Goal: Task Accomplishment & Management: Use online tool/utility

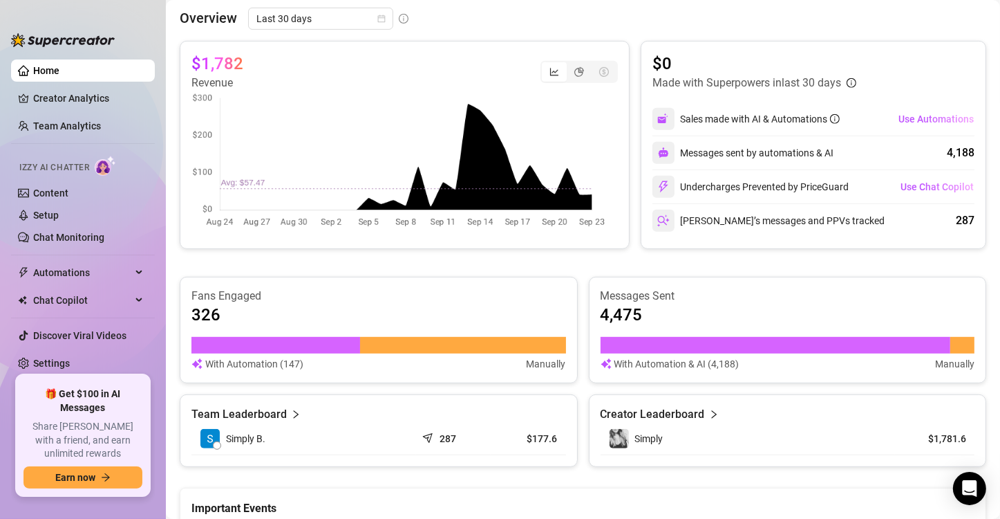
scroll to position [492, 0]
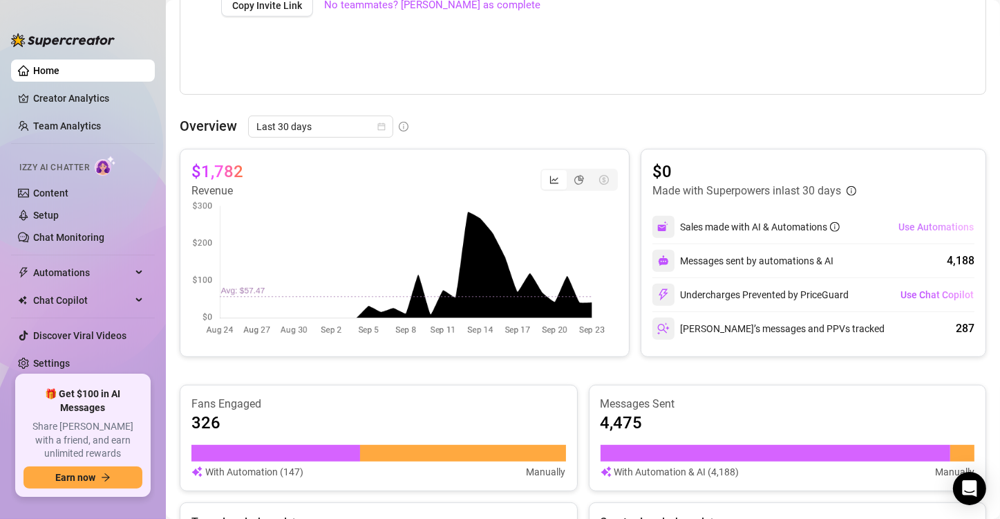
click at [921, 228] on span "Use Automations" at bounding box center [936, 226] width 75 height 11
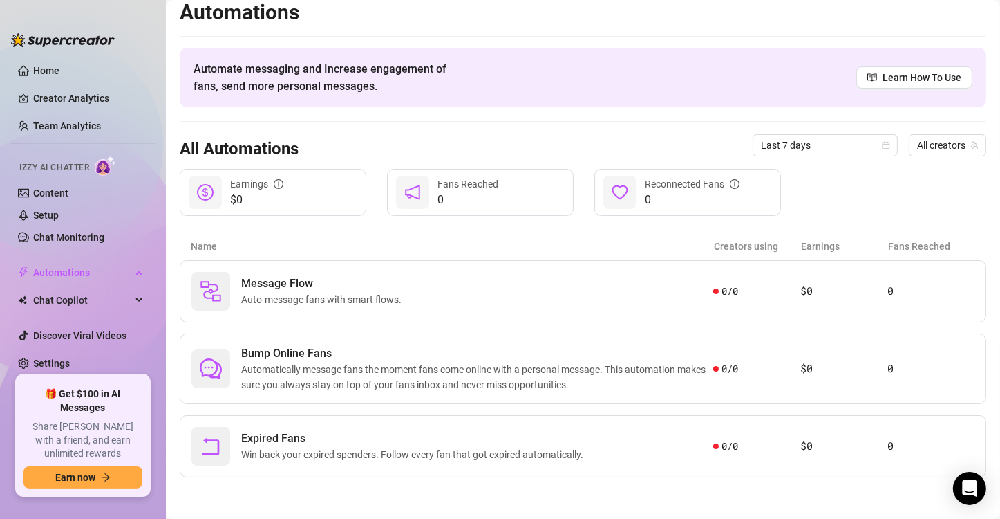
scroll to position [8, 0]
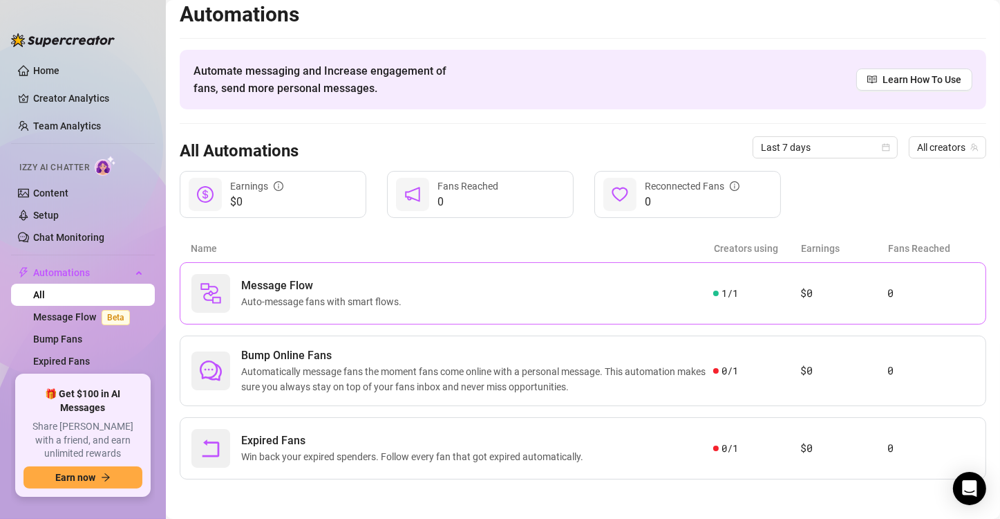
click at [631, 306] on div "Message Flow Auto-message fans with smart flows." at bounding box center [453, 293] width 522 height 39
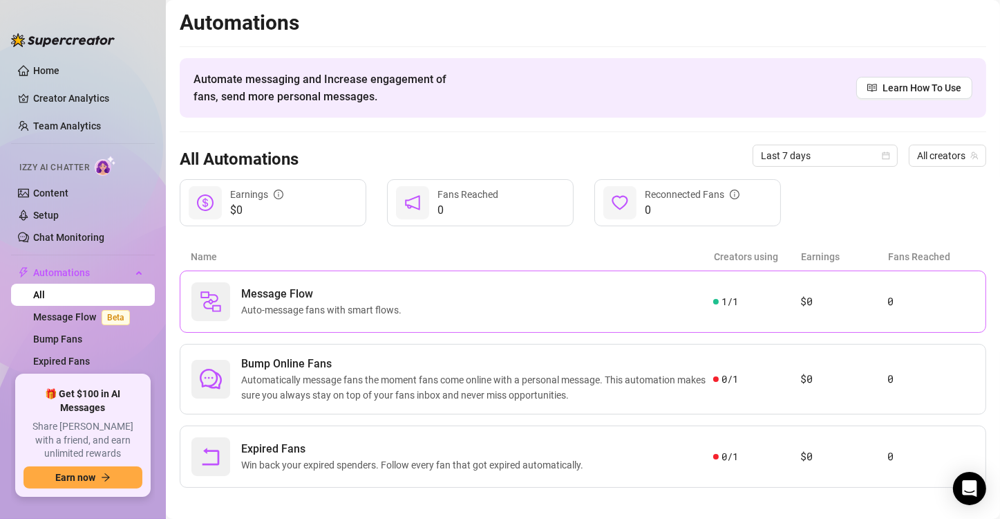
click at [483, 288] on div "Message Flow Auto-message fans with smart flows." at bounding box center [453, 301] width 522 height 39
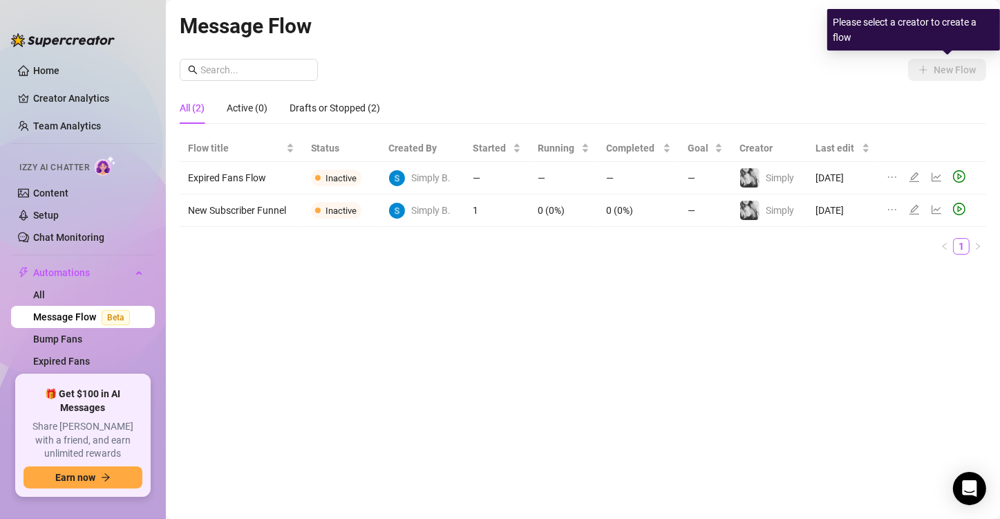
click at [944, 33] on div "Please select a creator to create a flow" at bounding box center [914, 29] width 173 height 41
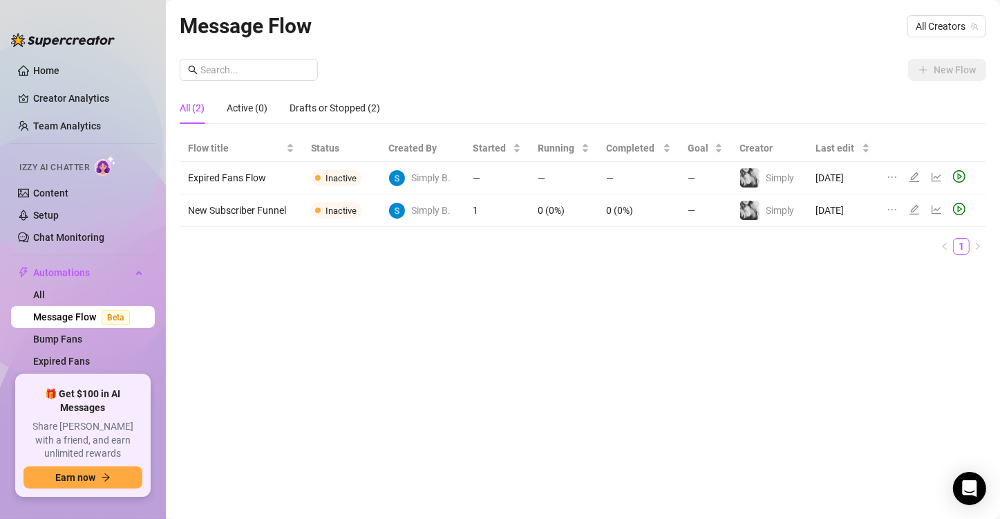
click at [857, 92] on div "All (2) Active (0) Drafts or Stopped (2)" at bounding box center [583, 108] width 807 height 32
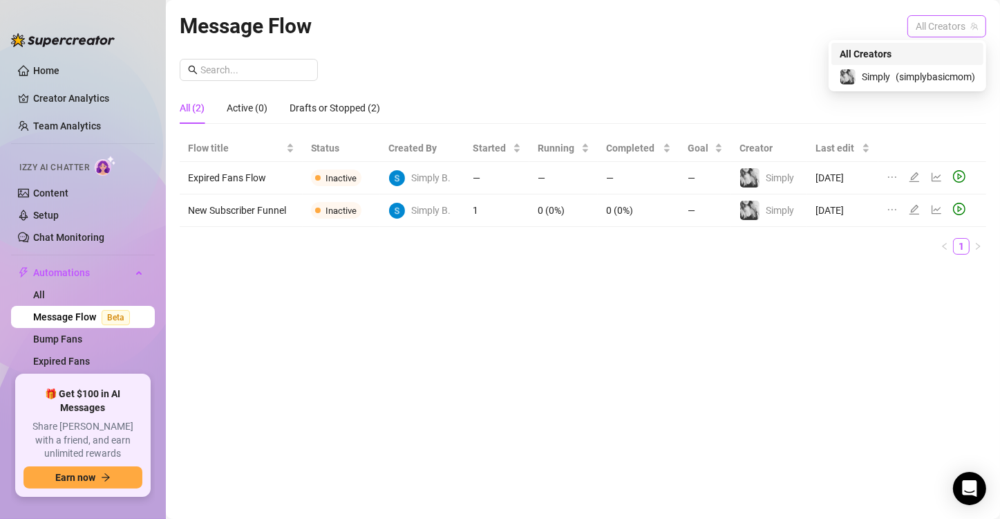
click at [922, 25] on span "All Creators" at bounding box center [947, 26] width 62 height 21
click at [914, 71] on span "( simplybasicmom )" at bounding box center [936, 76] width 80 height 15
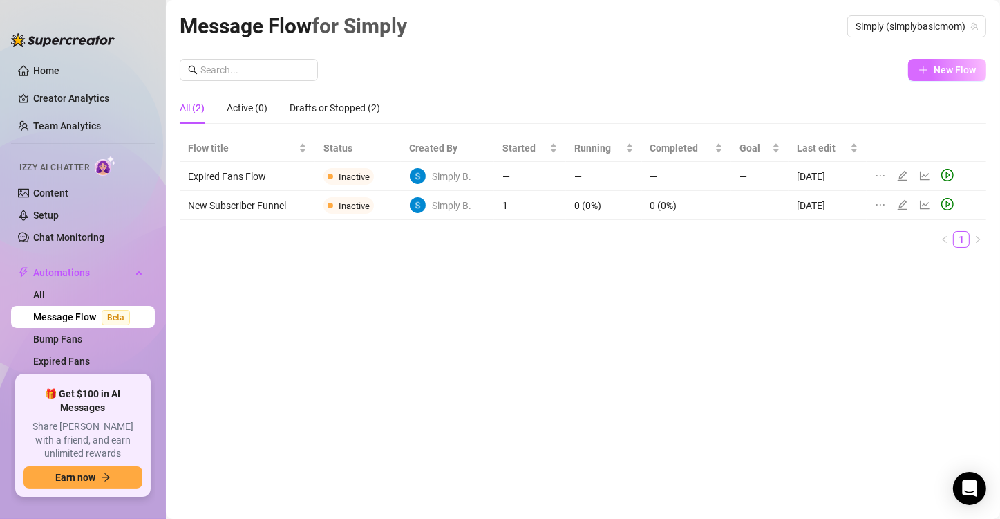
click at [923, 66] on icon "plus" at bounding box center [924, 70] width 10 height 10
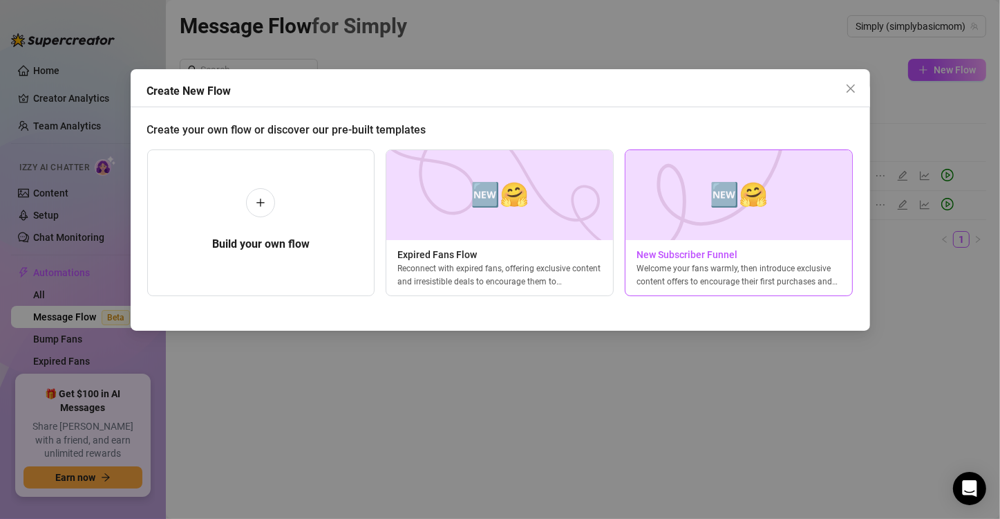
click at [698, 221] on img at bounding box center [739, 195] width 228 height 90
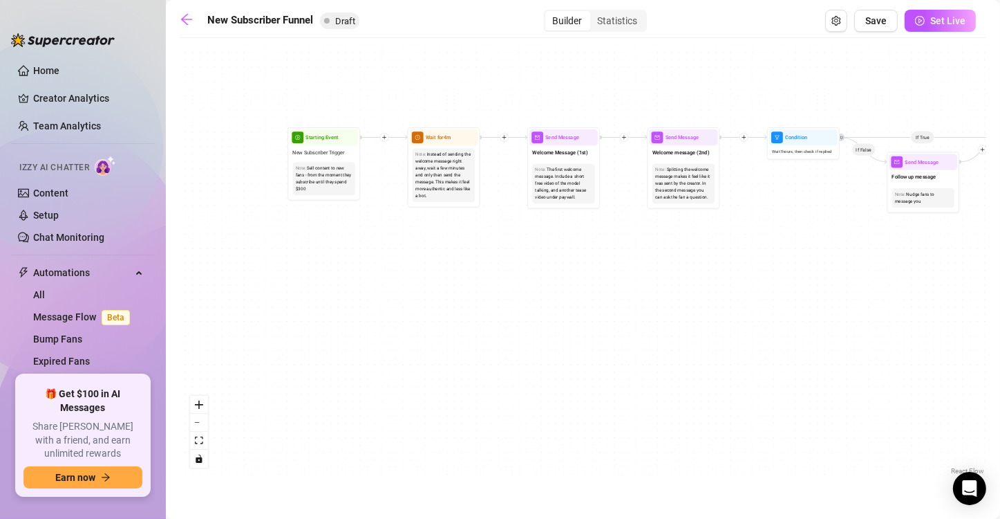
drag, startPoint x: 295, startPoint y: 292, endPoint x: 823, endPoint y: 281, distance: 528.4
click at [900, 328] on div "If True If True If True If False If False If False If True If False Merge Merge…" at bounding box center [583, 261] width 807 height 433
click at [680, 164] on div "Note: Splitting the welcome message makes it feel like it was sent by the creat…" at bounding box center [683, 183] width 62 height 40
type textarea "Second part of the welcome message"
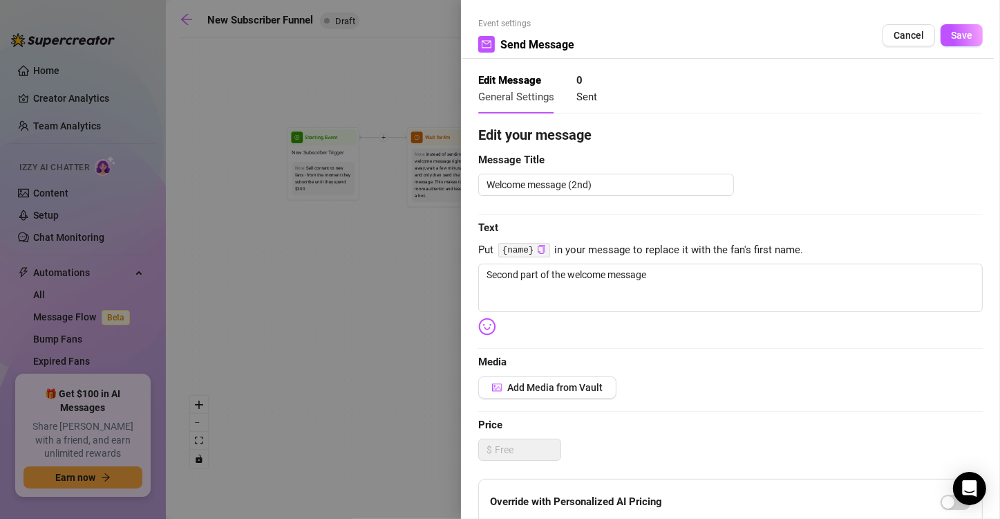
click at [303, 264] on div at bounding box center [500, 259] width 1000 height 519
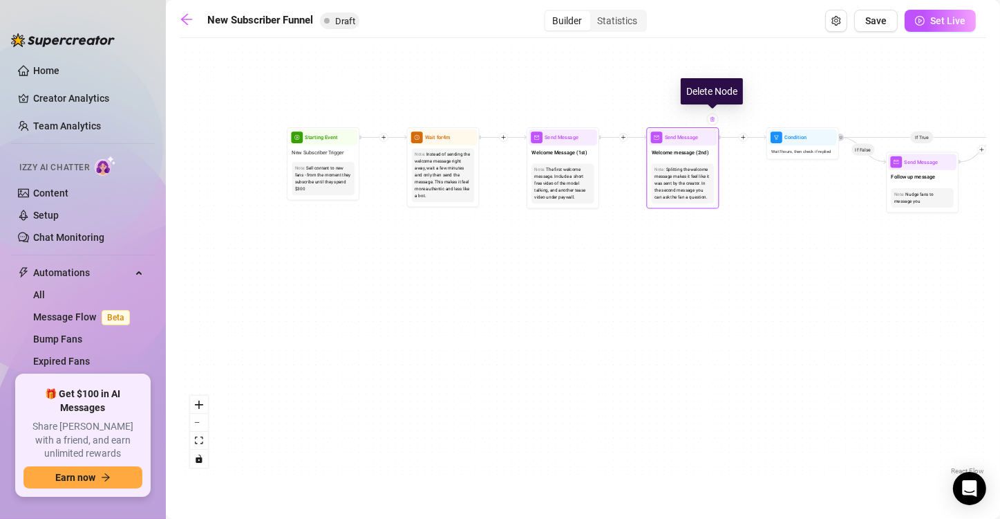
click at [716, 120] on img at bounding box center [713, 119] width 6 height 6
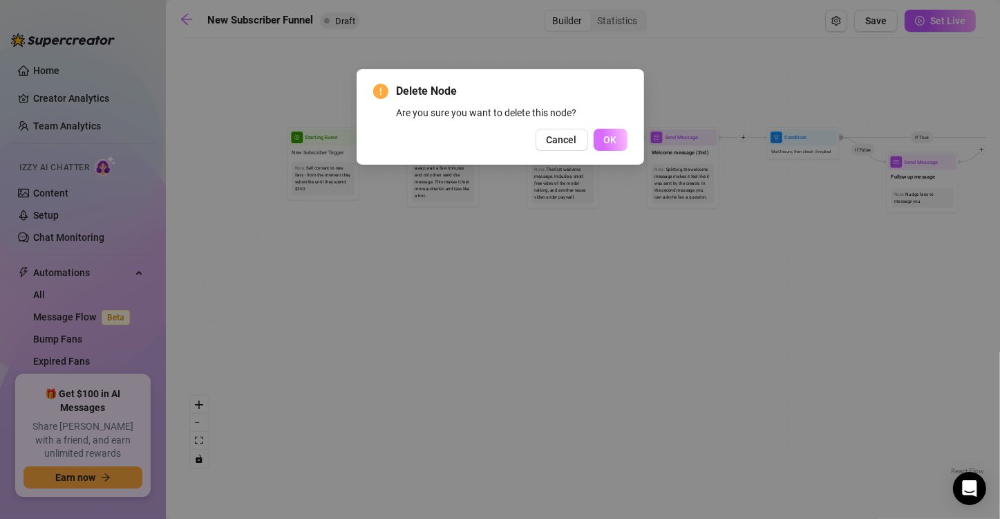
click at [601, 142] on button "OK" at bounding box center [611, 140] width 34 height 22
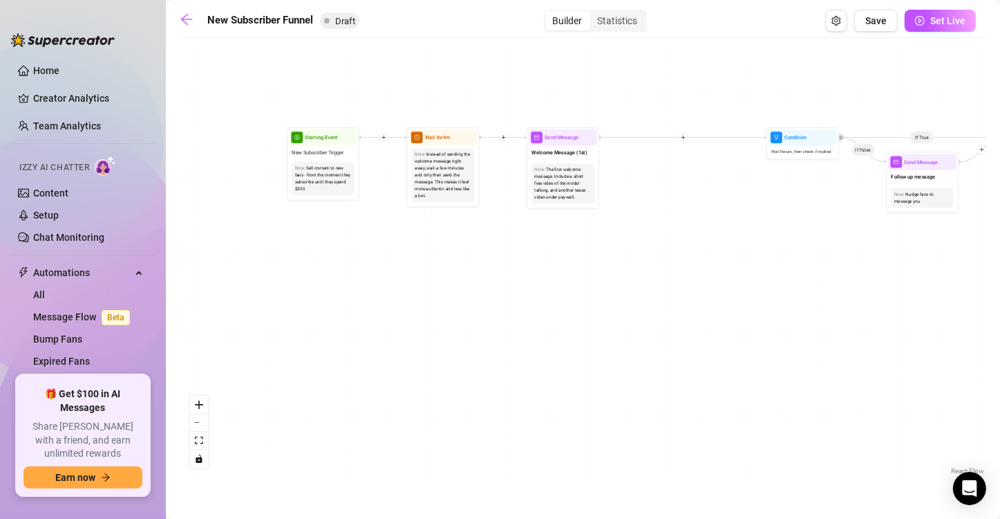
click at [559, 24] on div "Builder" at bounding box center [568, 20] width 45 height 19
click at [549, 13] on input "Builder" at bounding box center [549, 13] width 0 height 0
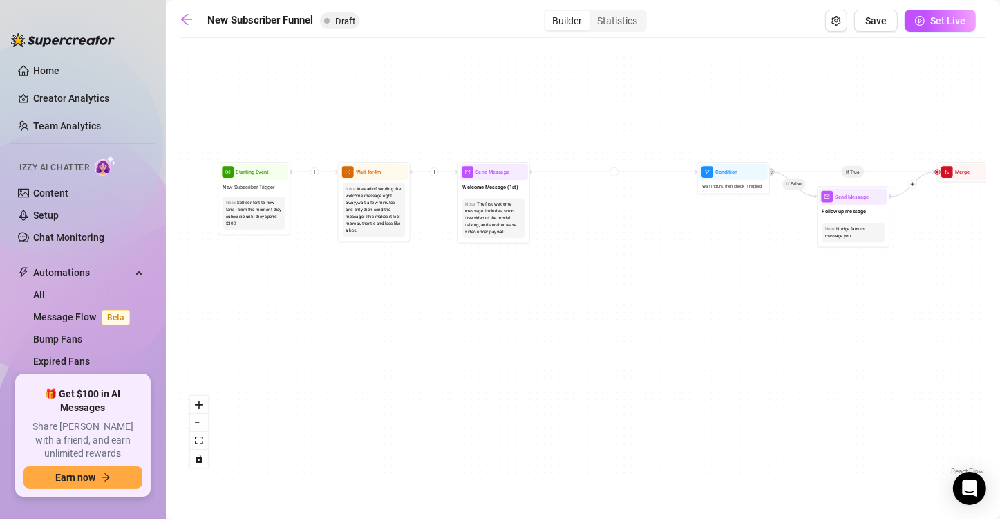
drag, startPoint x: 749, startPoint y: 115, endPoint x: 642, endPoint y: 156, distance: 114.4
click at [642, 156] on div "If True If True If True If False If False If False If True If False Merge Merge…" at bounding box center [583, 261] width 807 height 433
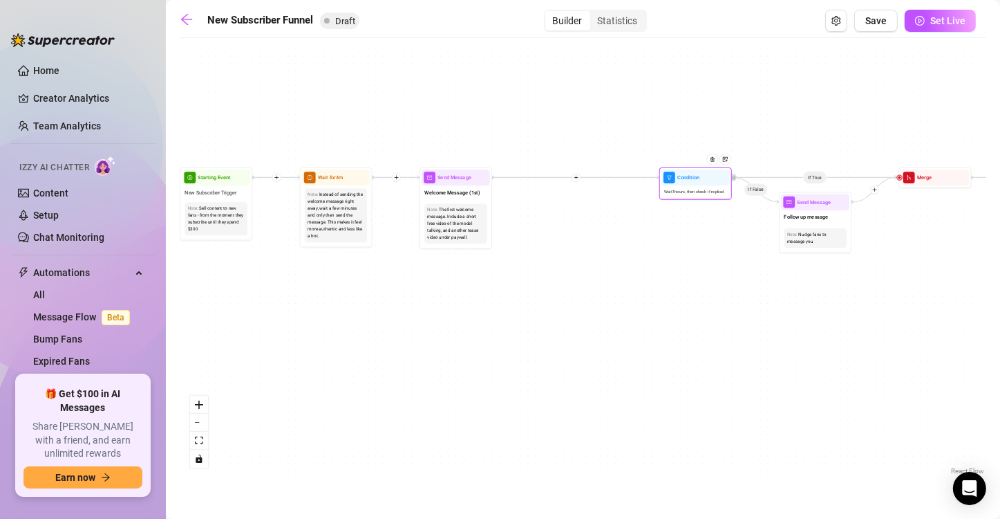
click at [678, 182] on div "Condition" at bounding box center [696, 177] width 68 height 16
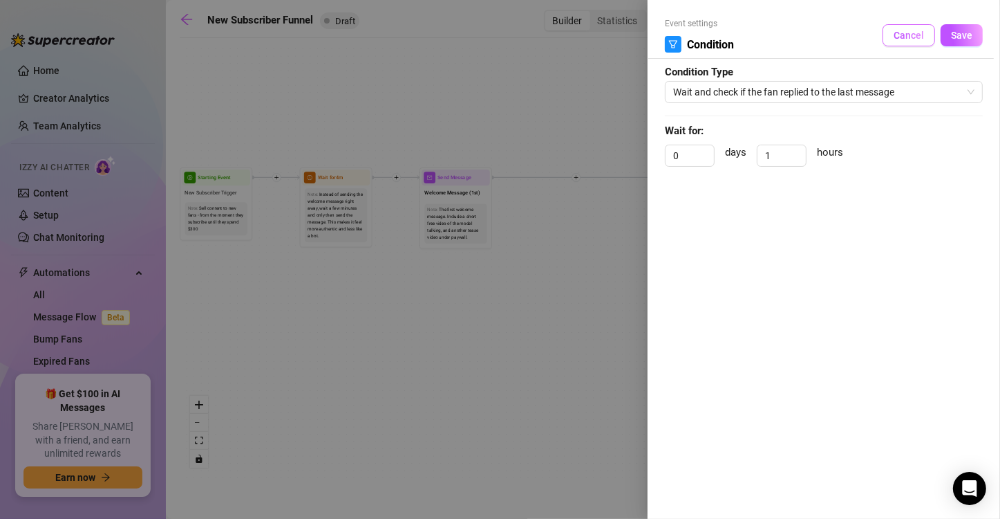
click at [922, 38] on span "Cancel" at bounding box center [909, 35] width 30 height 11
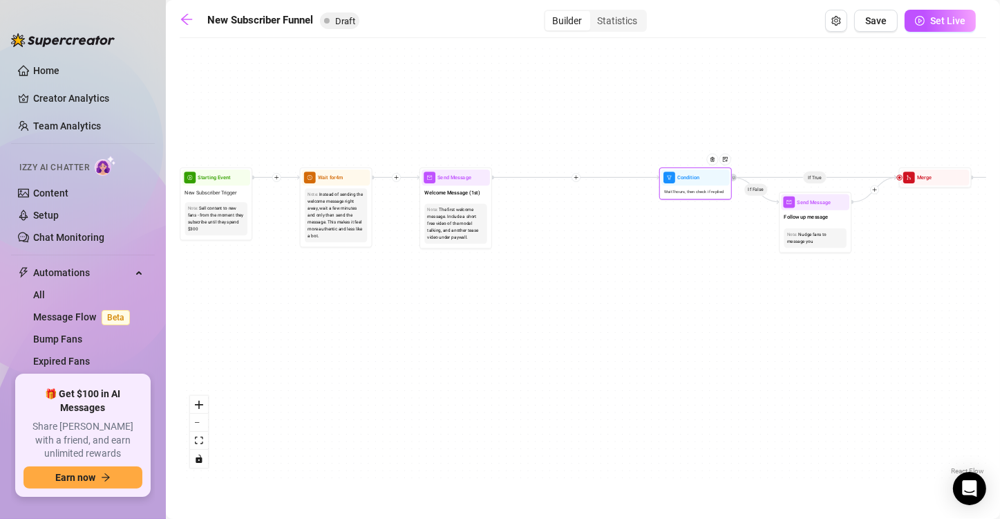
click at [709, 196] on div "Wait 1 hours, then check if replied" at bounding box center [696, 191] width 68 height 12
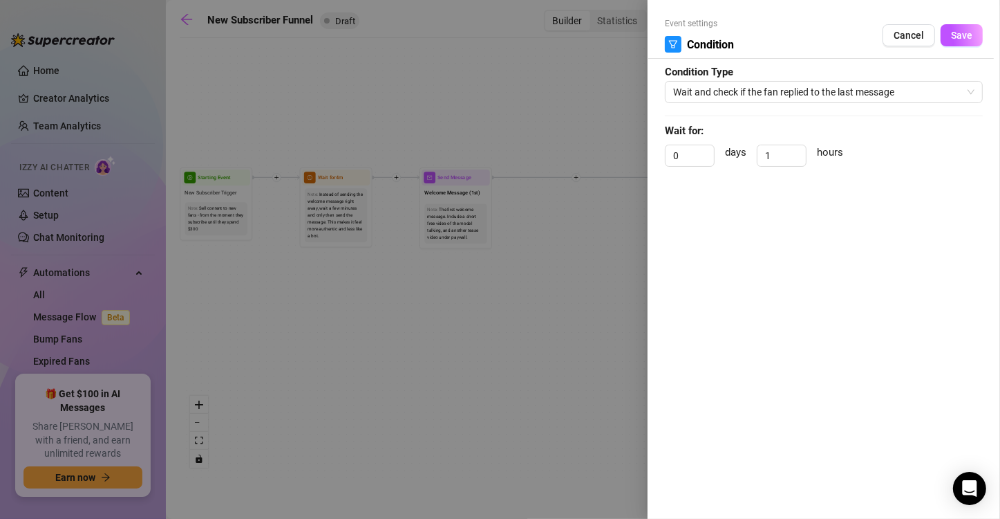
click at [608, 239] on div at bounding box center [500, 259] width 1000 height 519
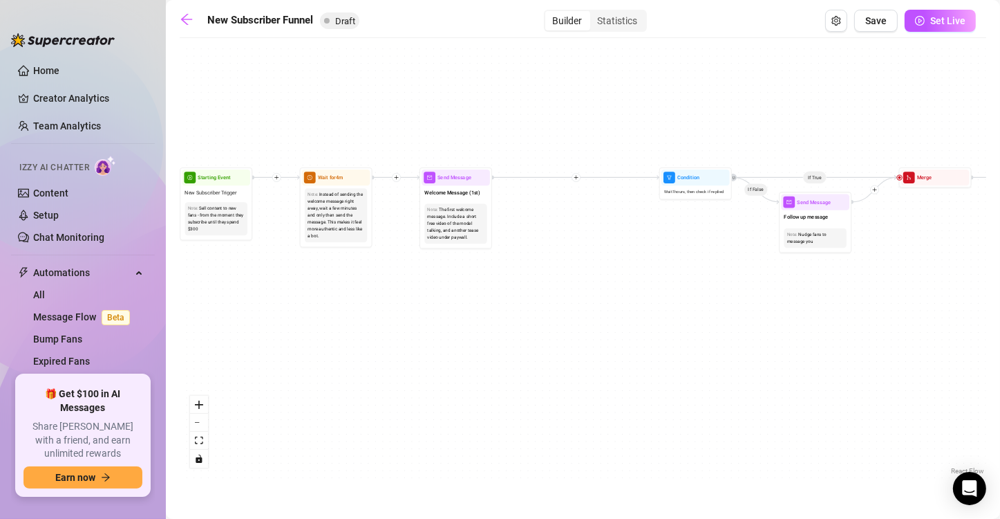
click at [576, 177] on icon "plus" at bounding box center [577, 177] width 4 height 1
click at [570, 245] on div "If True If True If True Time Delay Condition Message Tag Fan If False If False …" at bounding box center [583, 261] width 807 height 433
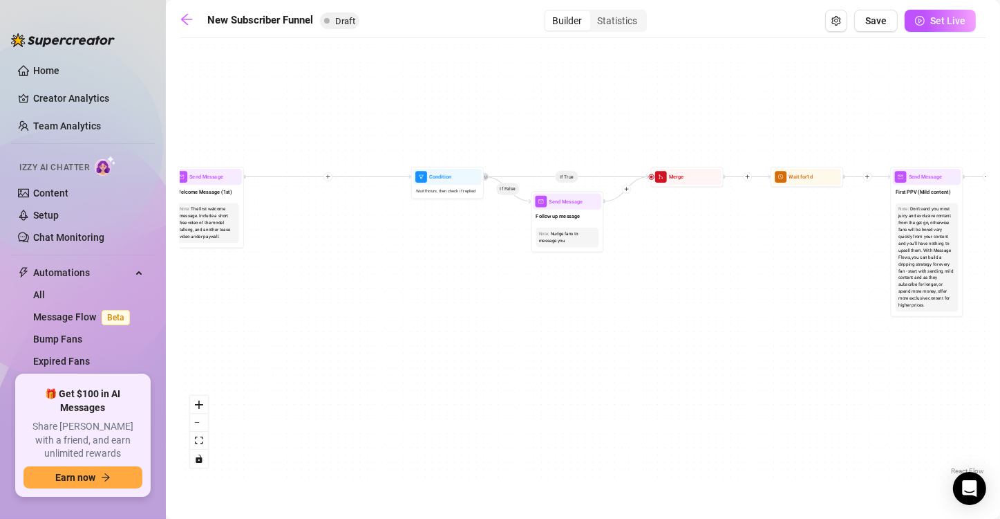
drag, startPoint x: 790, startPoint y: 333, endPoint x: 472, endPoint y: 266, distance: 325.0
click at [540, 332] on div "If True If True If True If False If False If False If True If False Merge Merge…" at bounding box center [583, 261] width 807 height 433
click at [619, 23] on div "Statistics" at bounding box center [617, 20] width 55 height 19
click at [594, 13] on input "Statistics" at bounding box center [594, 13] width 0 height 0
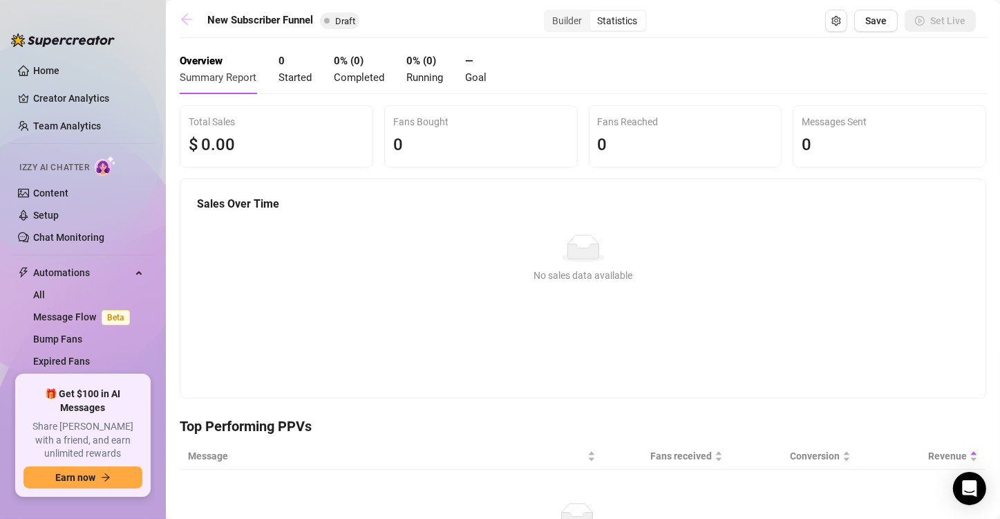
click at [192, 21] on icon "arrow-left" at bounding box center [187, 19] width 14 height 14
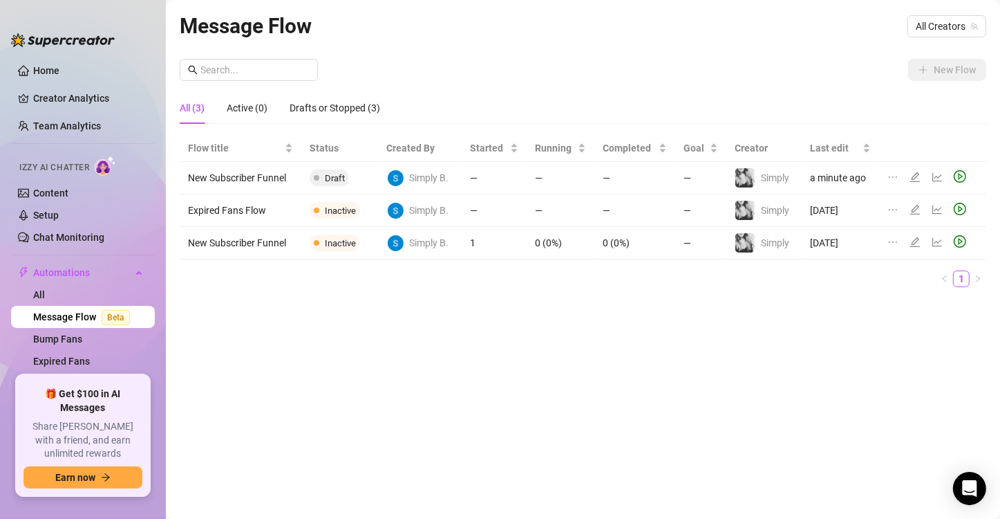
click at [335, 171] on span "Draft" at bounding box center [329, 177] width 39 height 17
click at [889, 207] on icon "ellipsis" at bounding box center [893, 209] width 11 height 11
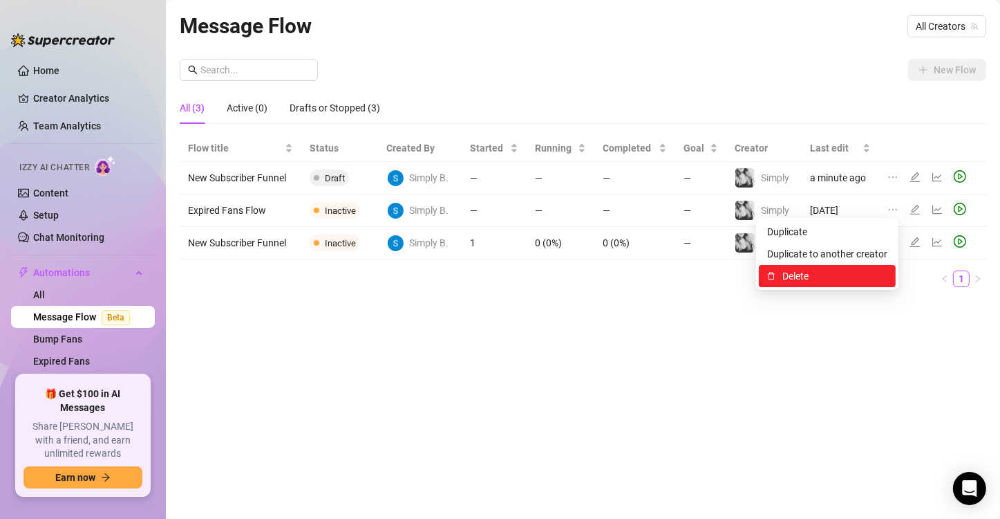
click at [814, 270] on span "Delete" at bounding box center [835, 275] width 105 height 15
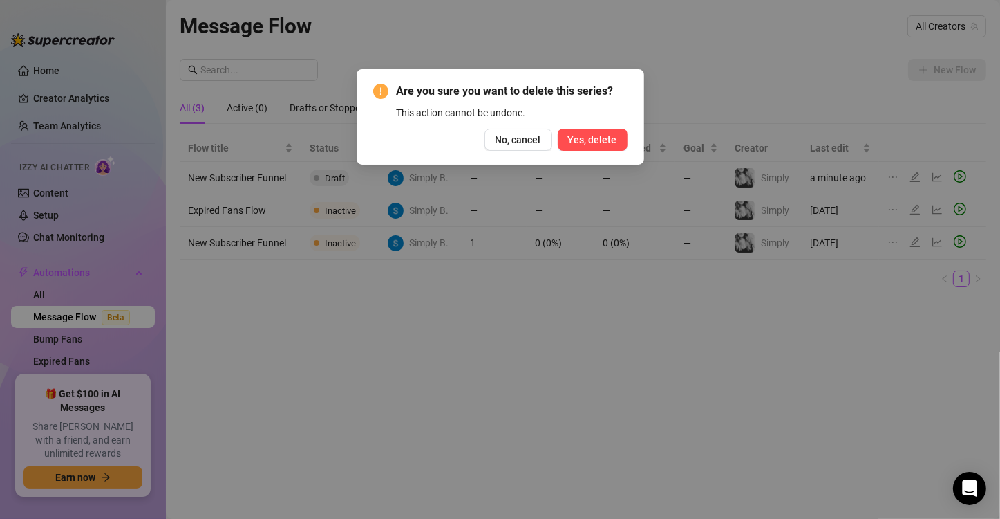
click at [605, 142] on span "Yes, delete" at bounding box center [592, 139] width 49 height 11
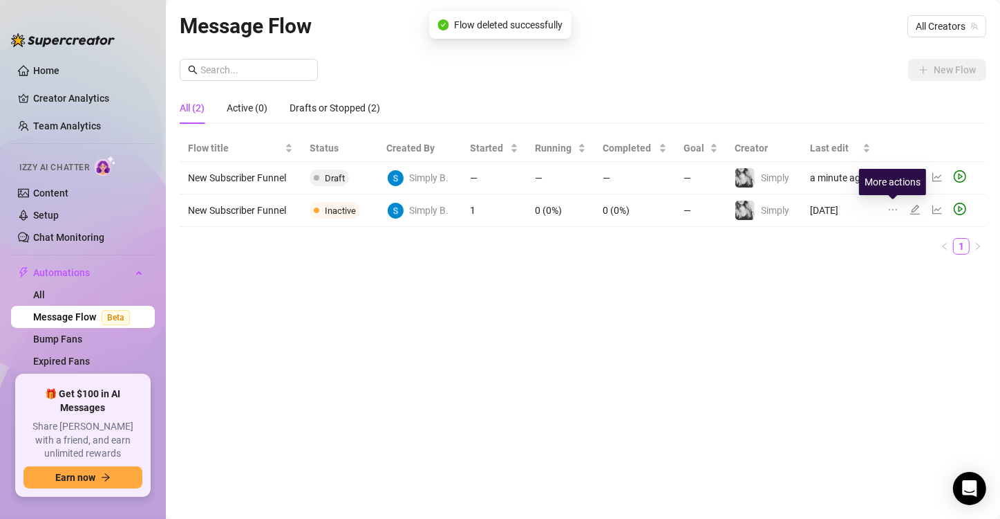
click at [895, 208] on icon "ellipsis" at bounding box center [893, 209] width 11 height 11
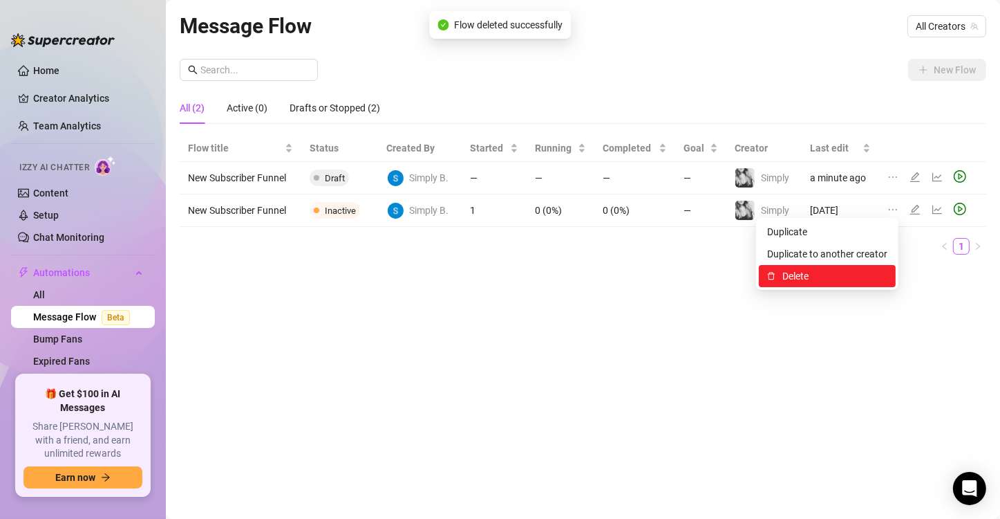
click at [839, 272] on span "Delete" at bounding box center [835, 275] width 105 height 15
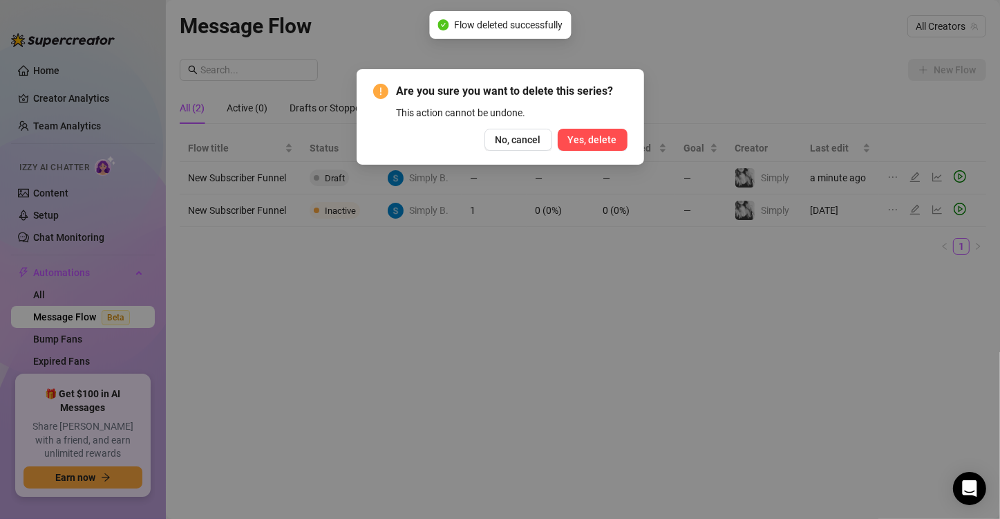
click at [613, 140] on span "Yes, delete" at bounding box center [592, 139] width 49 height 11
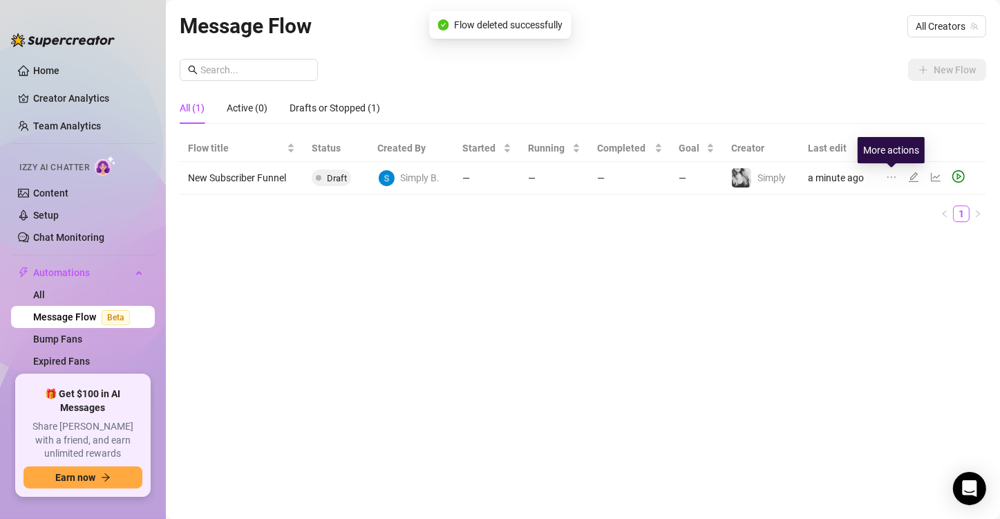
click at [894, 178] on icon "ellipsis" at bounding box center [891, 176] width 11 height 11
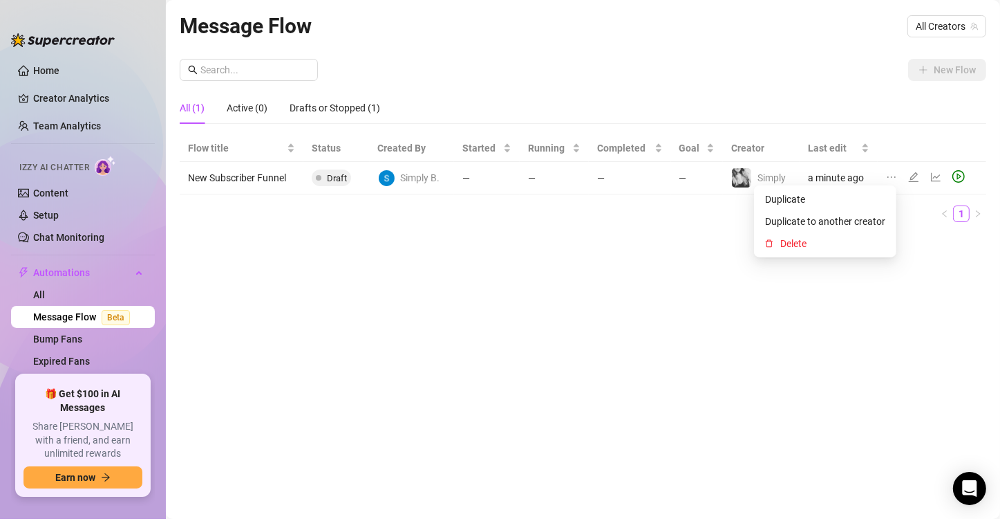
click at [918, 175] on icon "edit" at bounding box center [914, 176] width 11 height 11
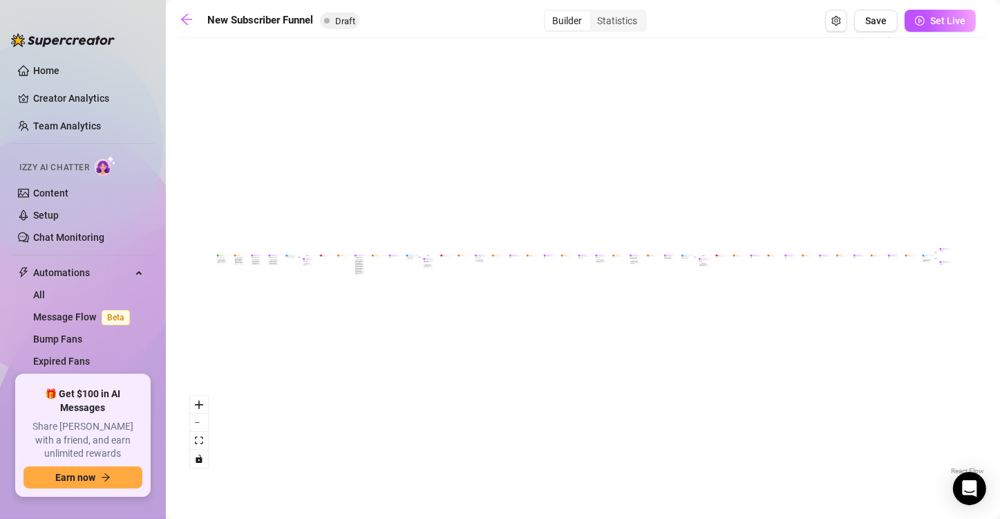
drag, startPoint x: 953, startPoint y: 299, endPoint x: 891, endPoint y: 241, distance: 85.2
drag, startPoint x: 935, startPoint y: 230, endPoint x: 942, endPoint y: 221, distance: 11.3
click at [942, 221] on div "If True If True If True If False If False If False If True If False Merge Merge…" at bounding box center [583, 261] width 807 height 433
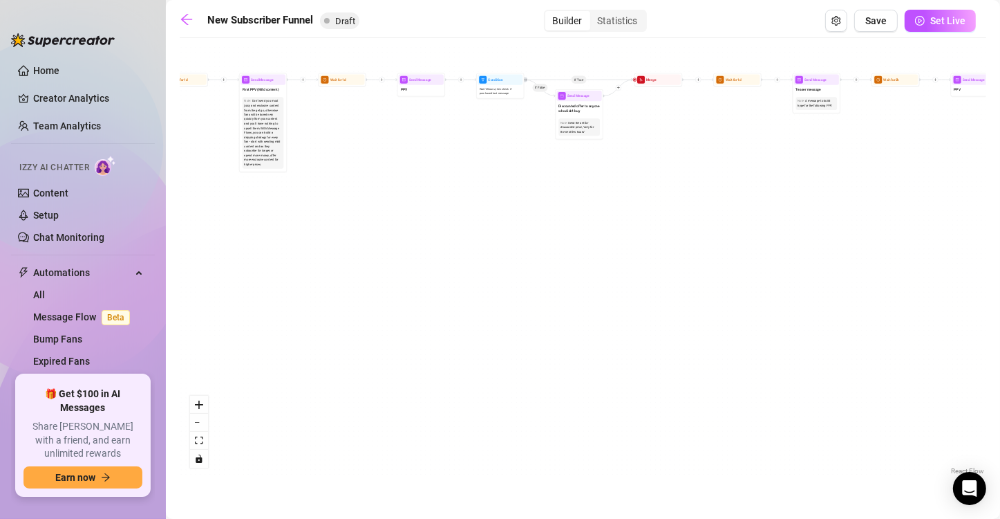
drag, startPoint x: 592, startPoint y: 186, endPoint x: 529, endPoint y: 395, distance: 218.7
click at [529, 395] on div "If True If True If True If False If False If False If True If False Merge Merge…" at bounding box center [583, 261] width 807 height 433
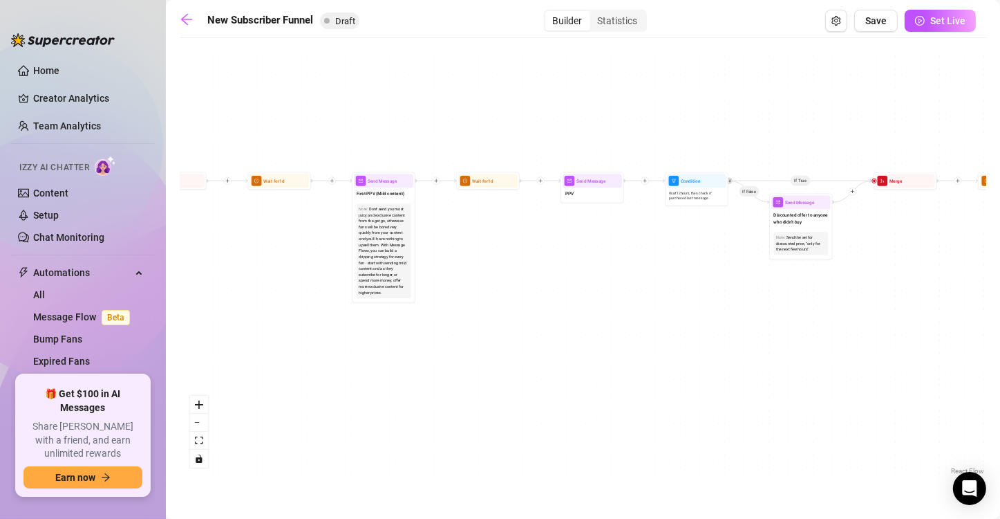
drag, startPoint x: 505, startPoint y: 229, endPoint x: 711, endPoint y: 395, distance: 264.4
click at [711, 395] on div "If True If True If True If False If False If False If True If False Merge Merge…" at bounding box center [583, 261] width 807 height 433
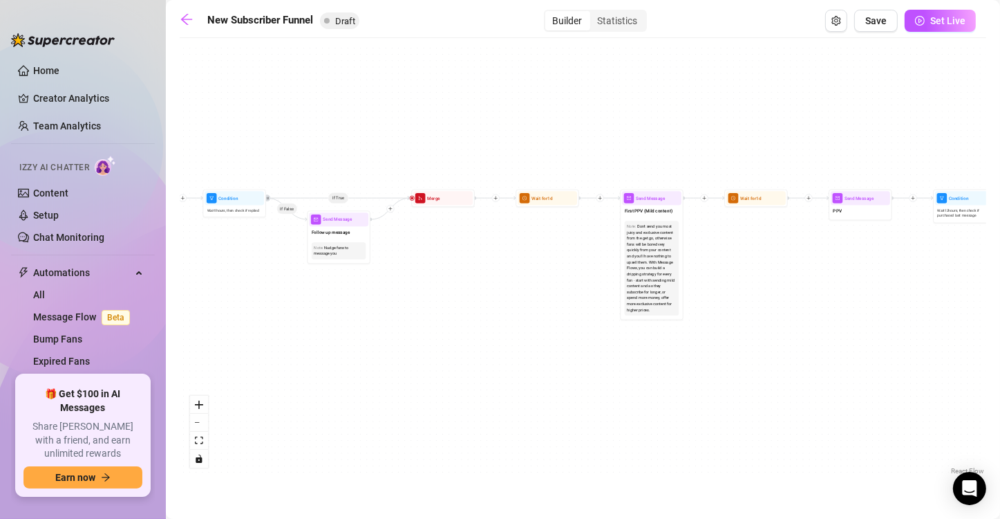
drag, startPoint x: 837, startPoint y: 364, endPoint x: 900, endPoint y: 351, distance: 64.3
click at [907, 351] on div "If True If True If True If False If False If False If True If False Merge Merge…" at bounding box center [583, 261] width 807 height 433
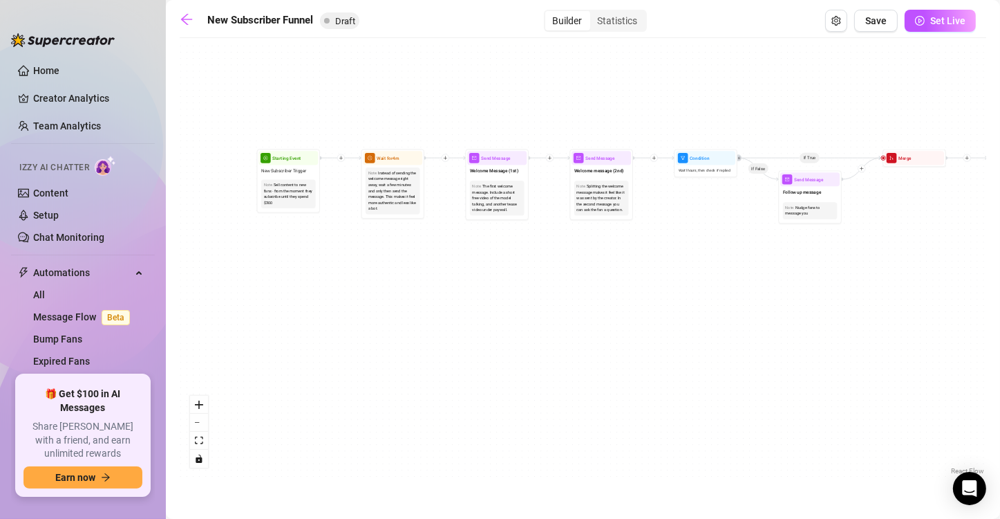
drag, startPoint x: 804, startPoint y: 353, endPoint x: 1011, endPoint y: 339, distance: 207.1
click at [1000, 339] on html "Home Creator Analytics Team Analytics Izzy AI Chatter Content Setup Chat Monito…" at bounding box center [500, 259] width 1000 height 519
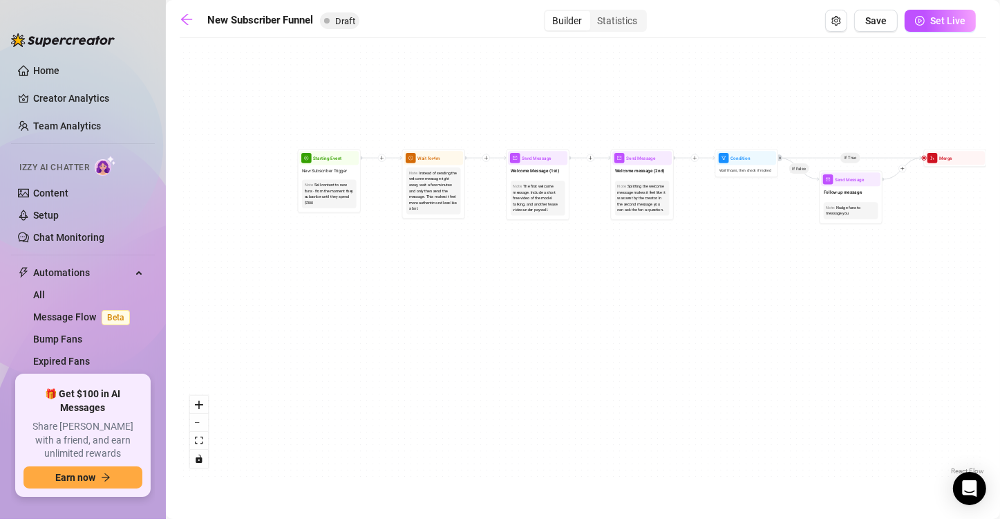
drag, startPoint x: 632, startPoint y: 345, endPoint x: 673, endPoint y: 345, distance: 40.8
click at [673, 345] on div "If True If True If True If False If False If False If True If False Merge Merge…" at bounding box center [583, 261] width 807 height 433
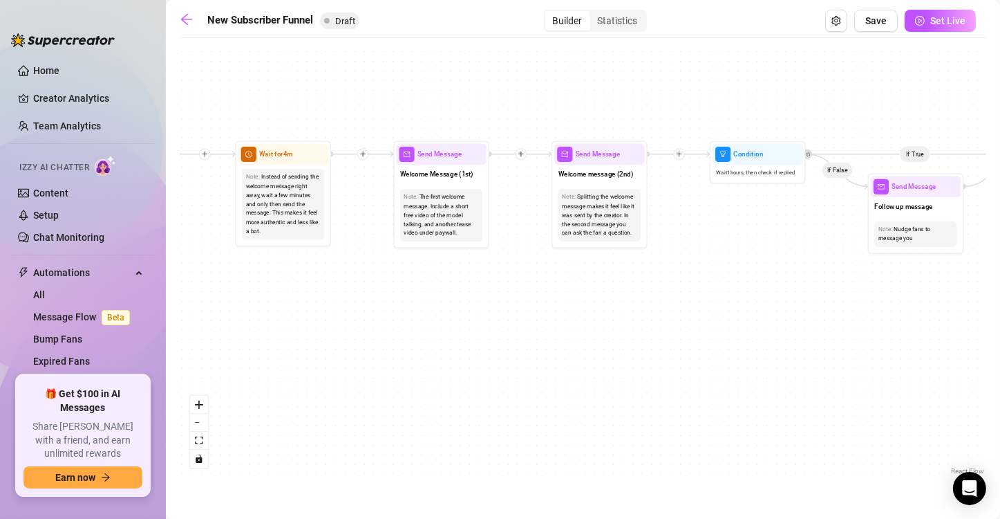
drag, startPoint x: 716, startPoint y: 223, endPoint x: 684, endPoint y: 252, distance: 43.6
click at [684, 252] on div "If True If True If True If False If False If False If True If False Merge Merge…" at bounding box center [583, 261] width 807 height 433
click at [440, 205] on div "The first welcome message. Include a short free video of the model talking, and…" at bounding box center [441, 214] width 75 height 45
click at [456, 208] on div "The first welcome message. Include a short free video of the model talking, and…" at bounding box center [441, 214] width 75 height 45
click at [443, 153] on span "Send Message" at bounding box center [440, 154] width 44 height 10
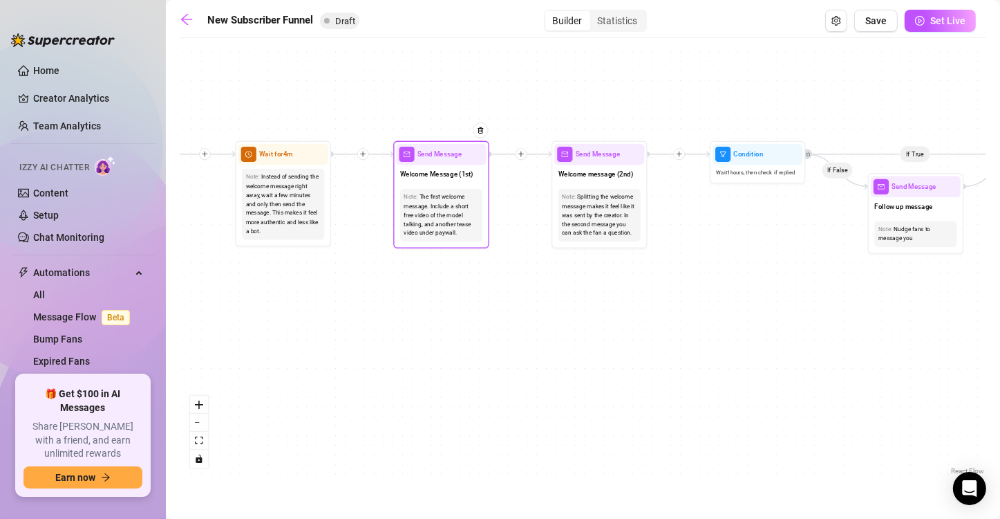
type textarea "First part of the welcome message"
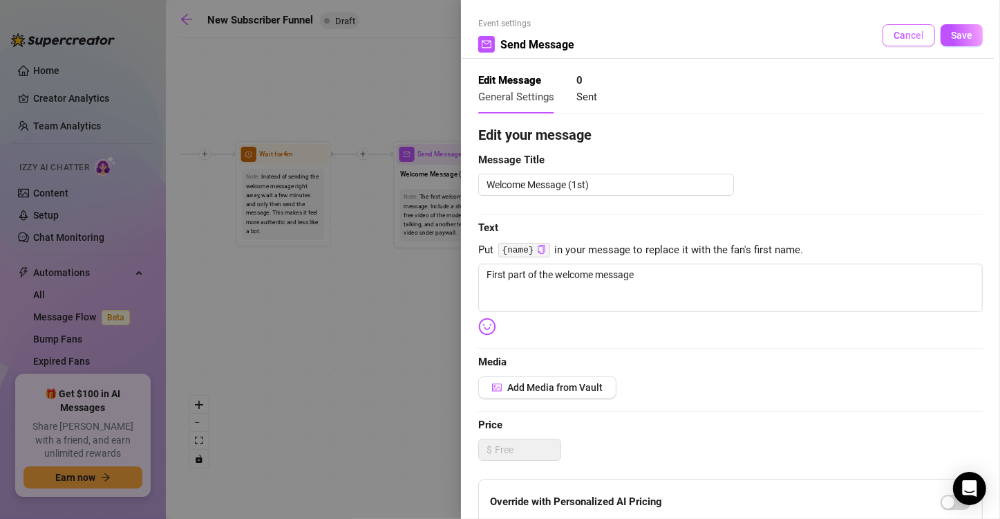
click at [883, 37] on button "Cancel" at bounding box center [909, 35] width 53 height 22
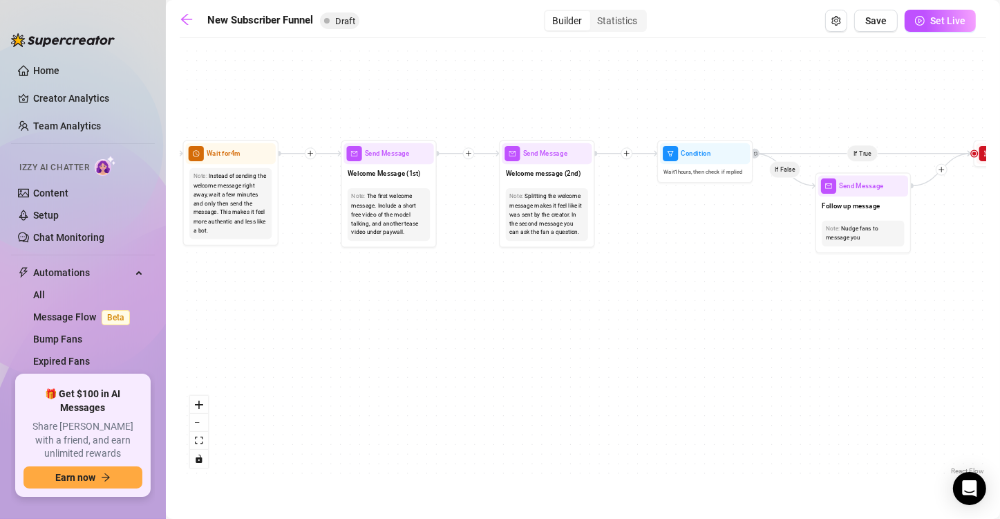
drag, startPoint x: 747, startPoint y: 203, endPoint x: 695, endPoint y: 202, distance: 52.6
click at [695, 202] on div "If True If True If True If False If False If False If True If False Merge Merge…" at bounding box center [583, 261] width 807 height 433
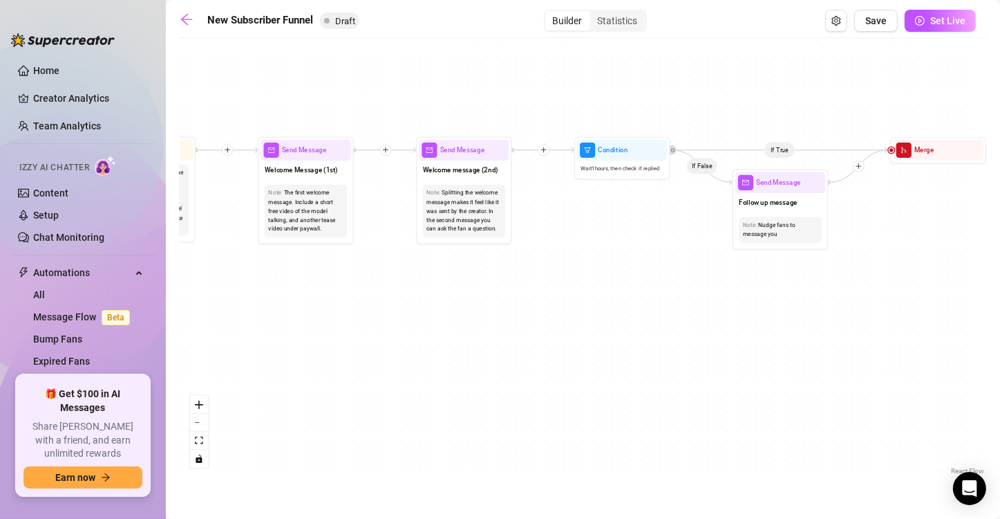
drag, startPoint x: 734, startPoint y: 207, endPoint x: 647, endPoint y: 204, distance: 86.5
click at [647, 204] on div "If True If True If True If False If False If False If True If False Merge Merge…" at bounding box center [583, 261] width 807 height 433
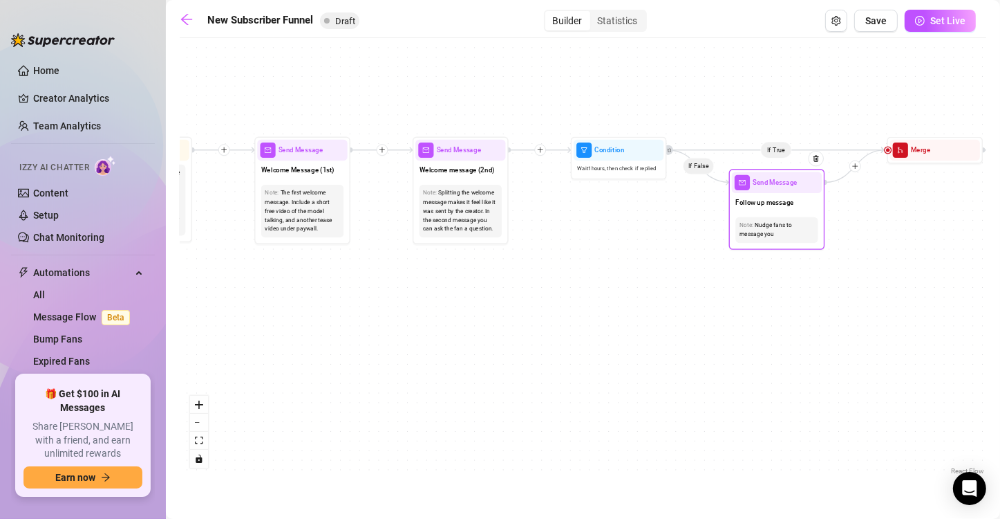
click at [766, 185] on span "Send Message" at bounding box center [775, 182] width 44 height 10
click at [756, 209] on div "Follow up message" at bounding box center [777, 203] width 90 height 20
type textarea "/"
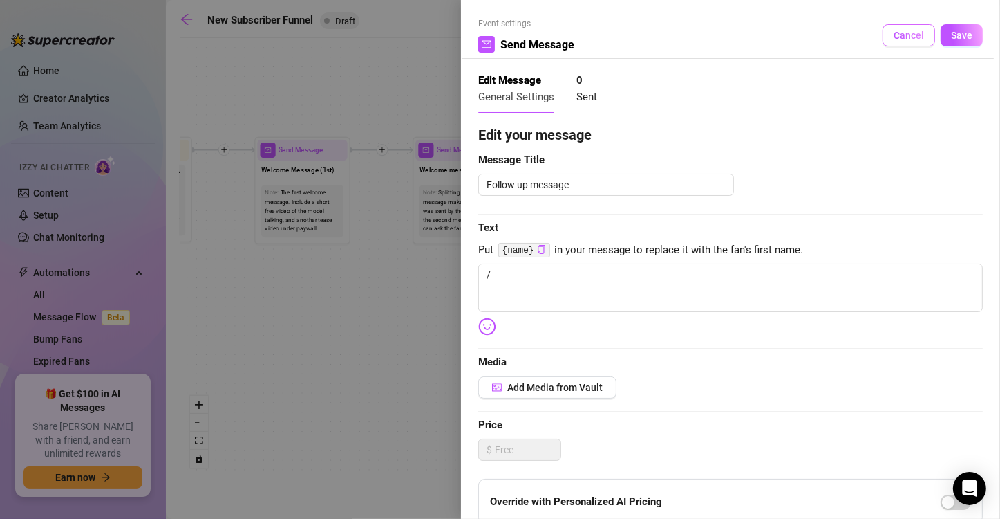
click at [895, 45] on button "Cancel" at bounding box center [909, 35] width 53 height 22
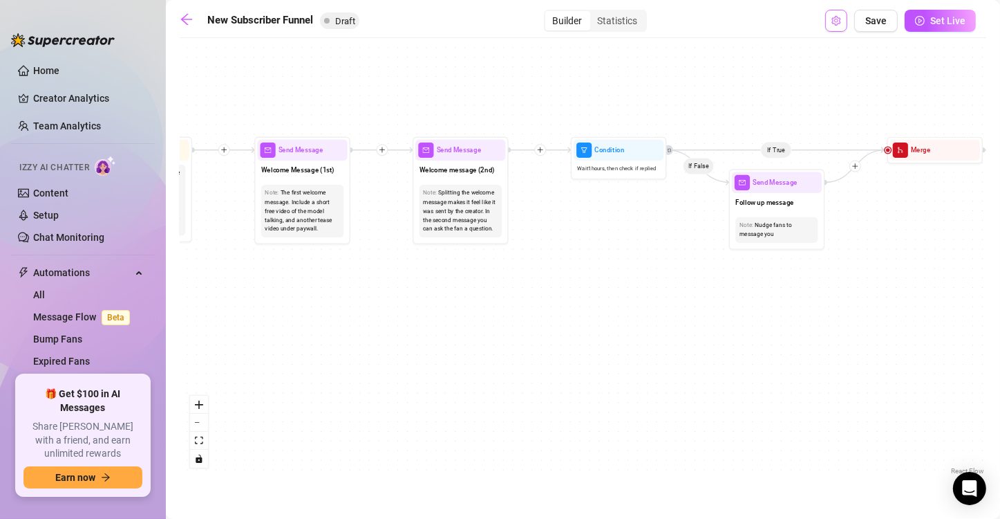
click at [829, 22] on button "Open Exit Rules" at bounding box center [837, 21] width 22 height 22
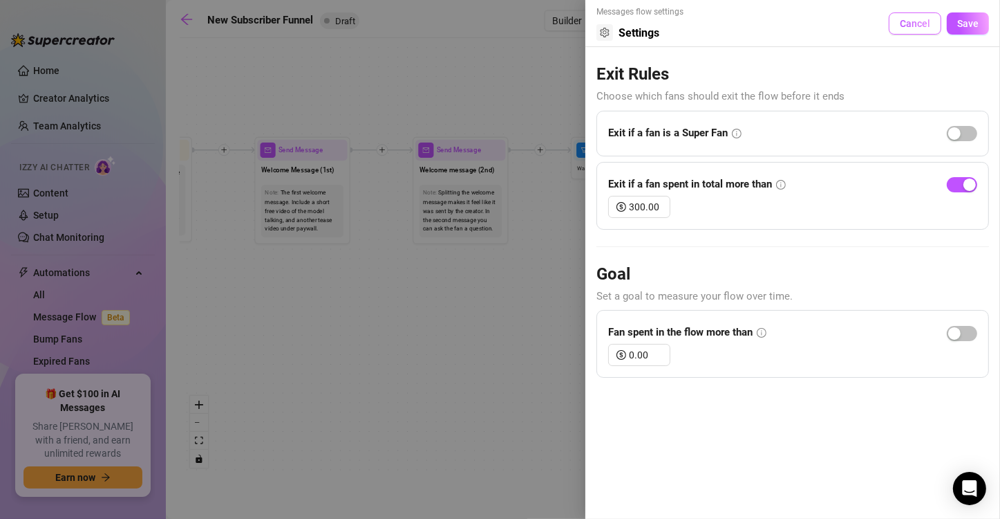
click at [929, 18] on span "Cancel" at bounding box center [915, 23] width 30 height 11
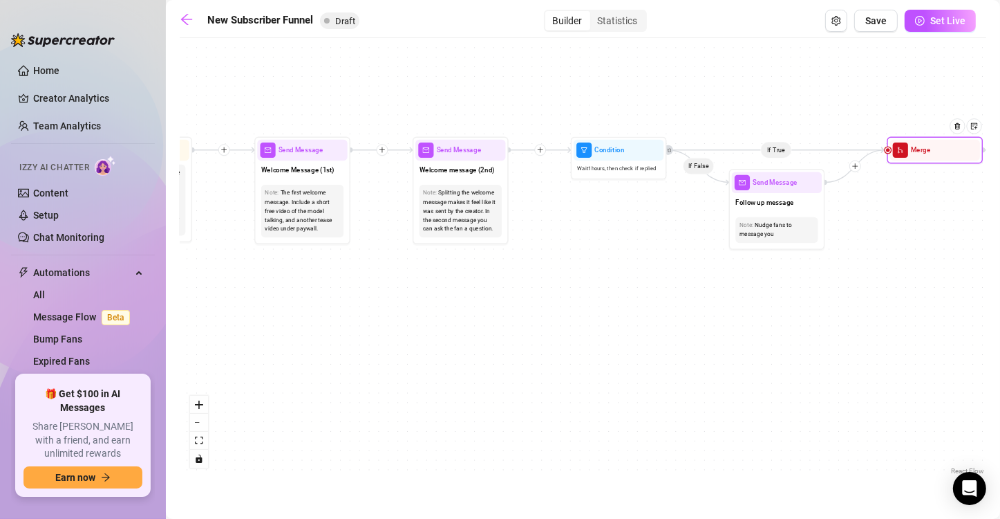
click at [969, 149] on div at bounding box center [960, 133] width 41 height 49
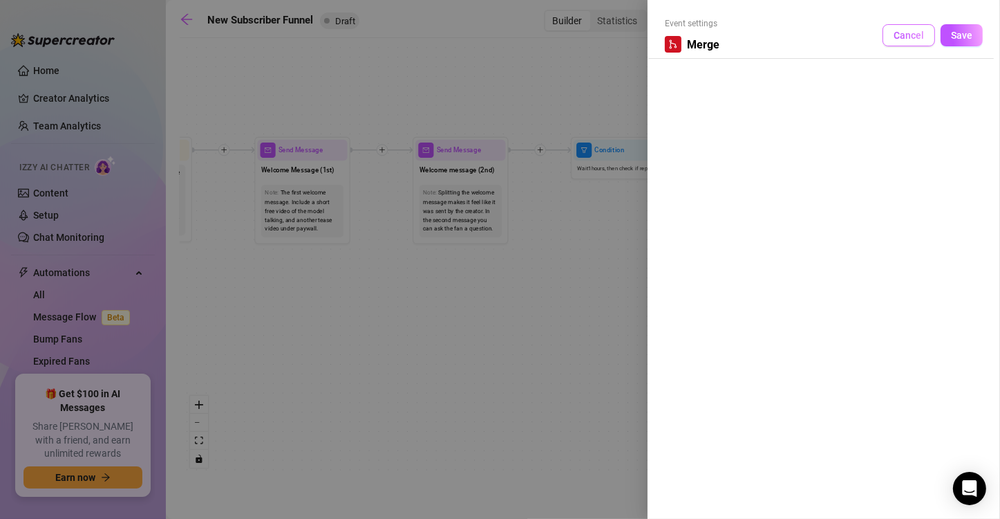
click at [913, 39] on span "Cancel" at bounding box center [909, 35] width 30 height 11
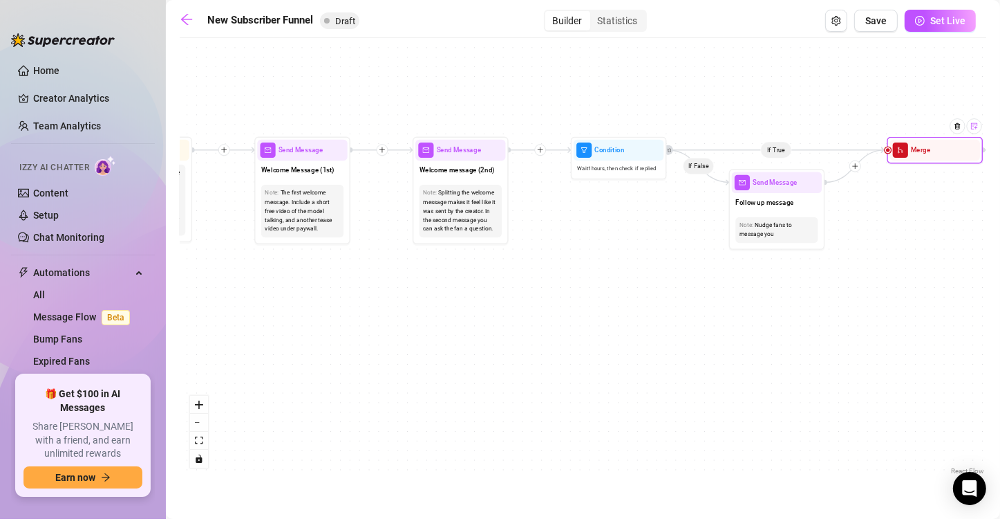
click at [975, 129] on img at bounding box center [975, 126] width 8 height 8
click at [813, 181] on div at bounding box center [811, 165] width 25 height 49
type textarea "/"
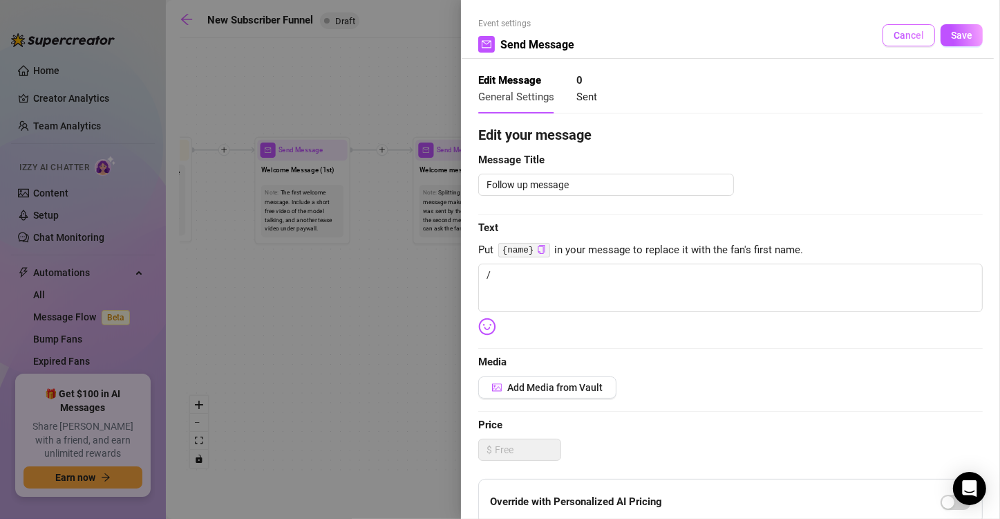
click at [899, 41] on span "Cancel" at bounding box center [909, 35] width 30 height 11
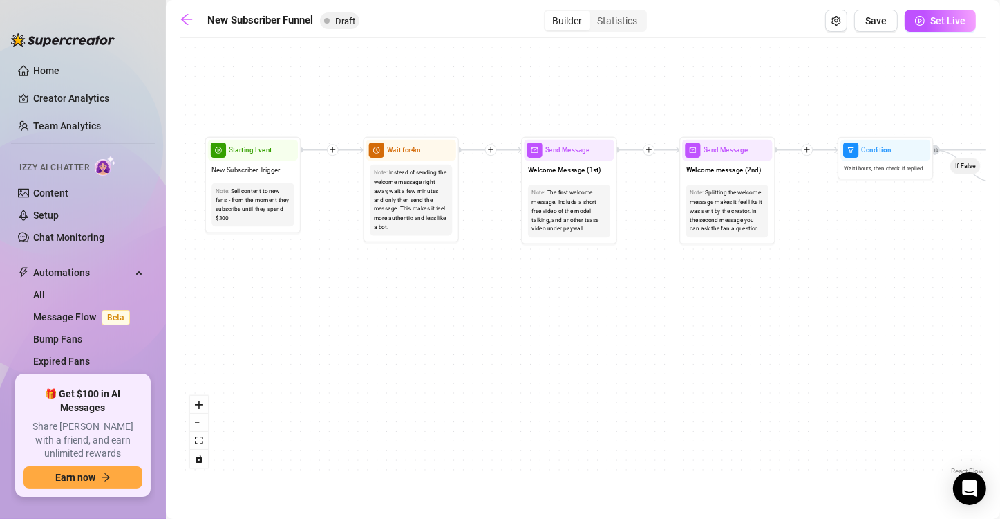
drag, startPoint x: 413, startPoint y: 333, endPoint x: 662, endPoint y: 334, distance: 248.9
click at [662, 334] on div "If True If True If True If False If False If False If True If False Merge Merge…" at bounding box center [583, 261] width 807 height 433
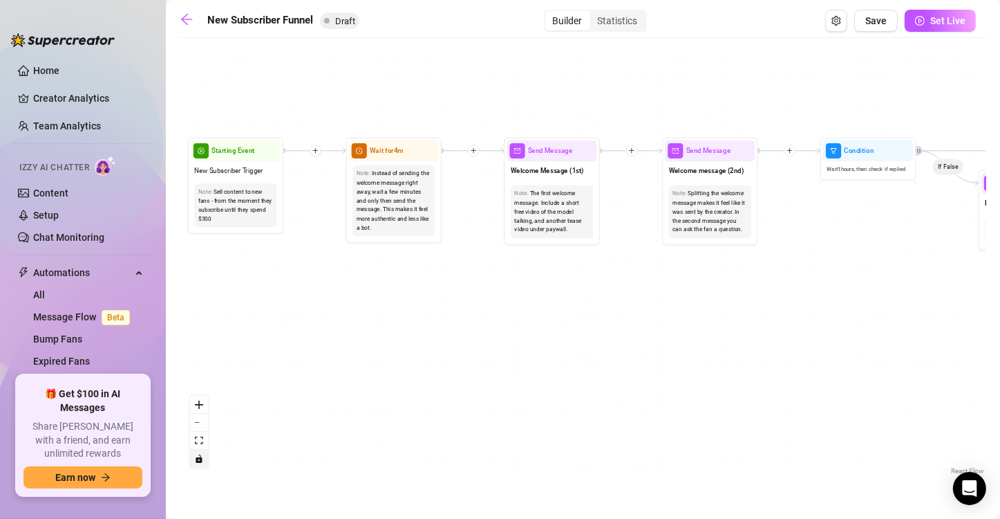
click at [201, 460] on icon "toggle interactivity" at bounding box center [199, 458] width 6 height 8
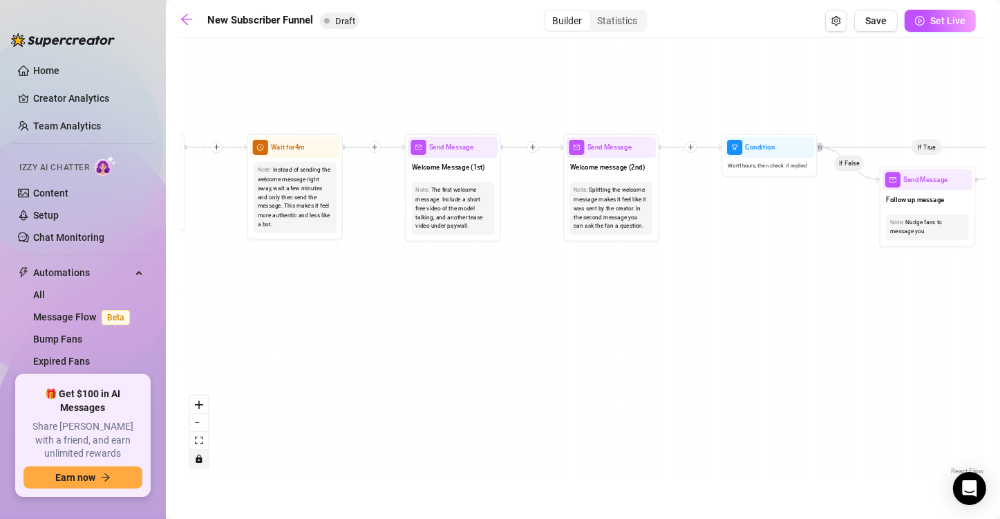
drag, startPoint x: 521, startPoint y: 328, endPoint x: 381, endPoint y: 331, distance: 140.4
click at [381, 331] on div "If True If True If True If False If False If False If True If False Merge Merge…" at bounding box center [583, 261] width 807 height 433
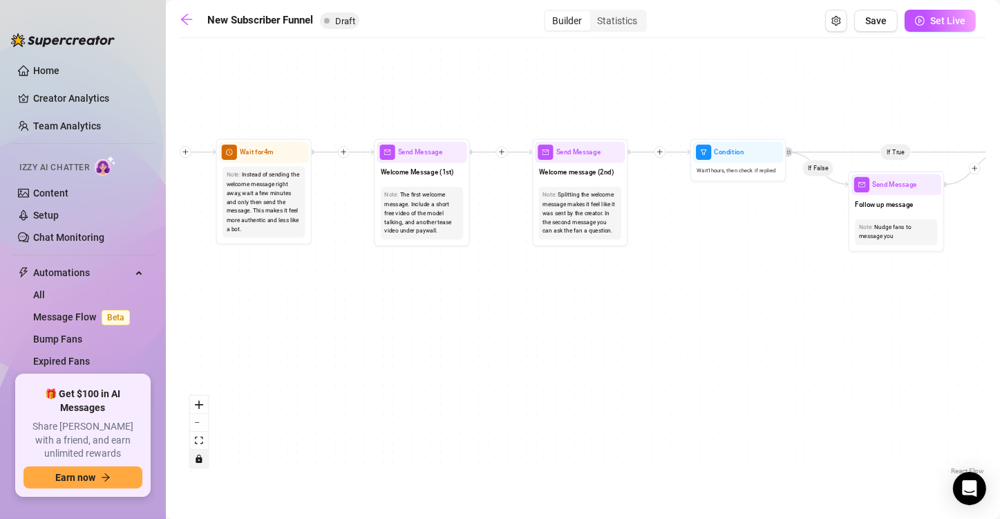
drag, startPoint x: 447, startPoint y: 308, endPoint x: 453, endPoint y: 227, distance: 81.8
click at [451, 299] on div "If True If True If True If False If False If False If True If False Merge Merge…" at bounding box center [583, 261] width 807 height 433
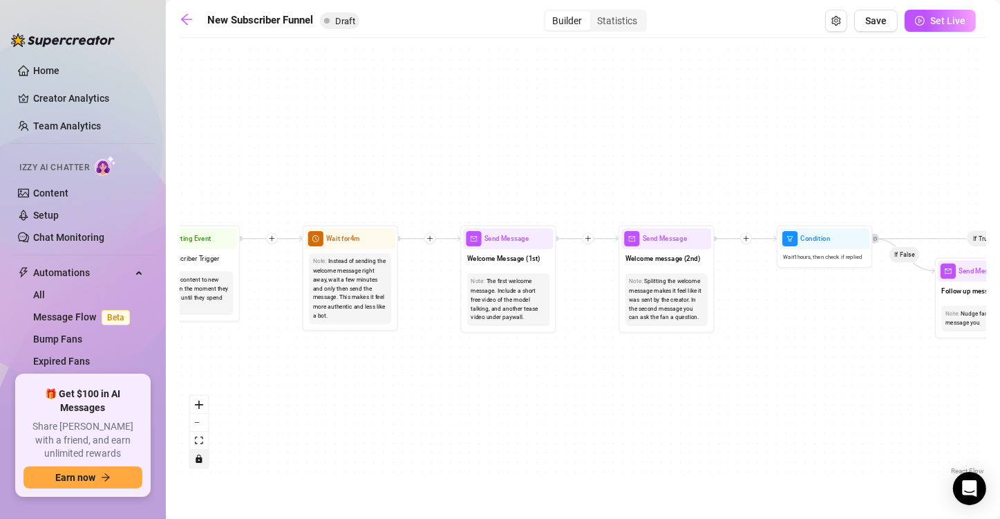
drag, startPoint x: 439, startPoint y: 93, endPoint x: 521, endPoint y: 188, distance: 125.5
click at [521, 188] on div "If True If True If True If False If False If False If True If False Merge Merge…" at bounding box center [583, 261] width 807 height 433
click at [203, 465] on button "toggle interactivity" at bounding box center [199, 458] width 18 height 18
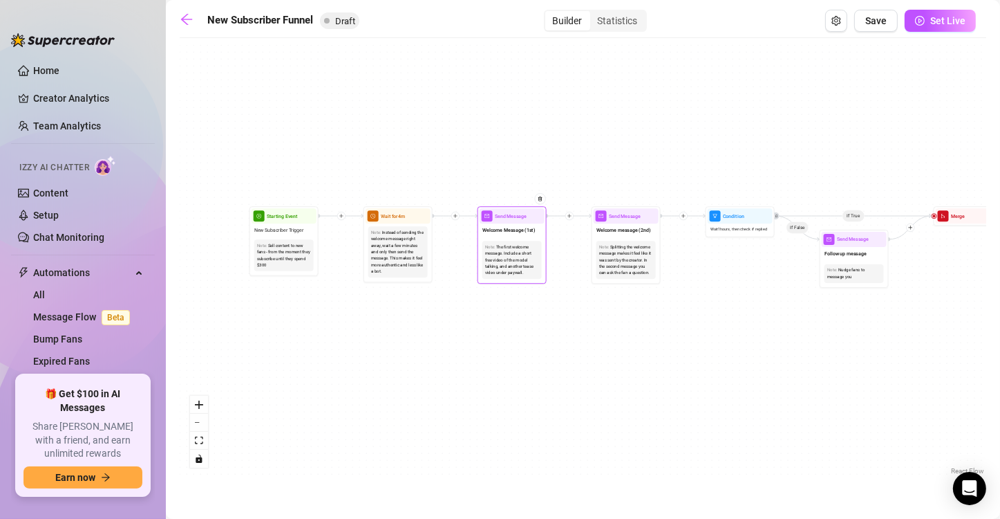
click at [532, 233] on span "Welcome Message (1st)" at bounding box center [509, 230] width 53 height 8
type textarea "First part of the welcome message"
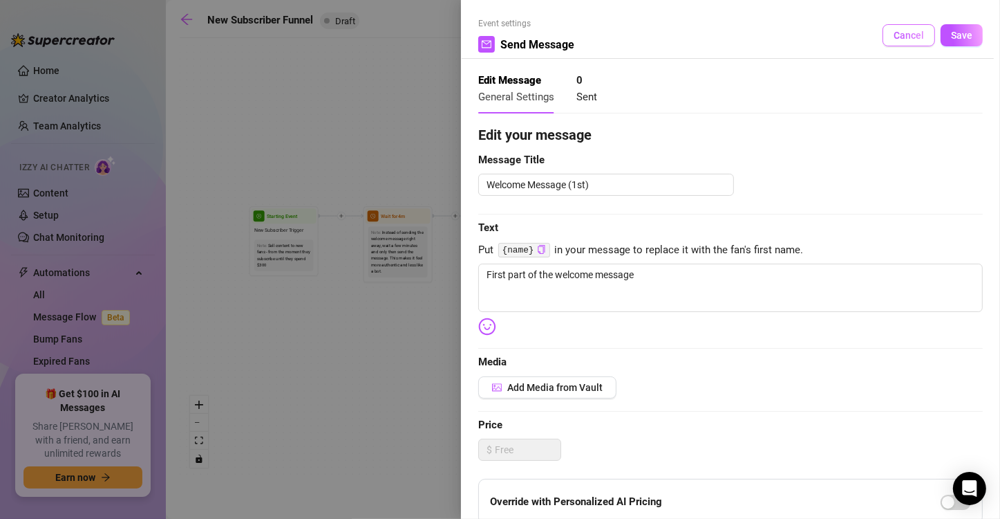
click at [894, 39] on span "Cancel" at bounding box center [909, 35] width 30 height 11
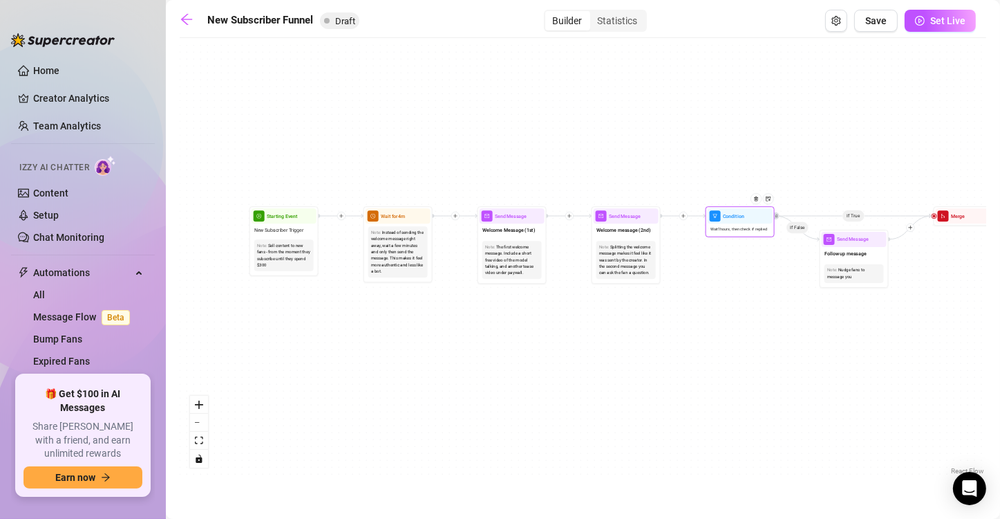
click at [742, 227] on span "Wait 1 hours, then check if replied" at bounding box center [739, 229] width 57 height 6
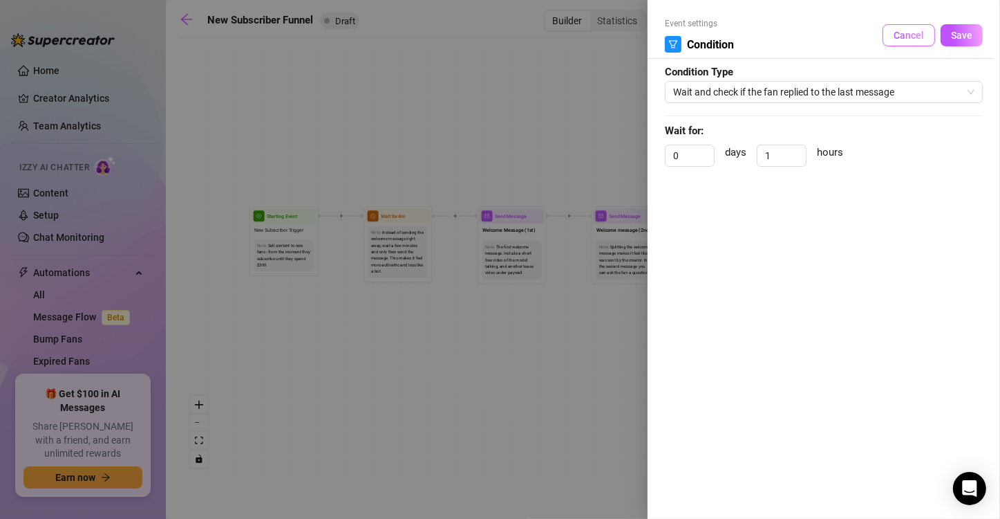
click at [898, 35] on span "Cancel" at bounding box center [909, 35] width 30 height 11
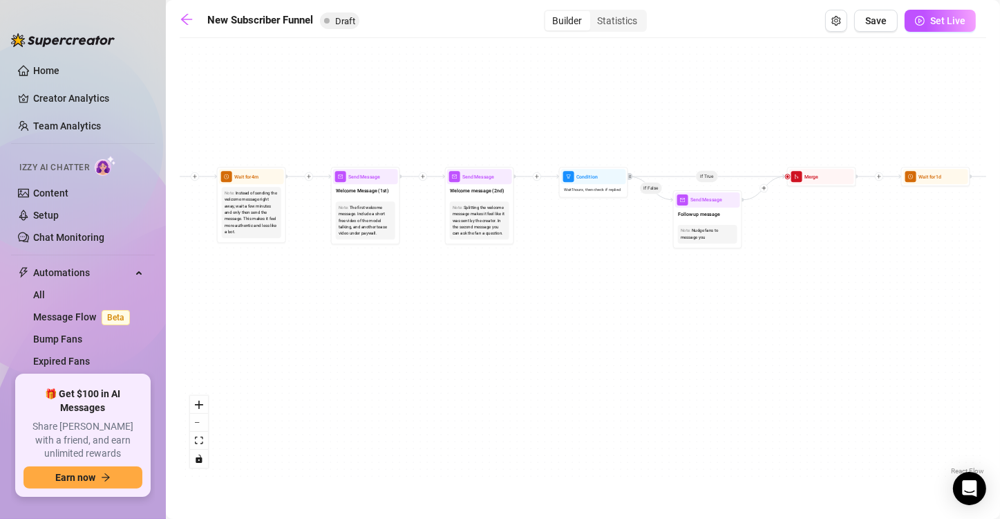
drag, startPoint x: 804, startPoint y: 314, endPoint x: 658, endPoint y: 274, distance: 151.8
click at [658, 274] on div "If True If True If True If False If False If False If True If False Merge Merge…" at bounding box center [583, 261] width 807 height 433
click at [190, 27] on link at bounding box center [190, 20] width 21 height 17
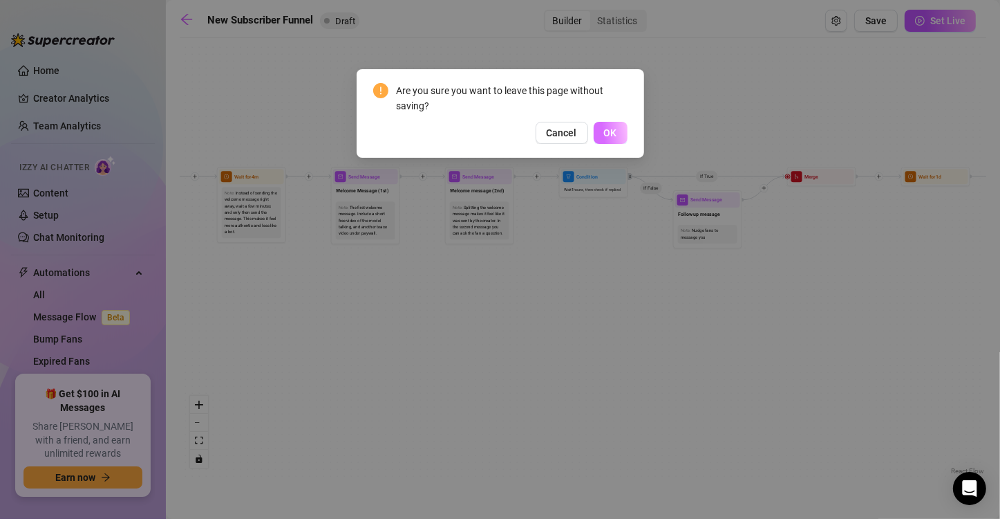
click at [607, 125] on button "OK" at bounding box center [611, 133] width 34 height 22
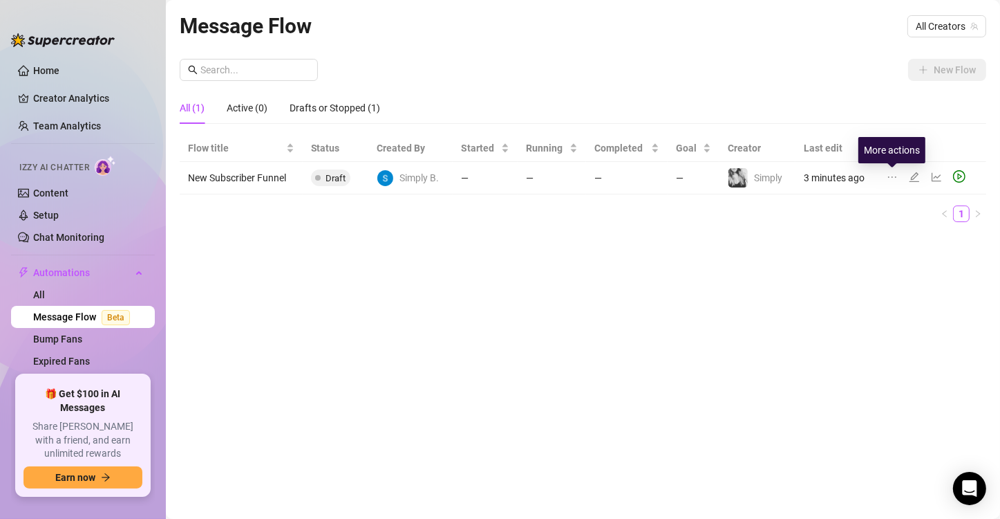
click at [895, 174] on icon "ellipsis" at bounding box center [892, 176] width 11 height 11
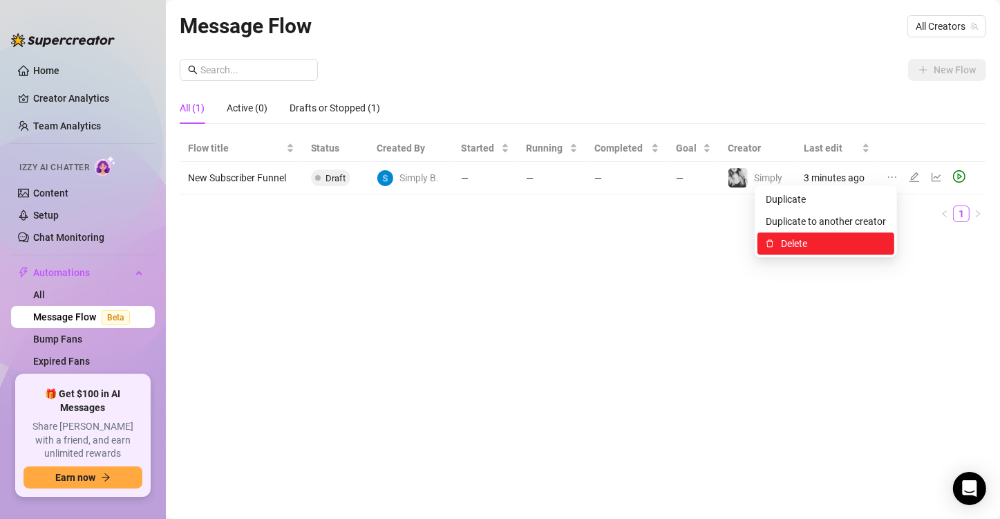
click at [830, 238] on span "Delete" at bounding box center [833, 243] width 105 height 15
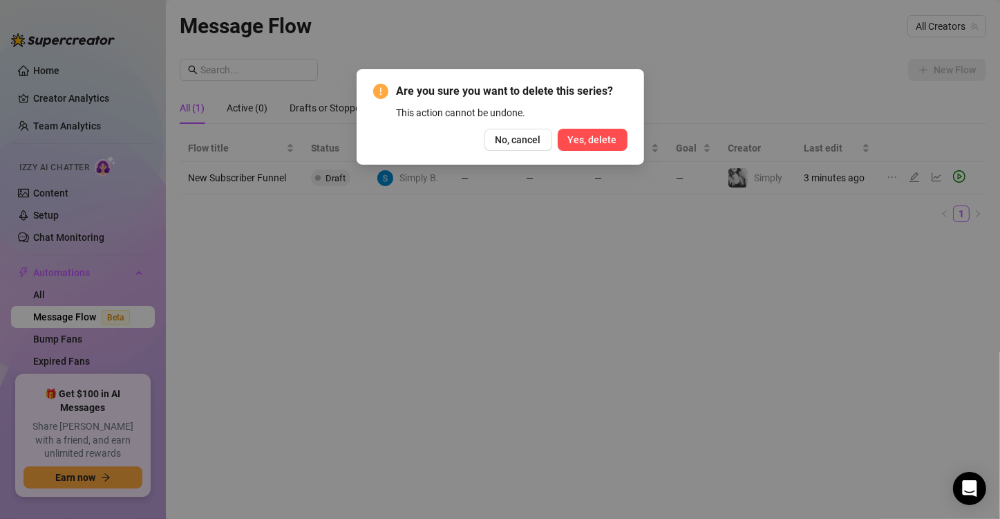
click at [599, 138] on span "Yes, delete" at bounding box center [592, 139] width 49 height 11
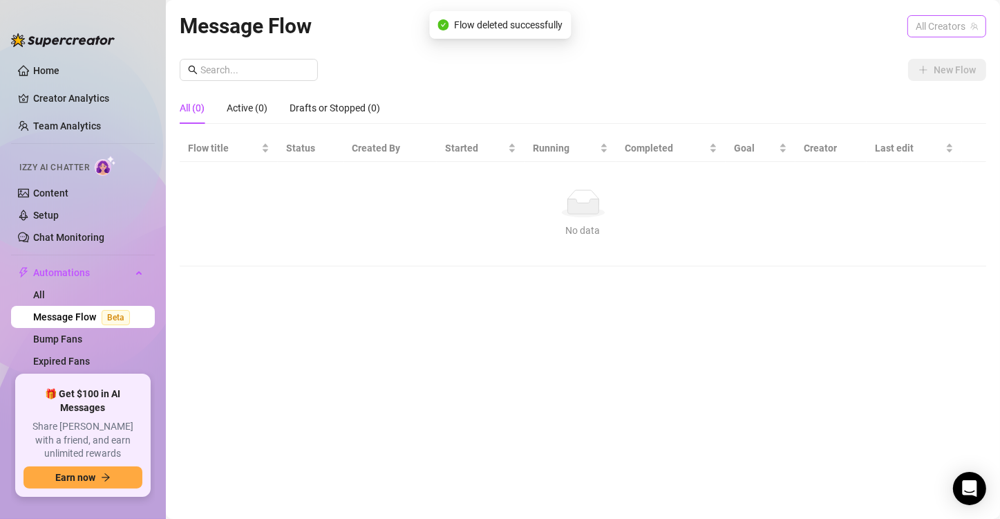
click at [953, 31] on span "All Creators" at bounding box center [947, 26] width 62 height 21
click at [919, 75] on span "( simplybasicmom )" at bounding box center [936, 76] width 80 height 15
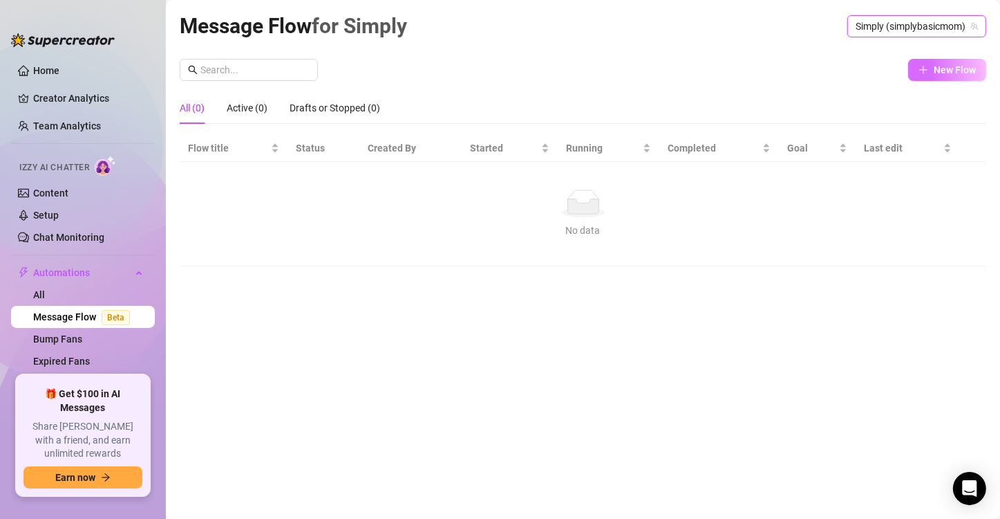
click at [928, 71] on icon "plus" at bounding box center [924, 70] width 10 height 10
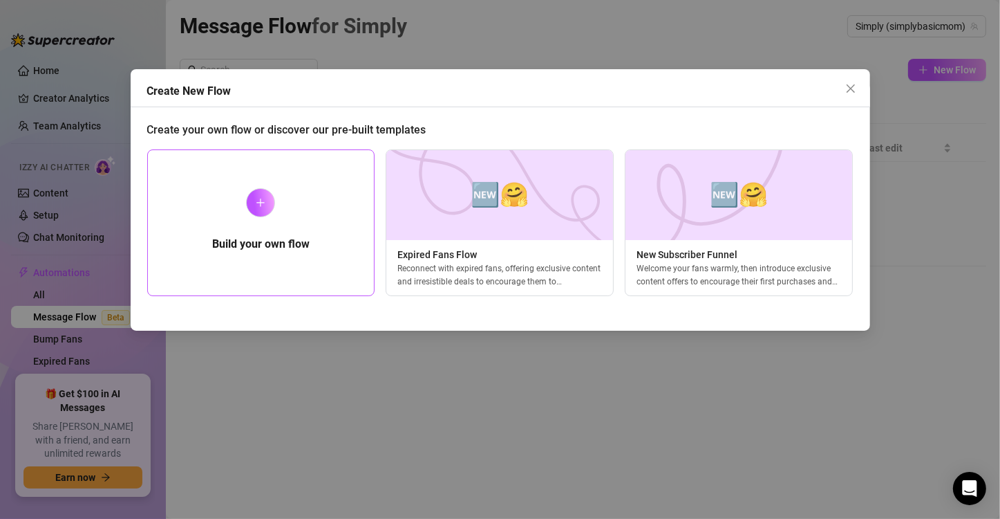
click at [274, 201] on div at bounding box center [260, 202] width 29 height 29
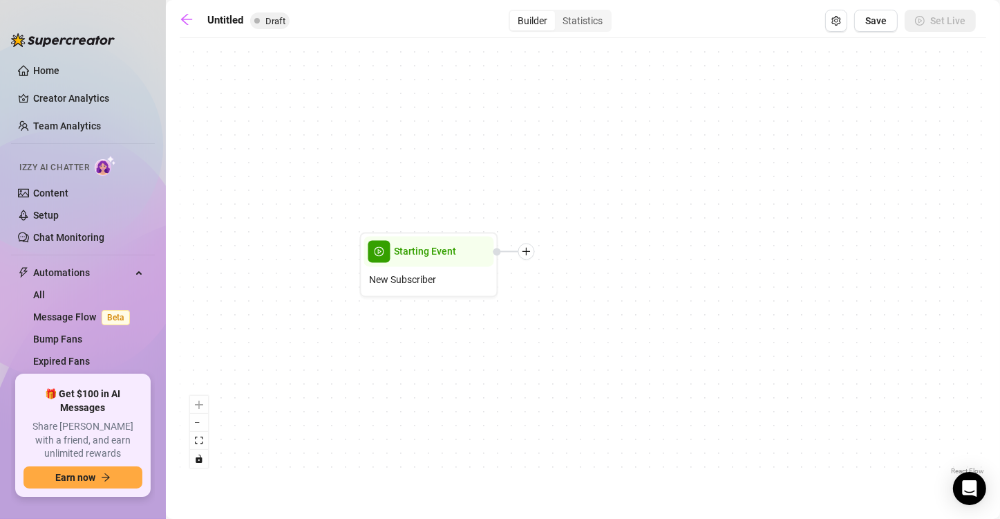
drag, startPoint x: 753, startPoint y: 303, endPoint x: 599, endPoint y: 306, distance: 154.2
click at [599, 306] on div "Starting Event New Subscriber" at bounding box center [583, 261] width 807 height 433
click at [530, 253] on icon "plus" at bounding box center [527, 252] width 10 height 10
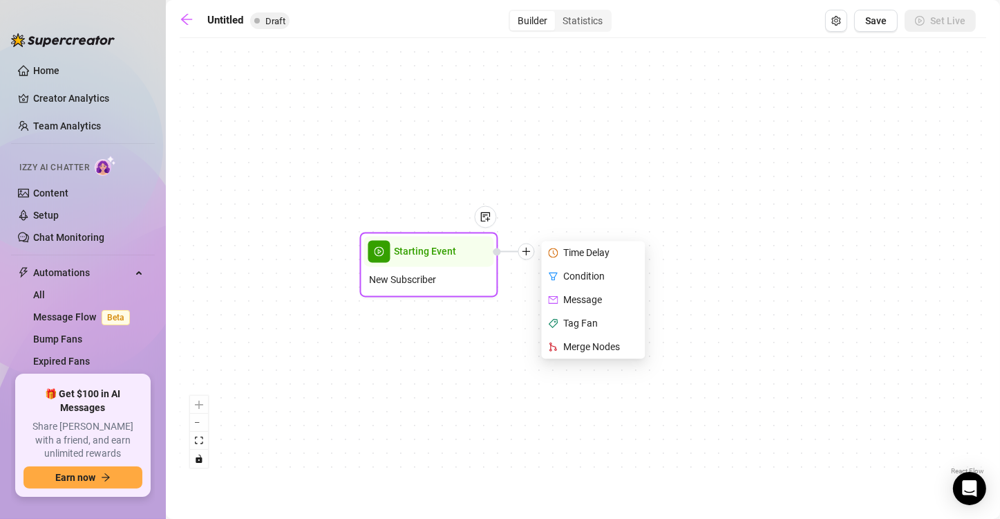
click at [568, 256] on div "Time Delay" at bounding box center [595, 253] width 101 height 24
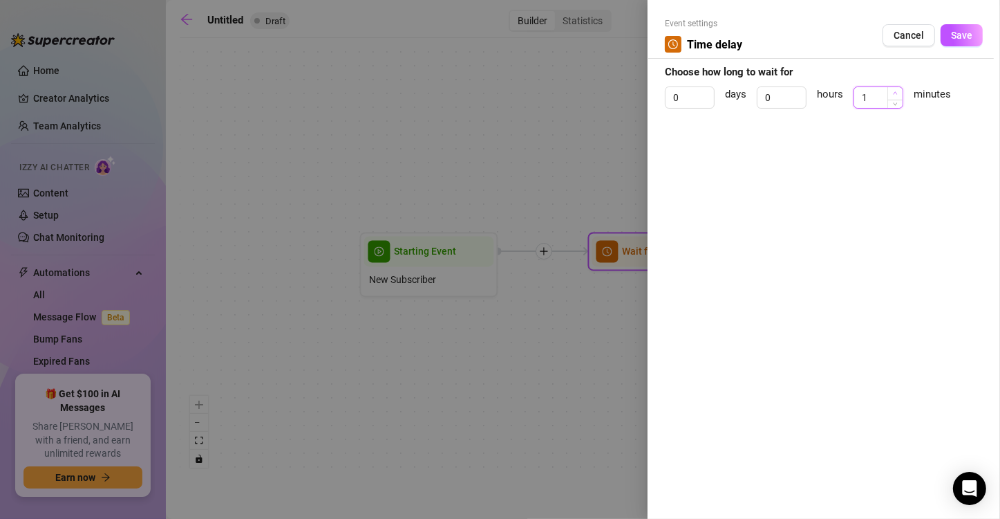
click at [897, 89] on span "Increase Value" at bounding box center [895, 93] width 15 height 12
type input "4"
click at [897, 89] on span "Increase Value" at bounding box center [895, 93] width 15 height 12
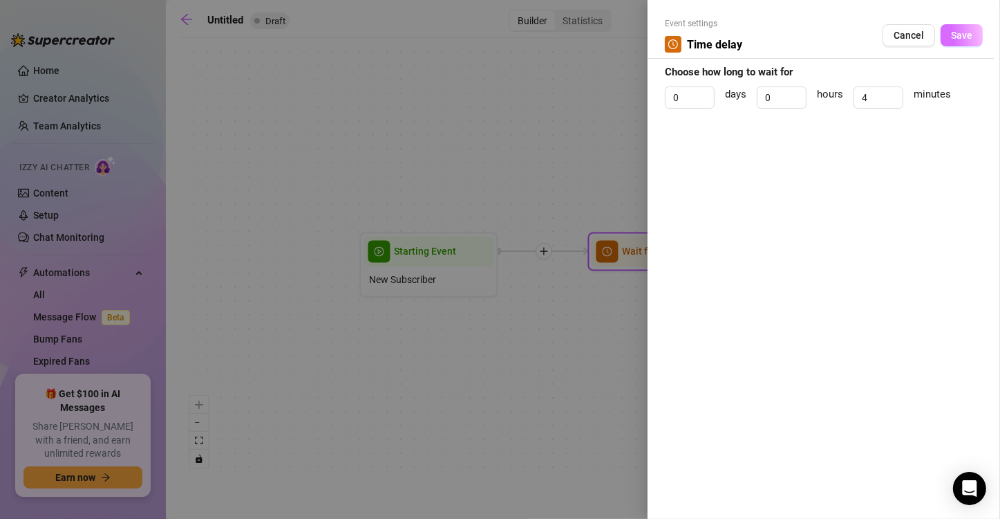
click at [969, 39] on span "Save" at bounding box center [961, 35] width 21 height 11
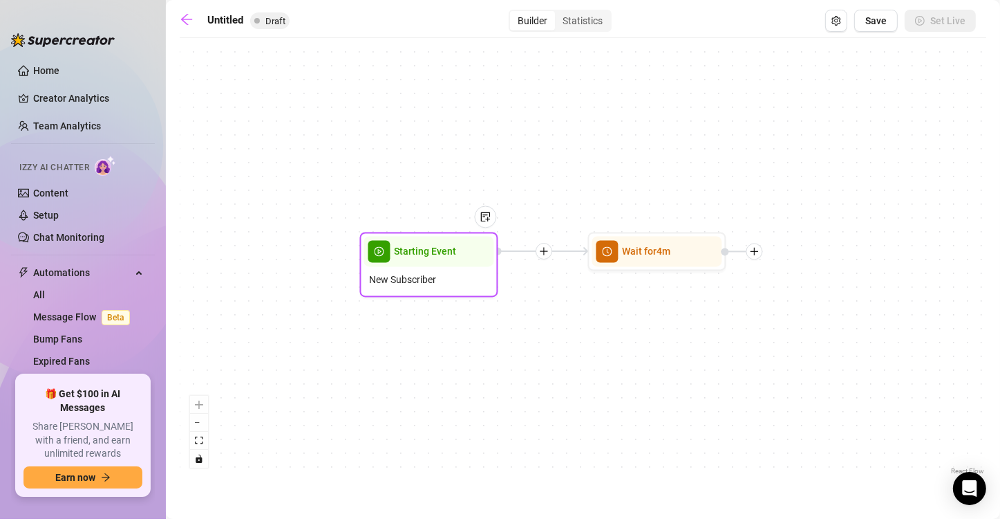
click at [478, 256] on div at bounding box center [479, 227] width 36 height 71
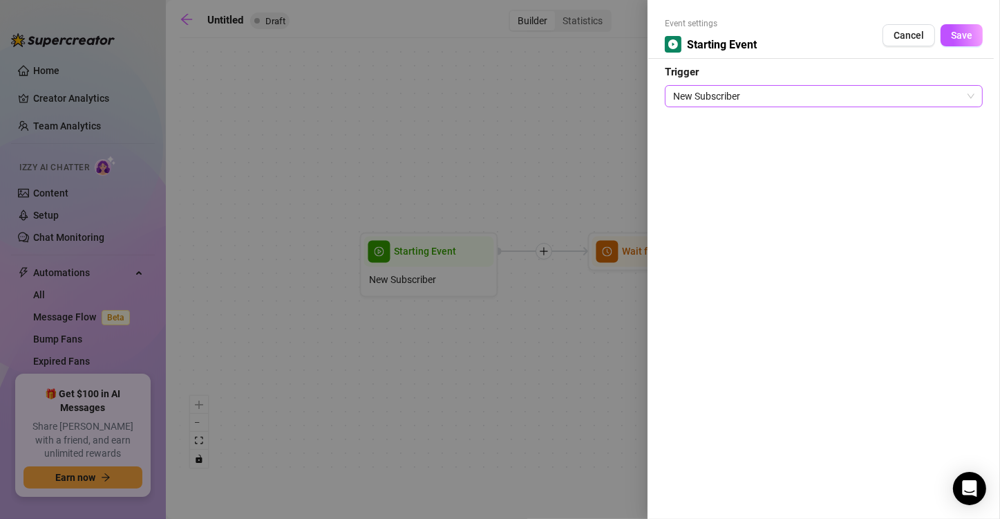
click at [761, 97] on span "New Subscriber" at bounding box center [823, 96] width 301 height 21
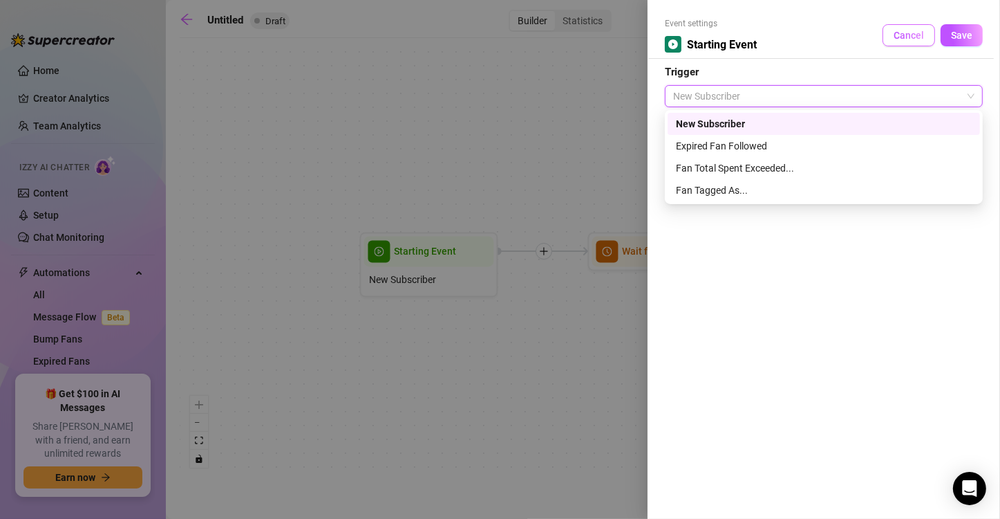
click at [893, 26] on button "Cancel" at bounding box center [909, 35] width 53 height 22
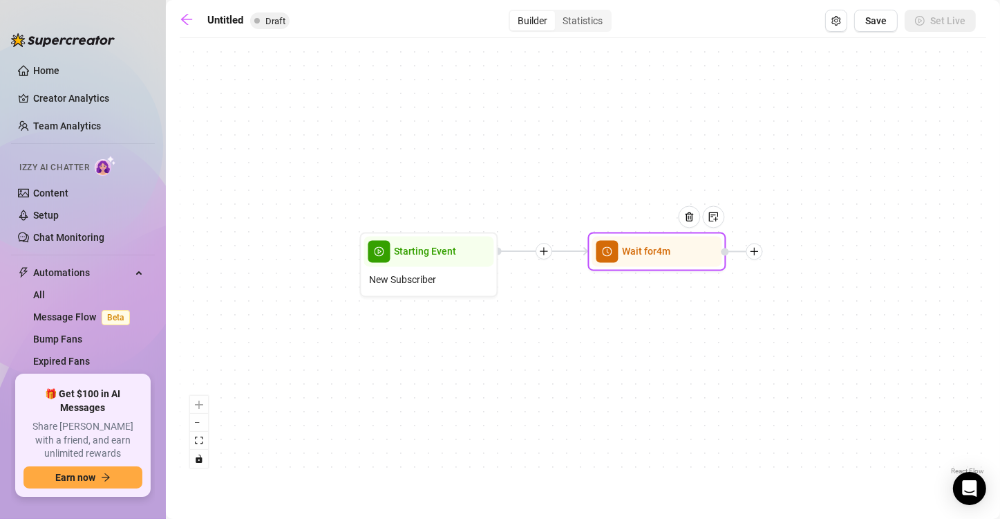
click at [753, 254] on icon "plus" at bounding box center [755, 252] width 10 height 10
click at [804, 299] on div "Message" at bounding box center [823, 300] width 101 height 24
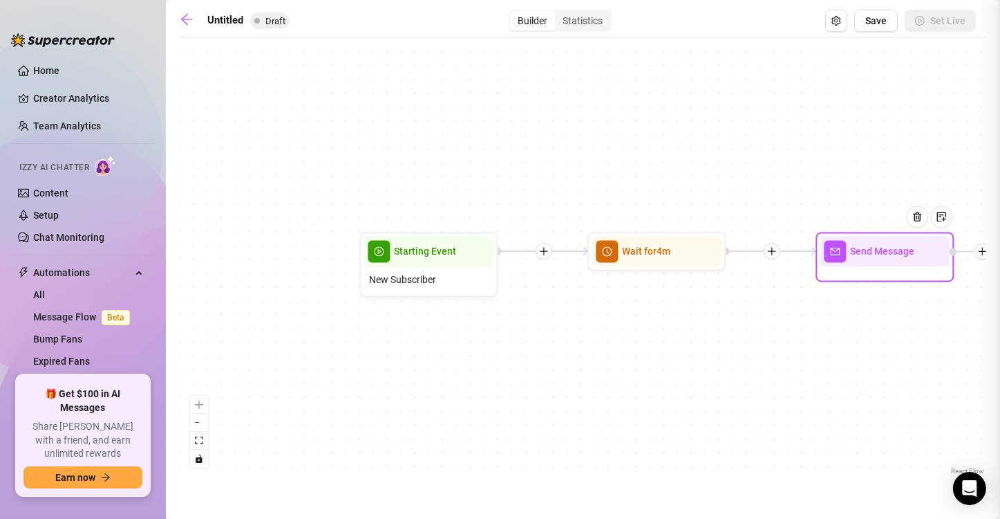
type textarea "Write your message here"
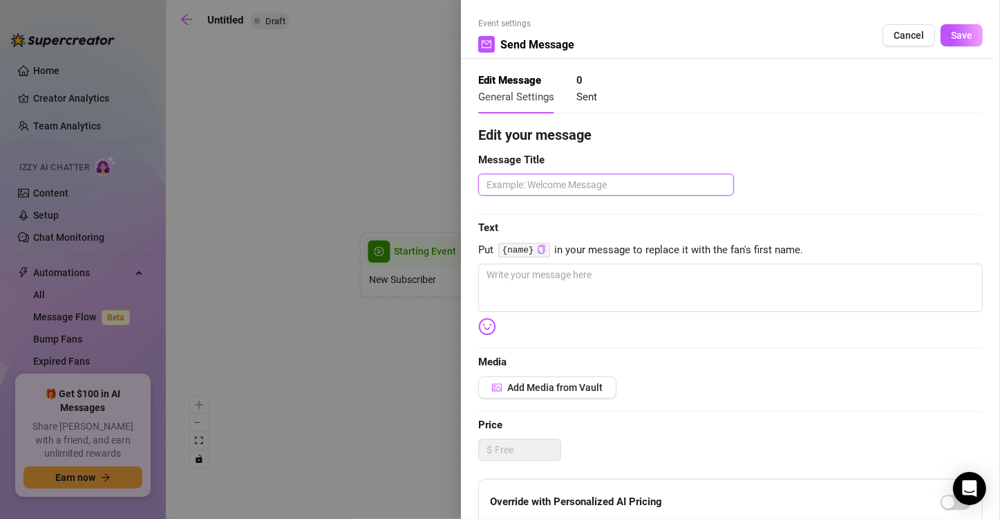
click at [577, 183] on textarea at bounding box center [606, 185] width 256 height 22
type textarea "W"
type textarea "We"
type textarea "Wel"
type textarea "Welc"
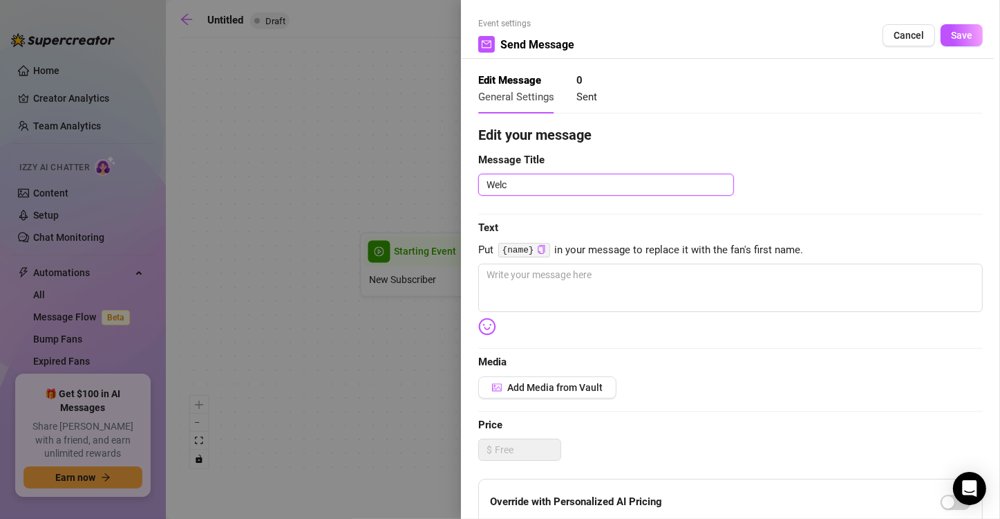
type textarea "Welco"
type textarea "Welcom"
type textarea "Welcome"
type textarea "Welcome M"
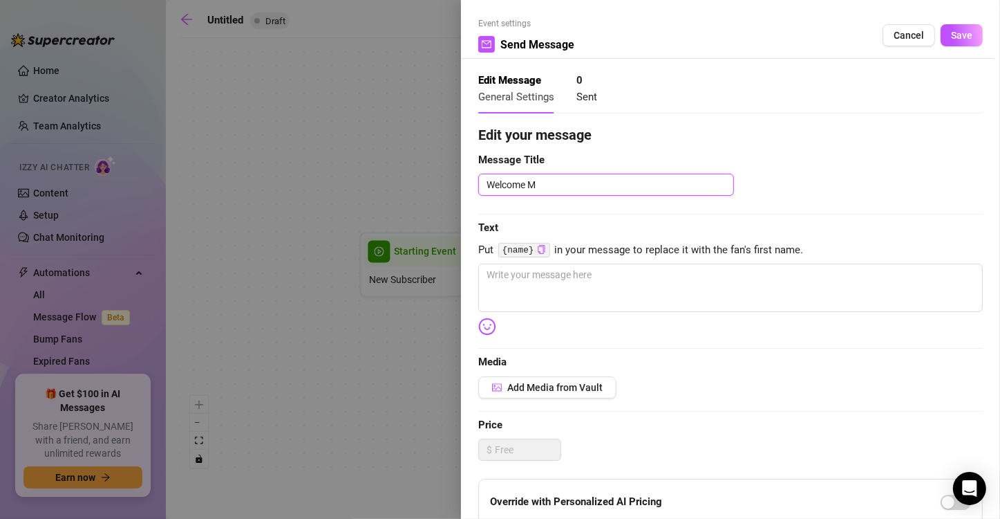
type textarea "Welcome Me"
type textarea "Welcome Mes"
type textarea "Welcome Mess"
type textarea "Welcome Messa"
type textarea "Welcome Messag"
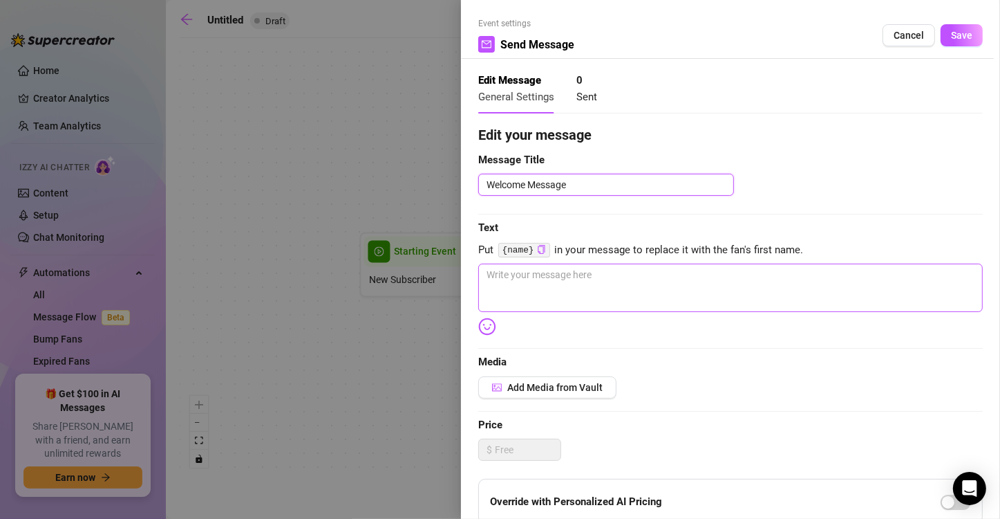
type textarea "Welcome Message"
click at [624, 286] on textarea at bounding box center [730, 287] width 505 height 48
type textarea "y"
type textarea "yo"
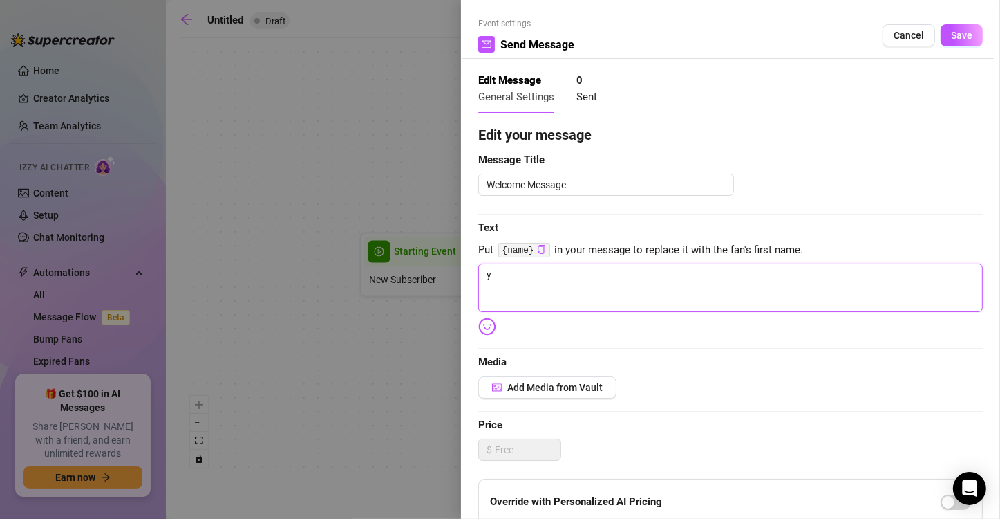
type textarea "yo"
type textarea "you"
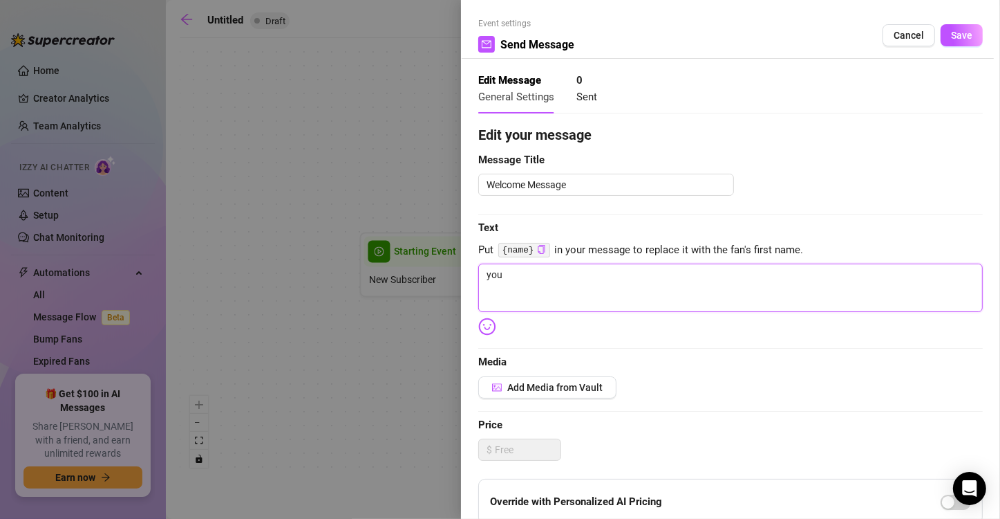
type textarea "you f"
type textarea "you fo"
type textarea "you fou"
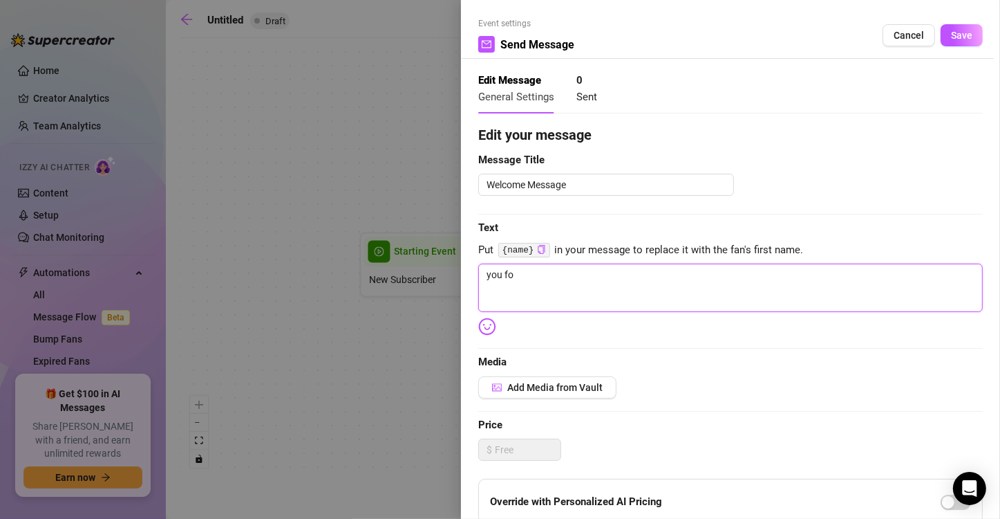
type textarea "you fou"
type textarea "you foun"
type textarea "you found"
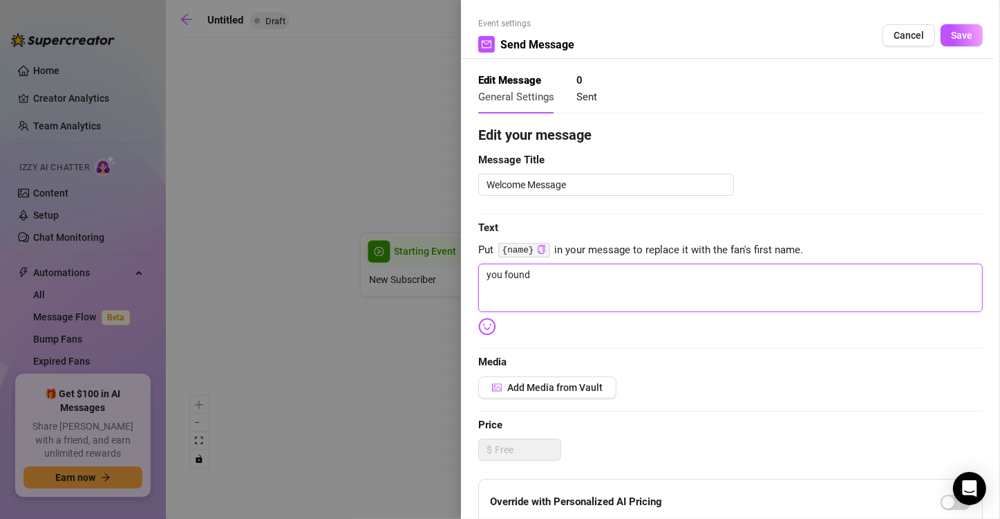
type textarea "you found m"
type textarea "you found me"
type textarea "you found mee"
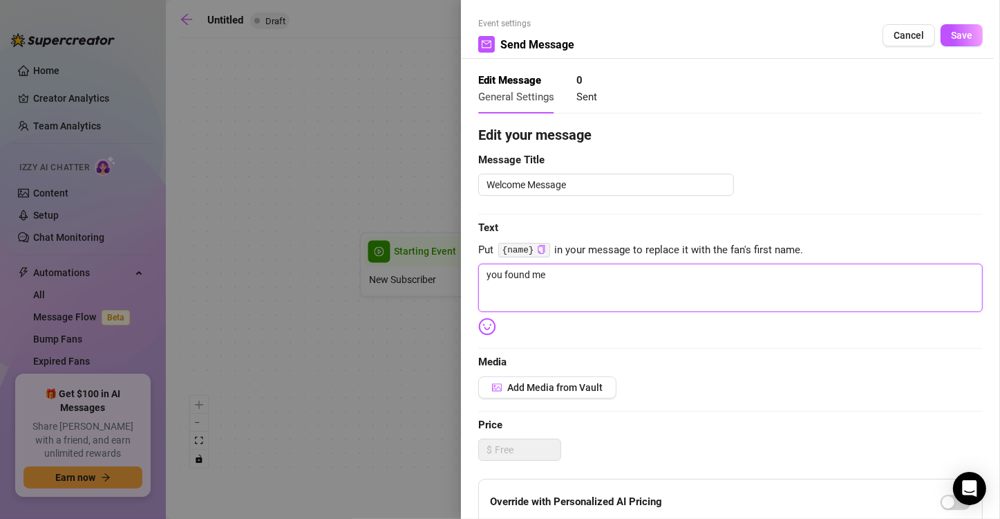
type textarea "you found mee"
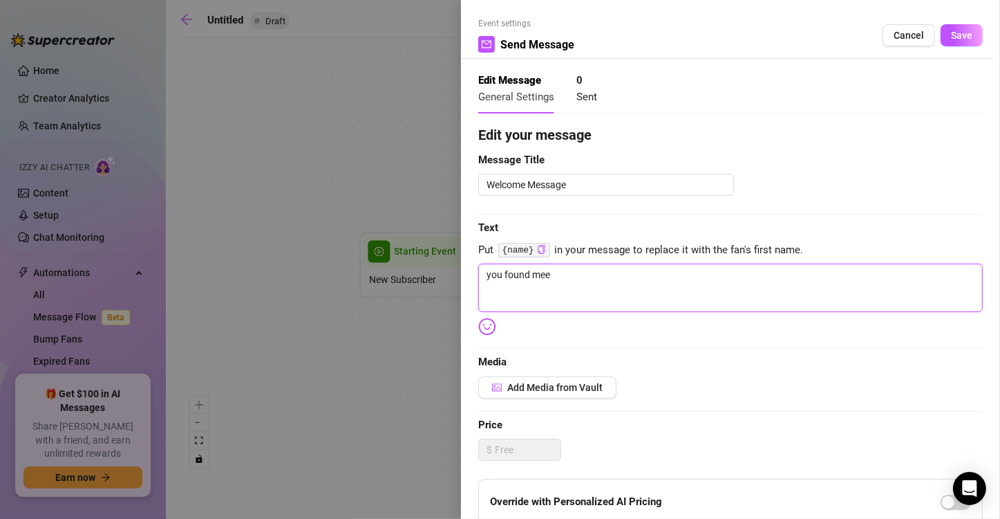
type textarea "you found meee"
type textarea "you found meee :"
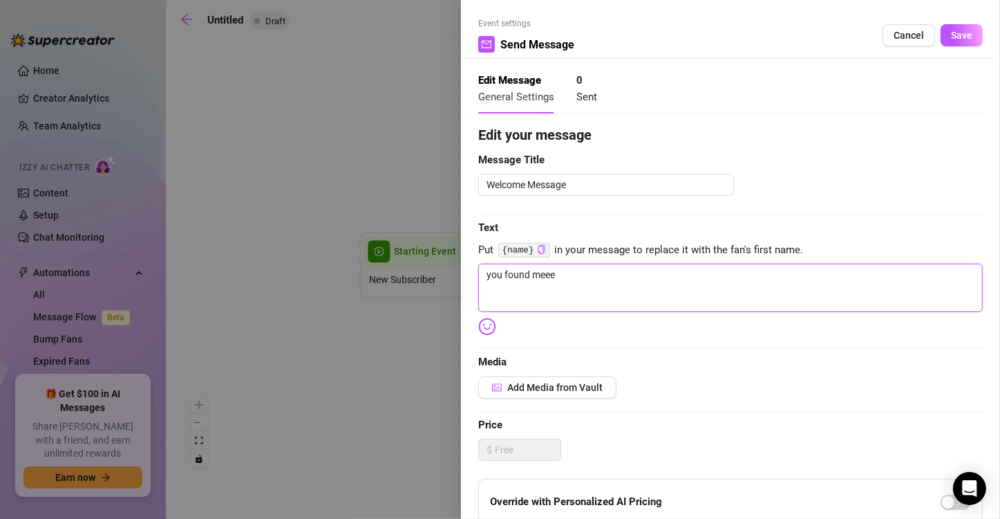
type textarea "you found meee :"
type textarea "you found meee :)"
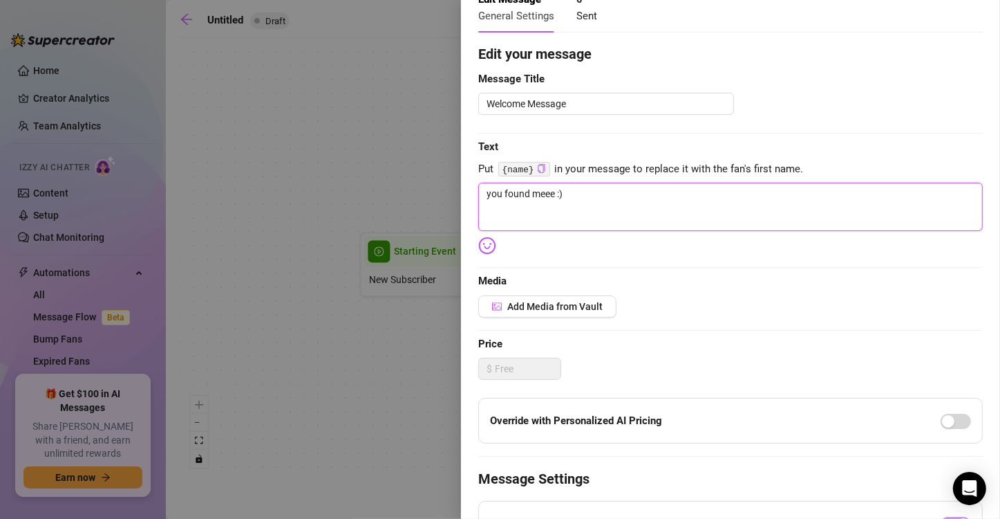
scroll to position [53, 0]
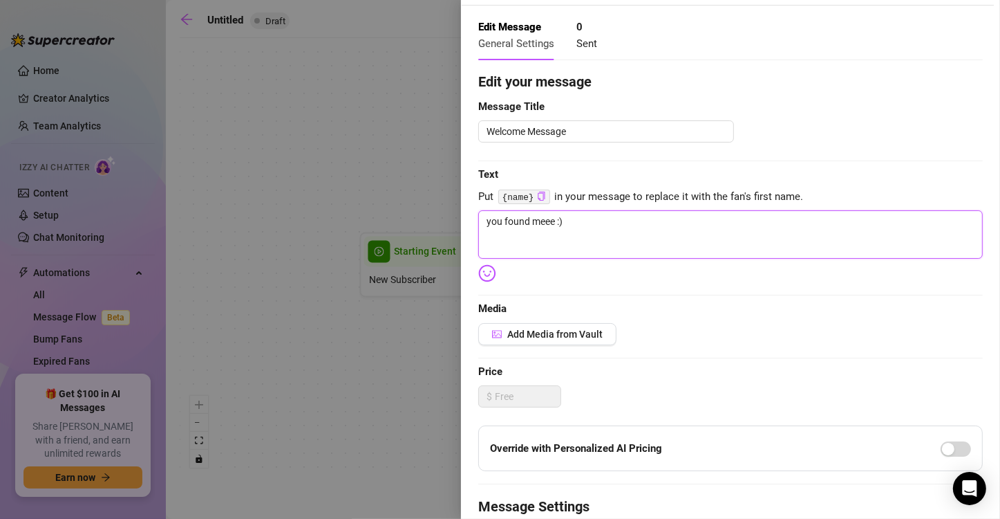
drag, startPoint x: 558, startPoint y: 228, endPoint x: 337, endPoint y: 205, distance: 221.7
click at [363, 210] on div "Event settings Send Message Cancel Save Edit Message General Settings 0 Sent Ed…" at bounding box center [500, 259] width 1000 height 519
type textarea "y"
type textarea "yo"
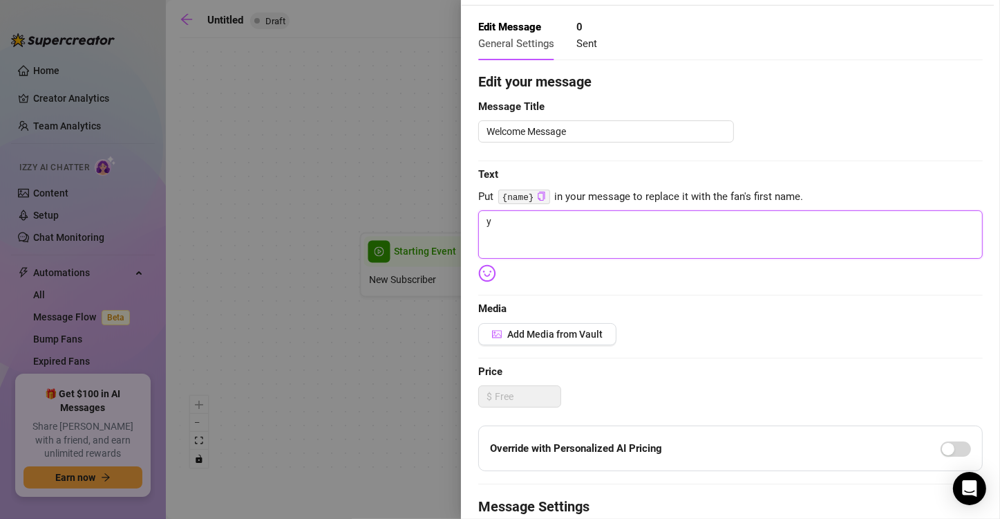
type textarea "yo"
type textarea "you"
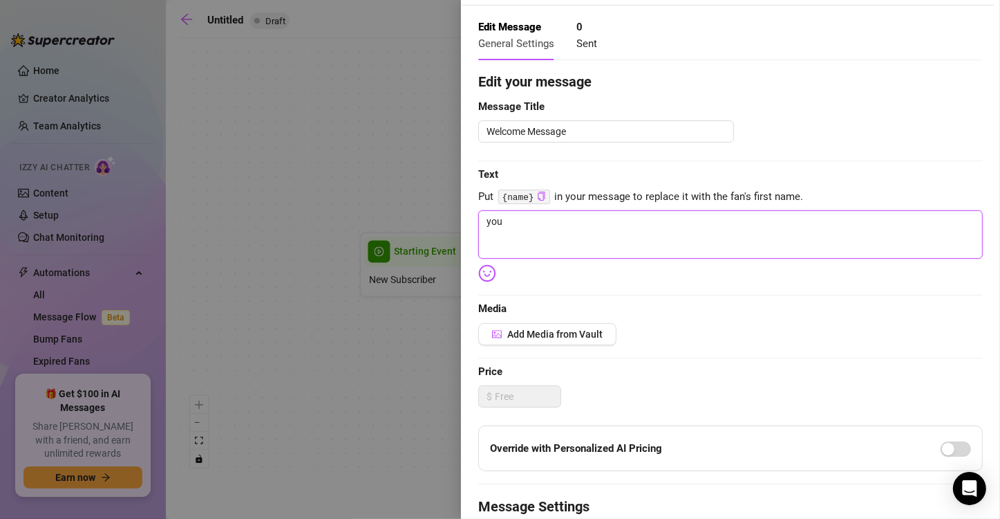
type textarea "you f"
type textarea "you fo"
type textarea "you fou"
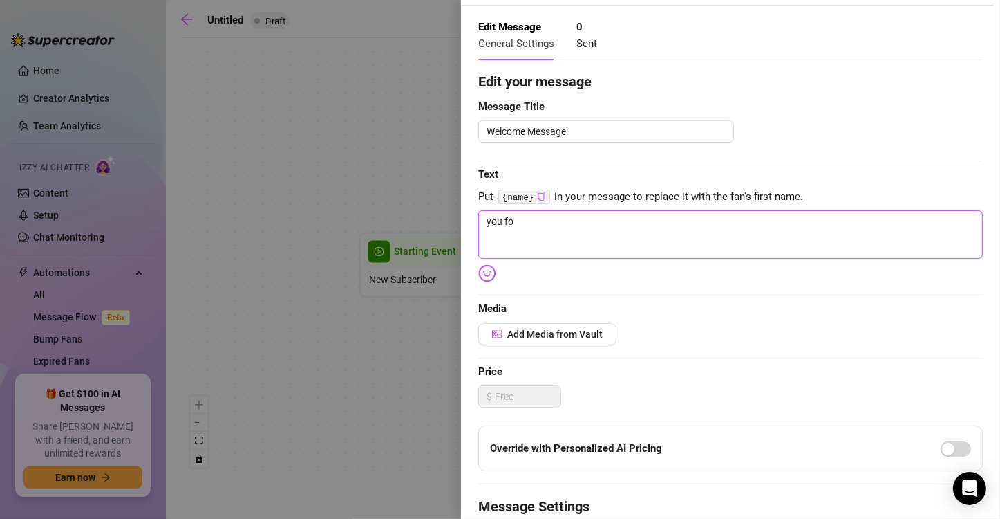
type textarea "you fou"
type textarea "you foun"
type textarea "you found"
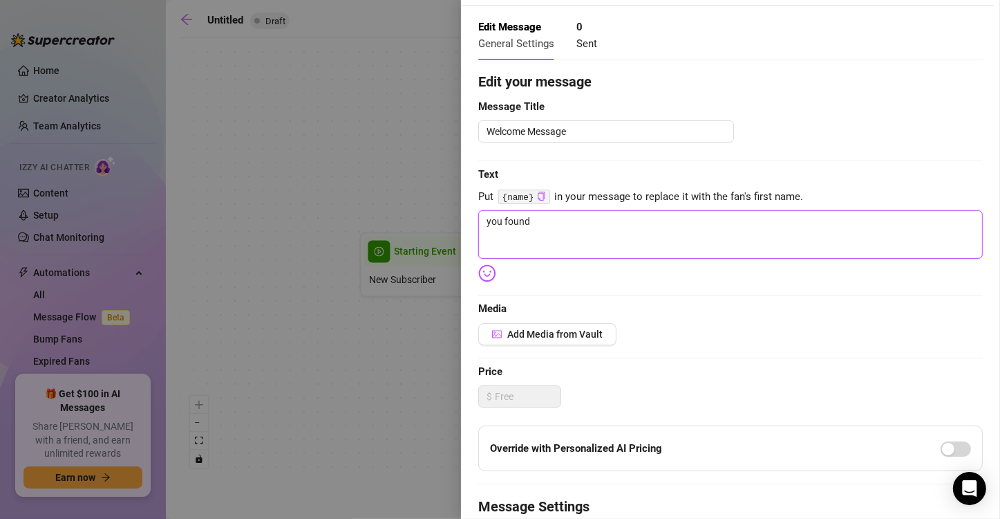
type textarea "you found"
type textarea "you found m"
type textarea "you found me"
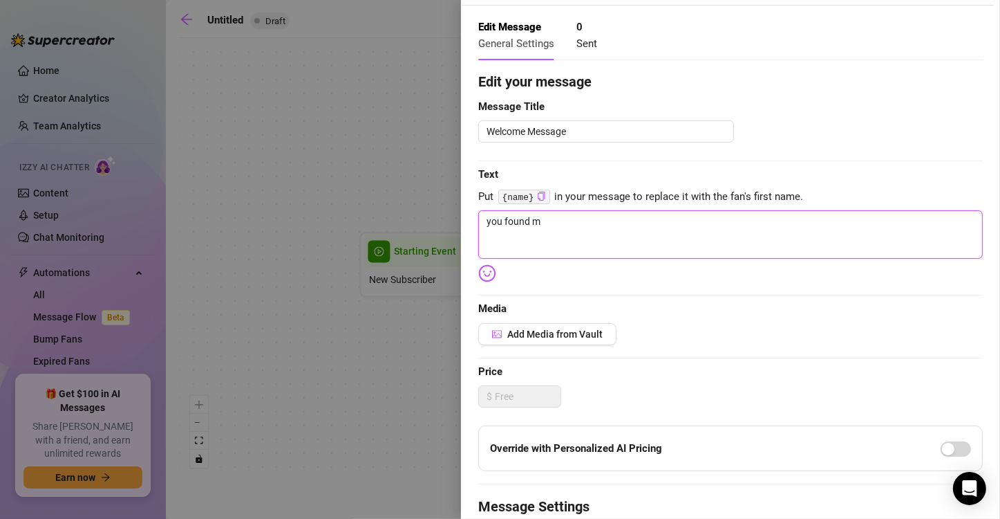
type textarea "you found me"
type textarea "you found mee"
type textarea "you found meee"
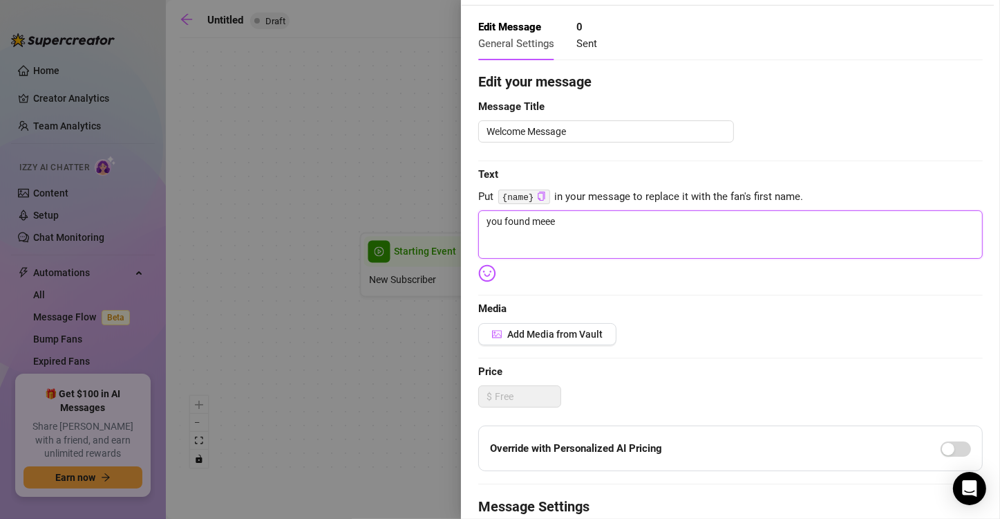
type textarea "you found meee"
type textarea "you found meee :"
type textarea "you found meee :)"
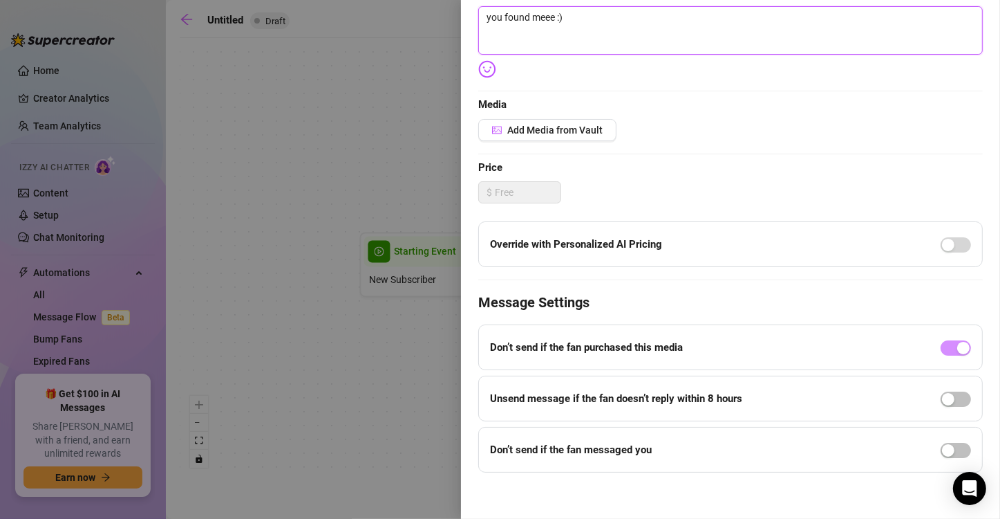
scroll to position [261, 0]
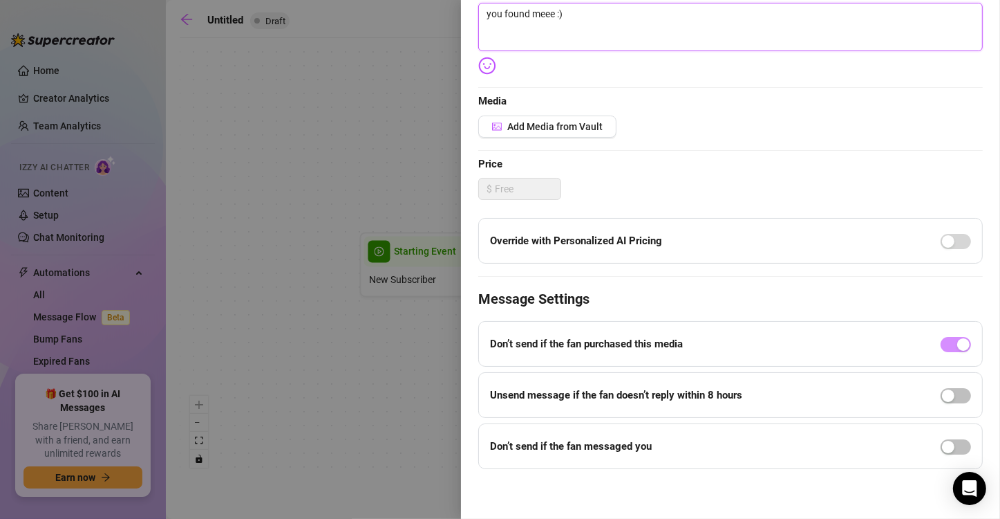
type textarea "you found meee :)"
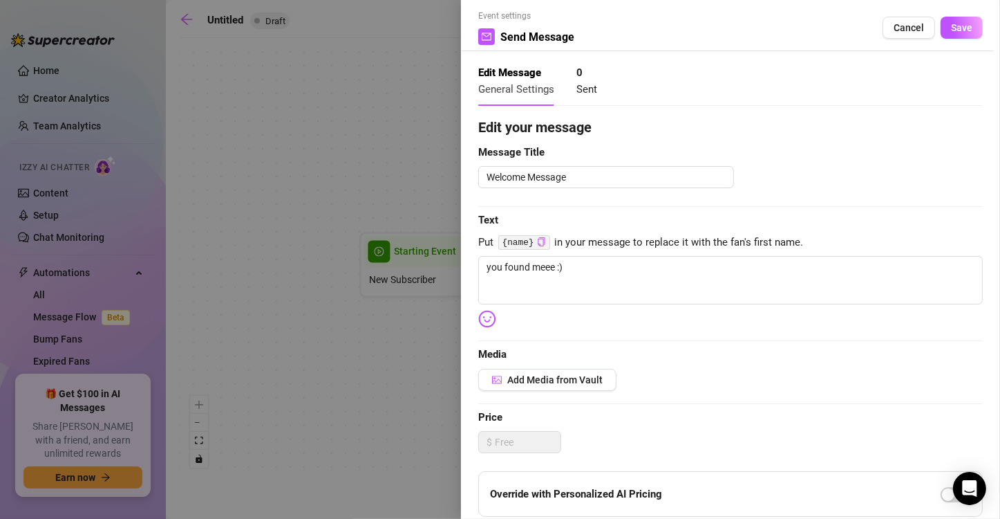
scroll to position [0, 0]
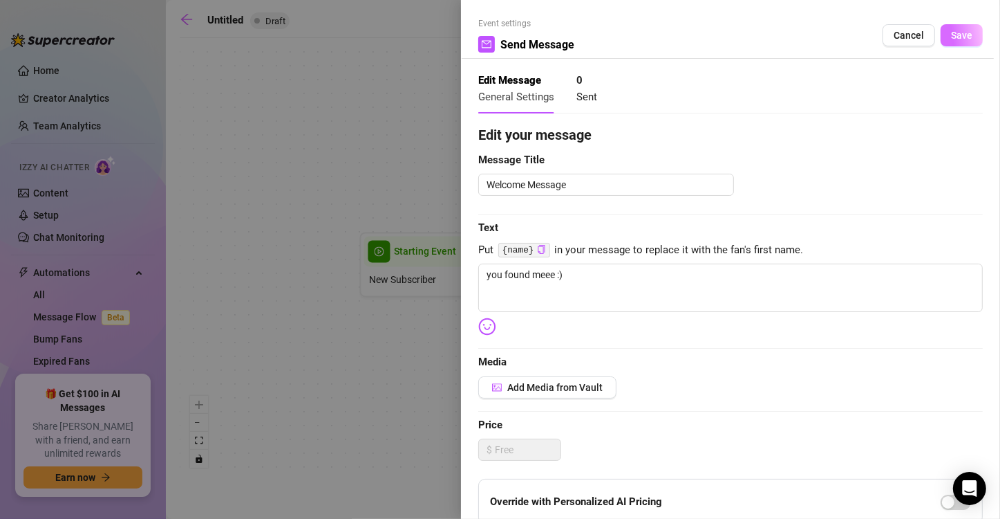
click at [956, 39] on span "Save" at bounding box center [961, 35] width 21 height 11
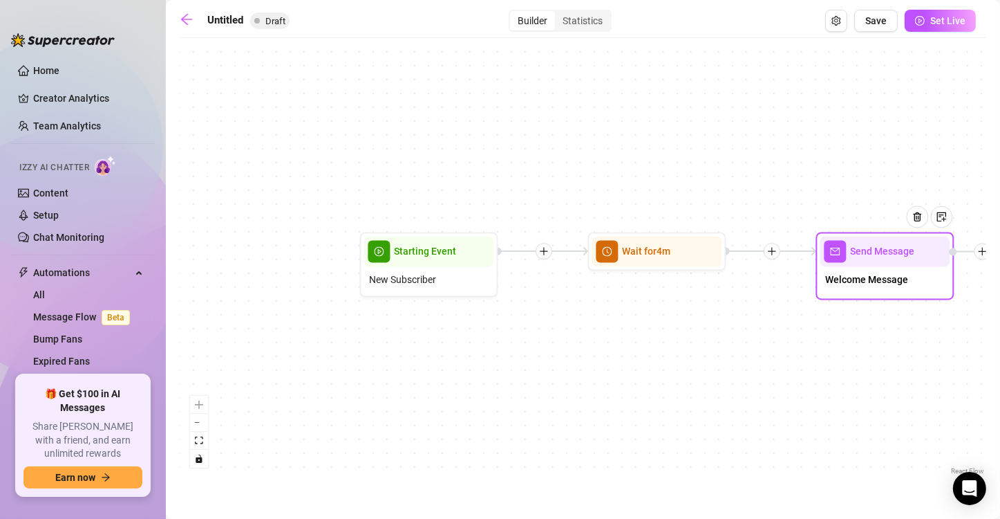
click at [901, 257] on div at bounding box center [923, 227] width 60 height 71
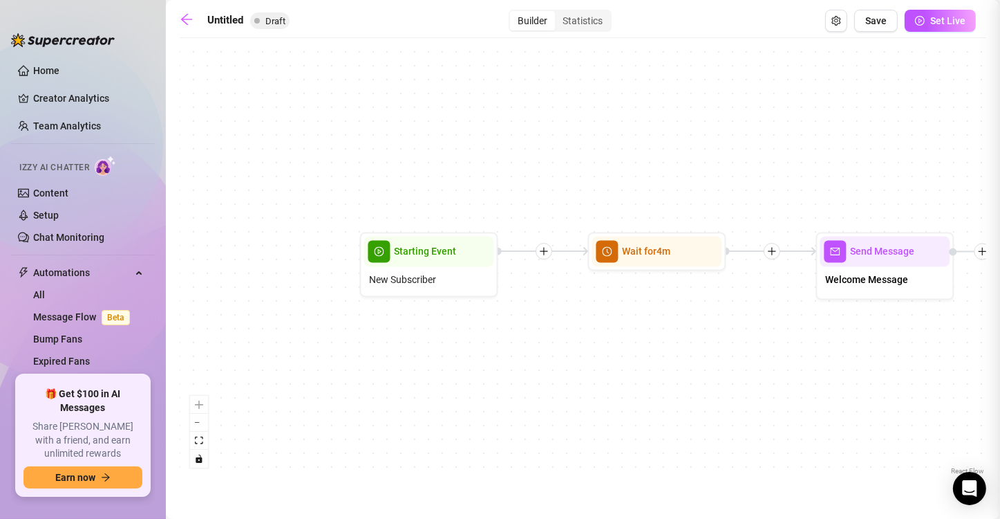
type textarea "you found meee :)"
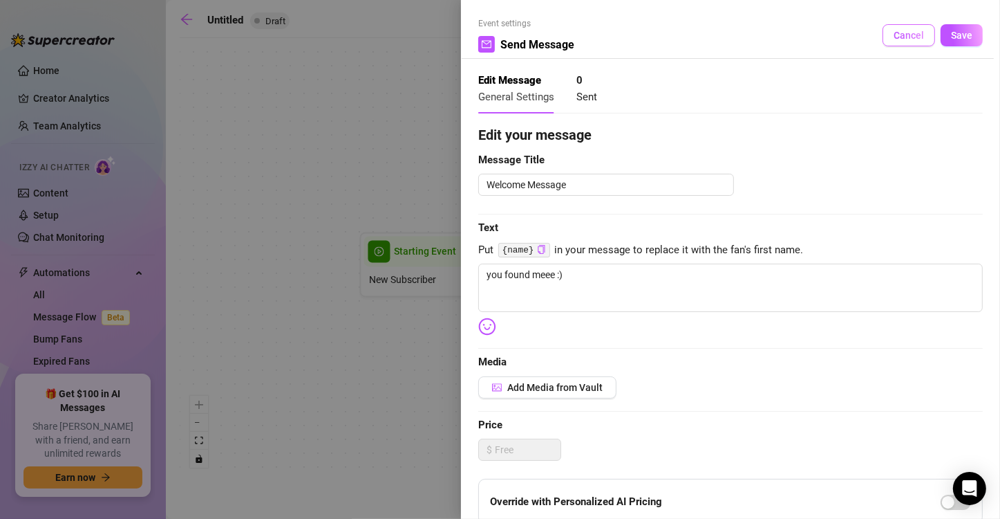
click at [895, 30] on span "Cancel" at bounding box center [909, 35] width 30 height 11
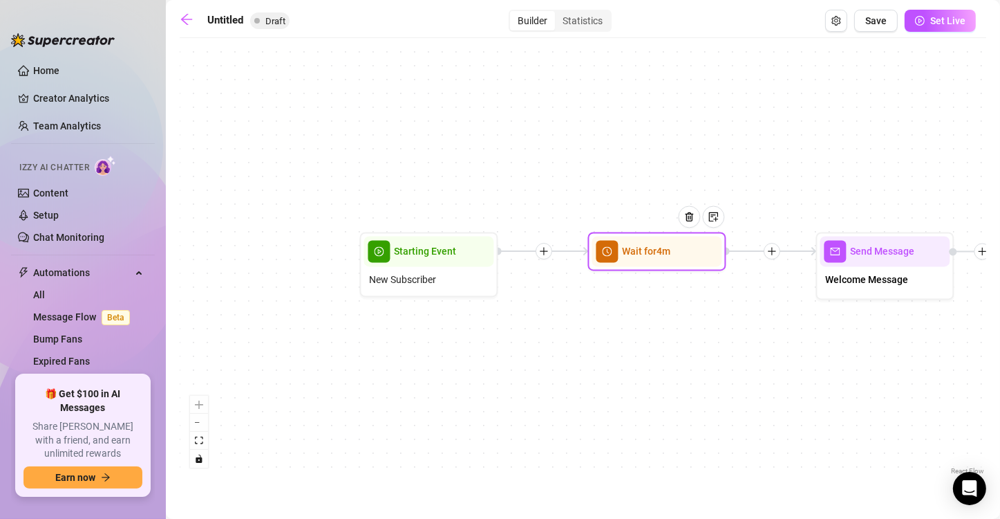
click at [661, 263] on div "Wait for 4m" at bounding box center [658, 251] width 130 height 30
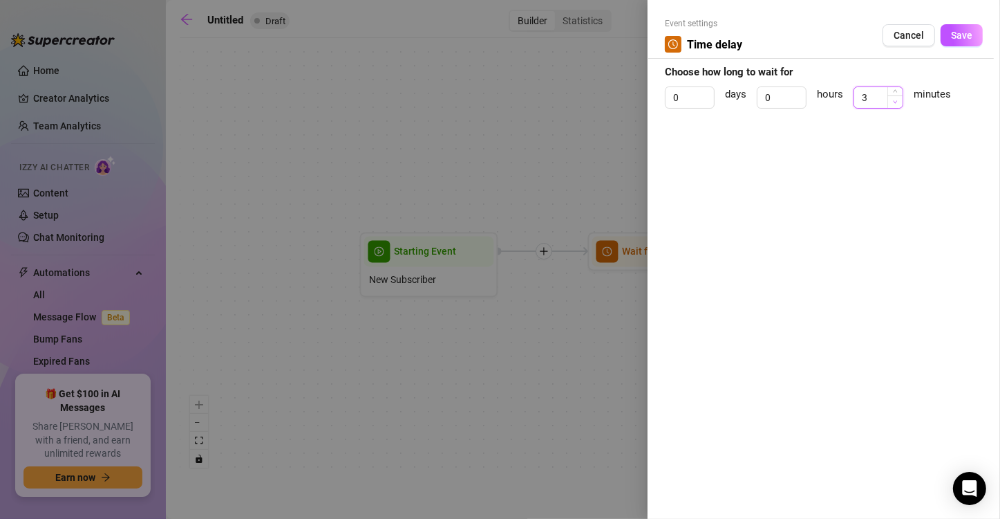
click at [895, 104] on icon "down" at bounding box center [895, 102] width 5 height 5
type input "2"
click at [895, 104] on icon "down" at bounding box center [895, 102] width 5 height 5
click at [962, 41] on button "Save" at bounding box center [962, 35] width 42 height 22
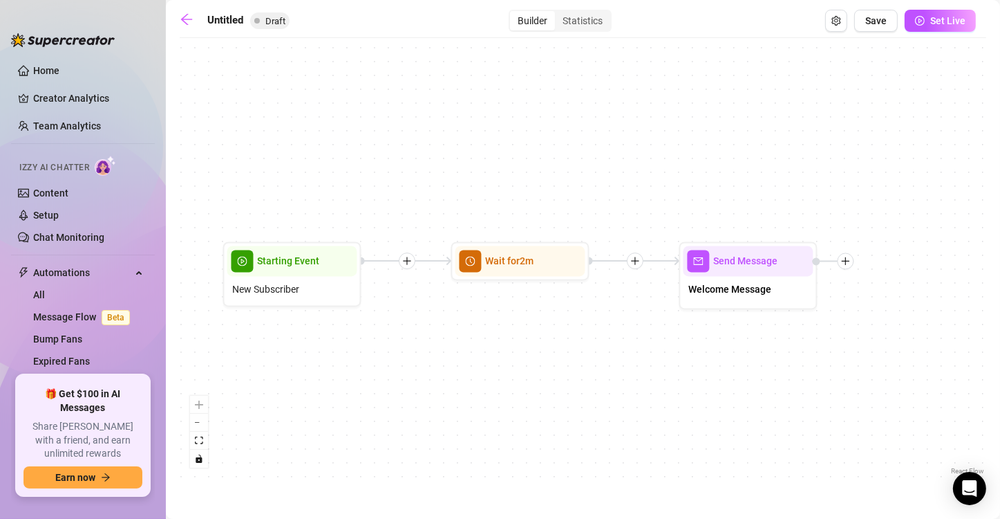
drag, startPoint x: 748, startPoint y: 380, endPoint x: 604, endPoint y: 390, distance: 144.9
click at [604, 390] on div "Send Message Welcome Message Wait for 2m Starting Event New Subscriber" at bounding box center [583, 261] width 807 height 433
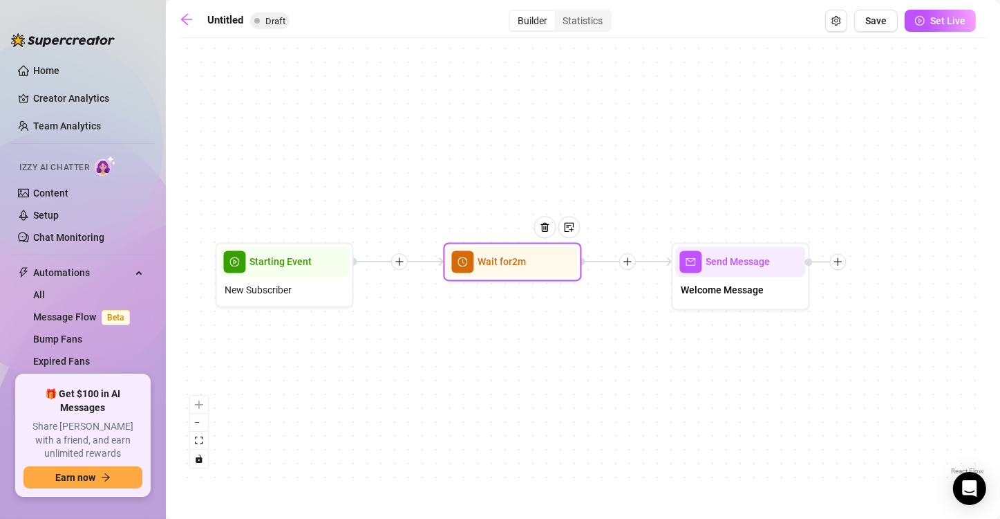
click at [555, 260] on div at bounding box center [551, 238] width 60 height 71
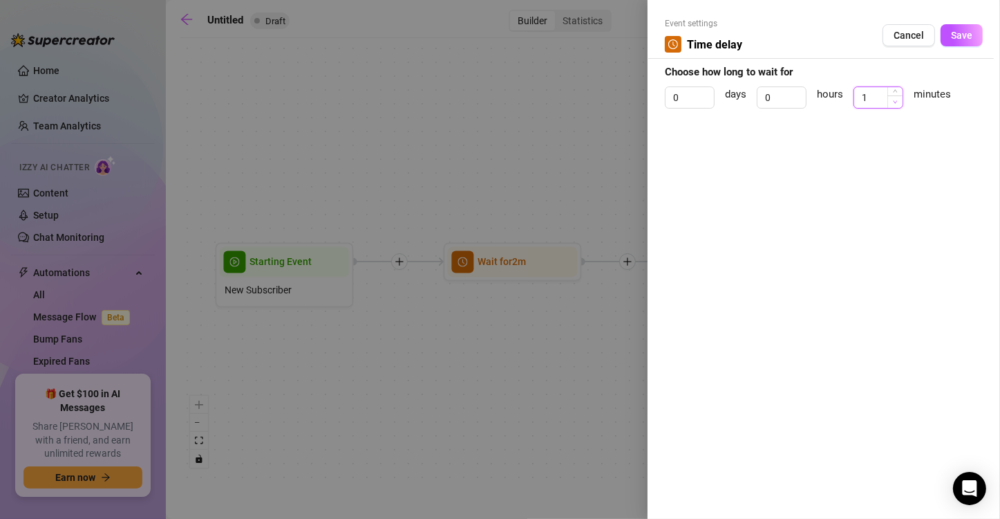
click at [900, 102] on span "Decrease Value" at bounding box center [895, 101] width 15 height 12
type input "2"
click at [900, 90] on span "Increase Value" at bounding box center [895, 93] width 15 height 12
click at [589, 318] on div at bounding box center [500, 259] width 1000 height 519
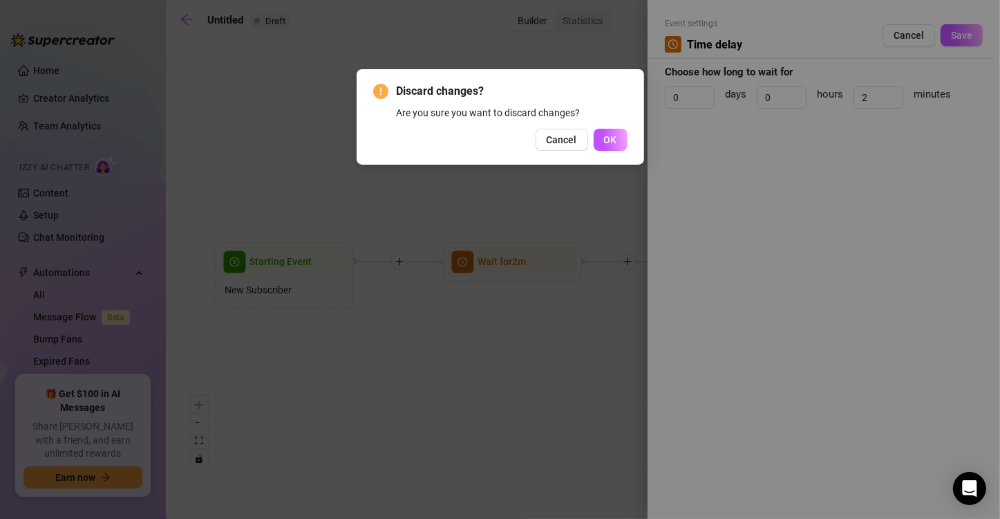
click at [572, 152] on div "Discard changes? Are you sure you want to discard changes? Cancel OK" at bounding box center [501, 116] width 288 height 95
click at [575, 141] on span "Cancel" at bounding box center [562, 139] width 30 height 11
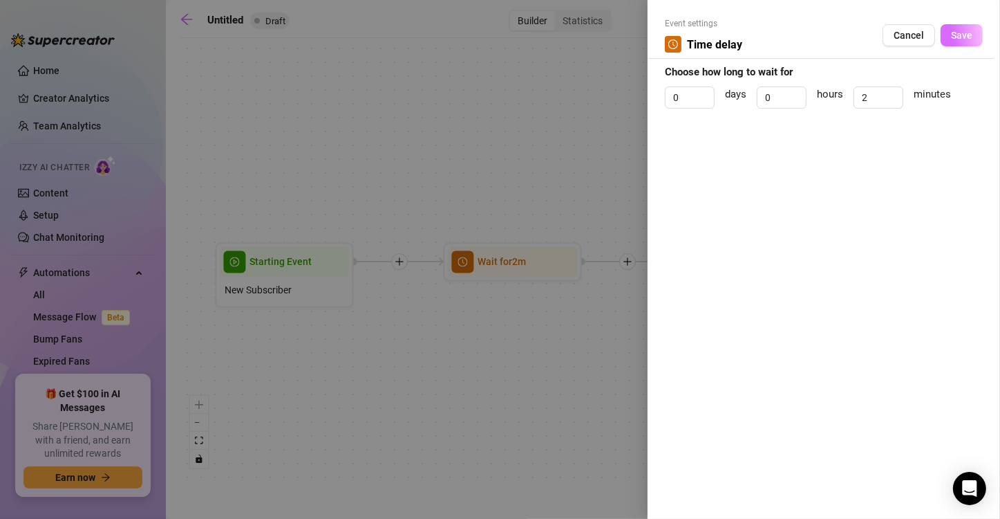
click at [958, 40] on span "Save" at bounding box center [961, 35] width 21 height 11
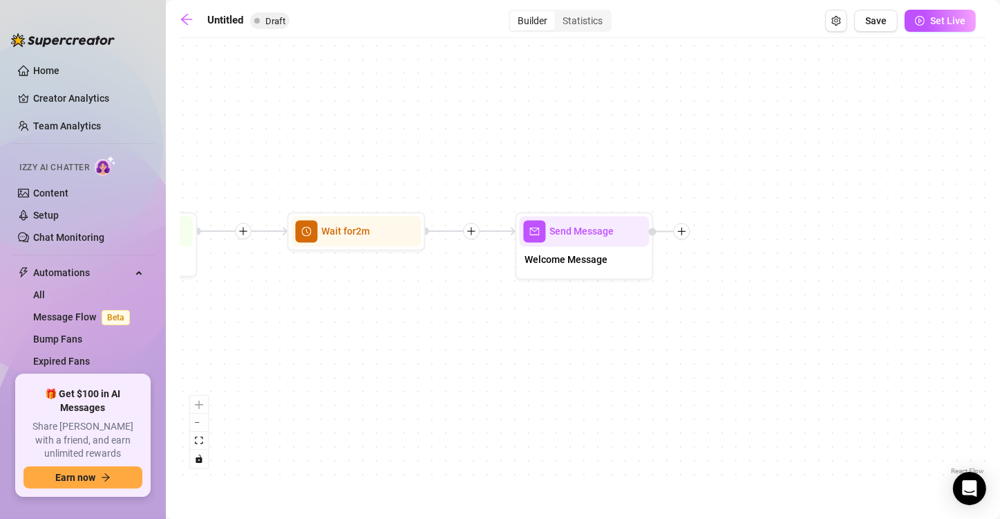
drag, startPoint x: 722, startPoint y: 393, endPoint x: 566, endPoint y: 362, distance: 159.2
click at [566, 362] on div "Send Message Welcome Message Wait for 2m Starting Event New Subscriber" at bounding box center [583, 261] width 807 height 433
click at [685, 236] on div at bounding box center [682, 231] width 17 height 17
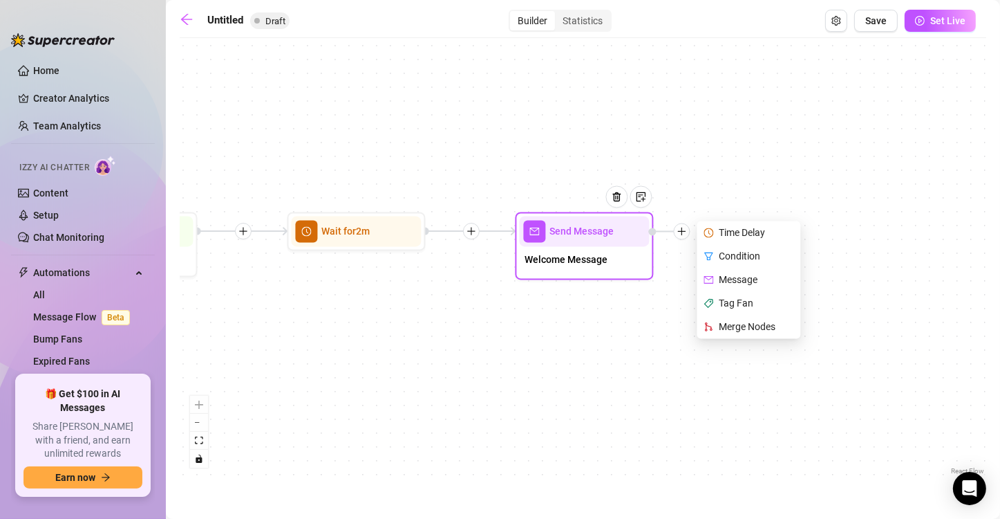
click at [749, 254] on div "Condition" at bounding box center [750, 257] width 101 height 24
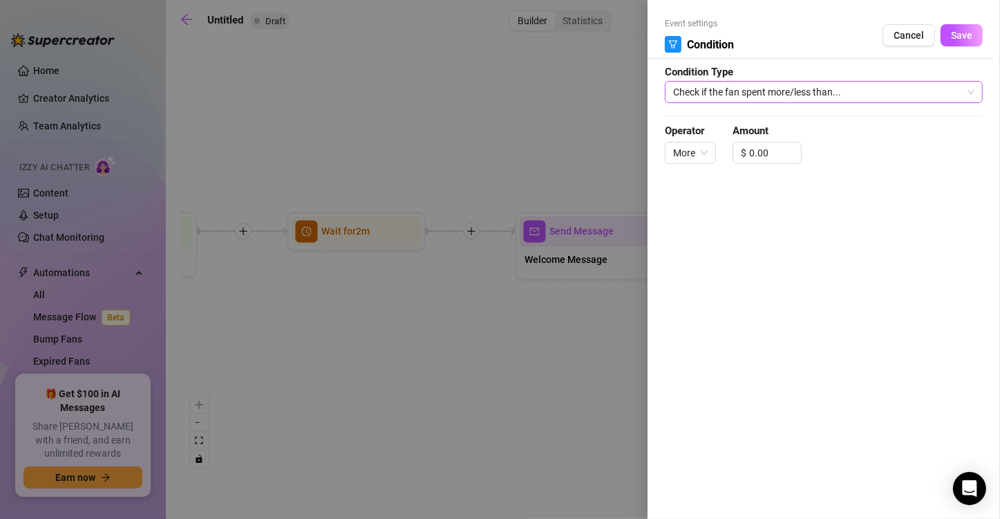
click at [781, 96] on span "Check if the fan spent more/less than..." at bounding box center [823, 92] width 301 height 21
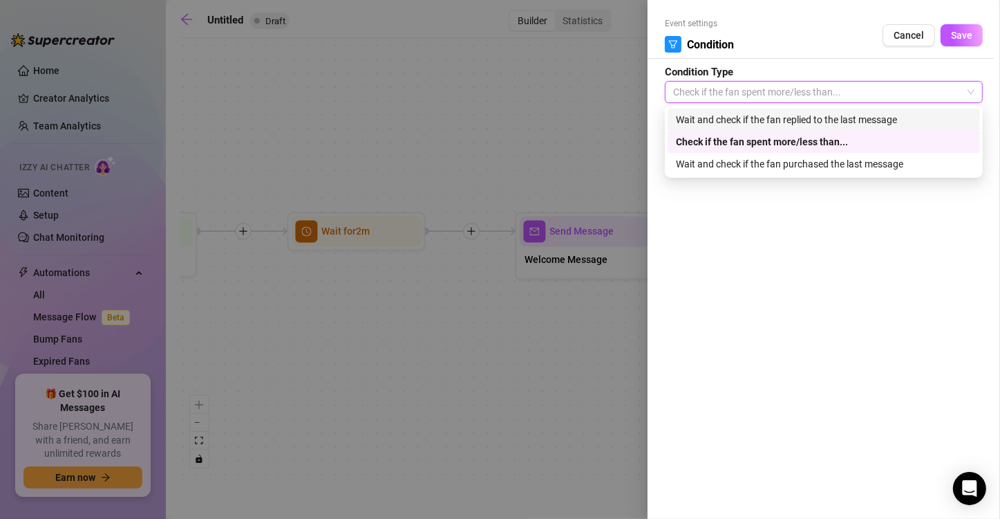
click at [788, 118] on div "Wait and check if the fan replied to the last message" at bounding box center [824, 119] width 296 height 15
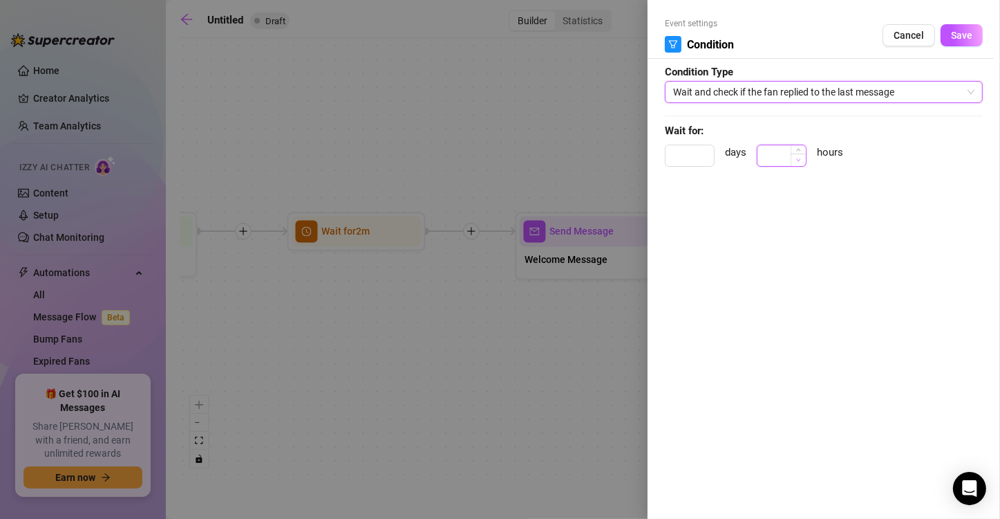
type input "0"
click at [802, 160] on span "Decrease Value" at bounding box center [798, 159] width 15 height 12
click at [797, 97] on span "Wait and check if the fan replied to the last message" at bounding box center [823, 92] width 301 height 21
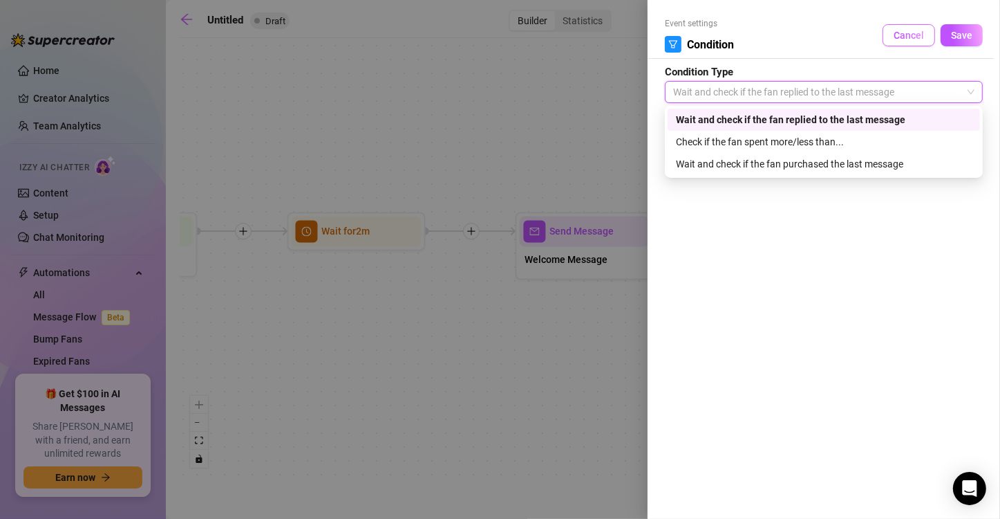
click at [913, 37] on span "Cancel" at bounding box center [909, 35] width 30 height 11
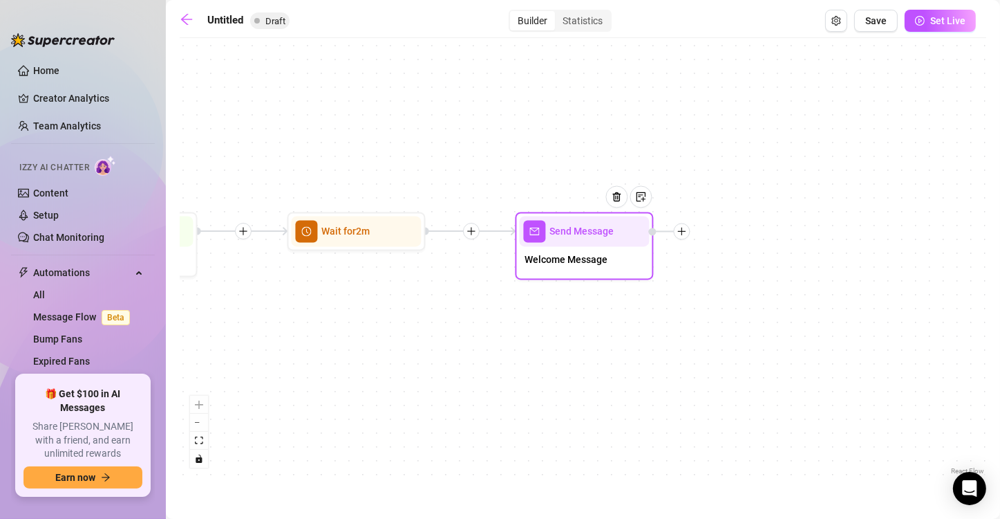
click at [688, 232] on div at bounding box center [682, 231] width 17 height 17
click at [734, 299] on div "Tag Fan" at bounding box center [750, 304] width 101 height 24
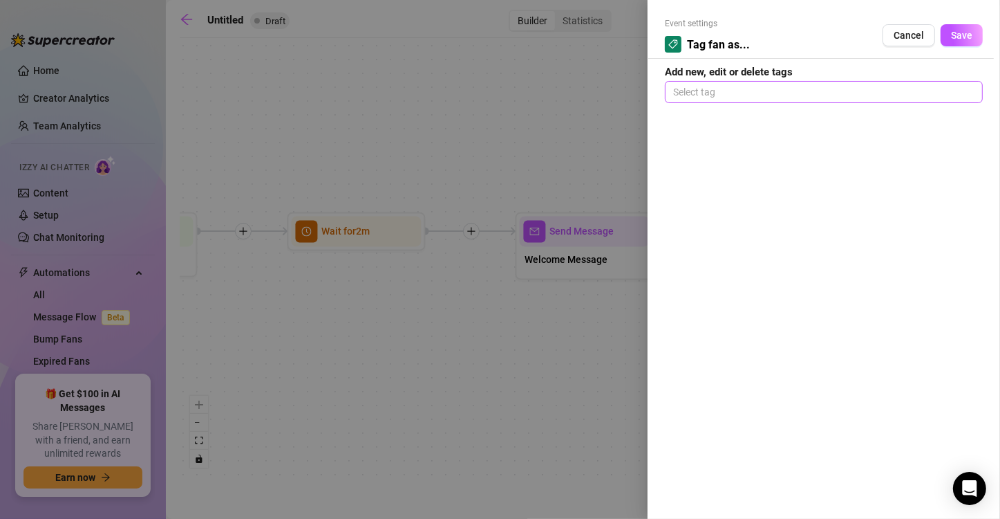
click at [710, 95] on div at bounding box center [824, 91] width 313 height 19
click at [911, 33] on span "Cancel" at bounding box center [909, 35] width 30 height 11
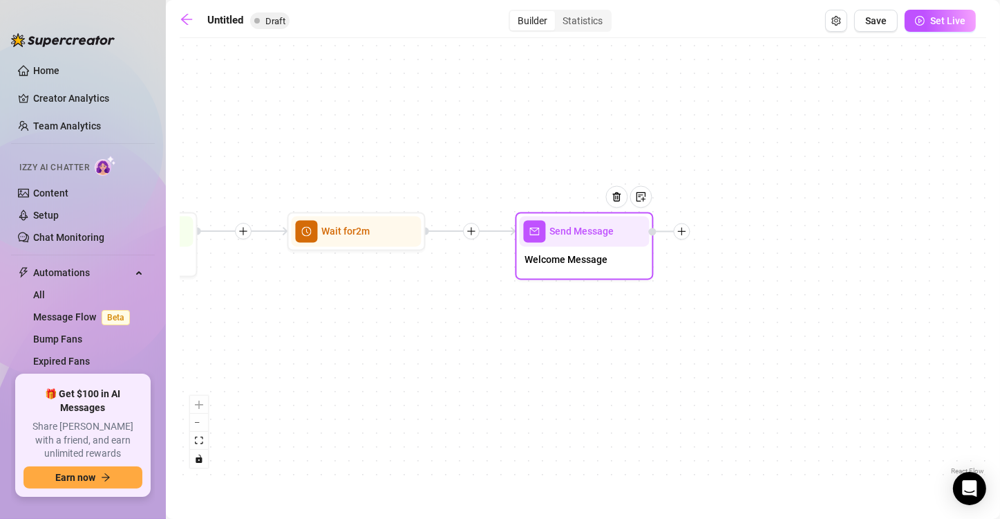
click at [686, 236] on div at bounding box center [682, 231] width 17 height 17
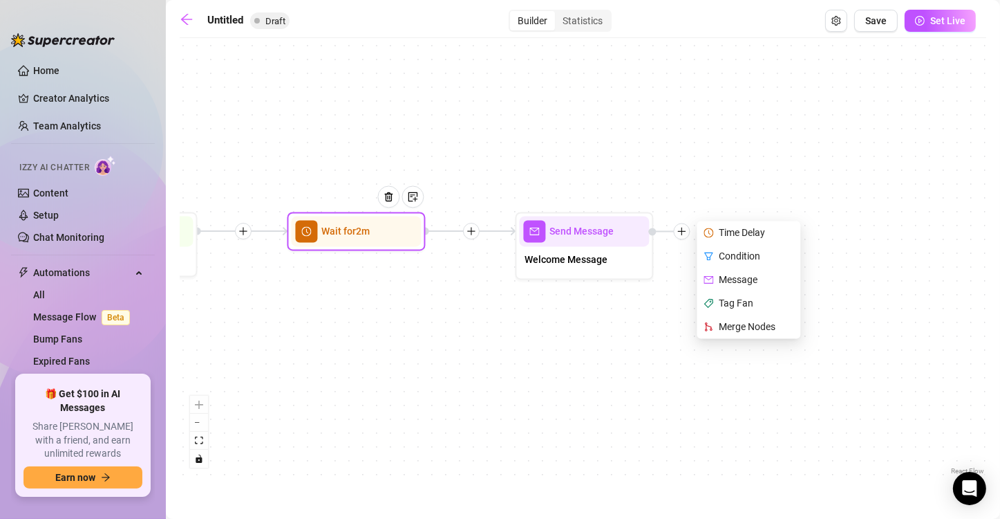
click at [383, 236] on div at bounding box center [394, 207] width 60 height 71
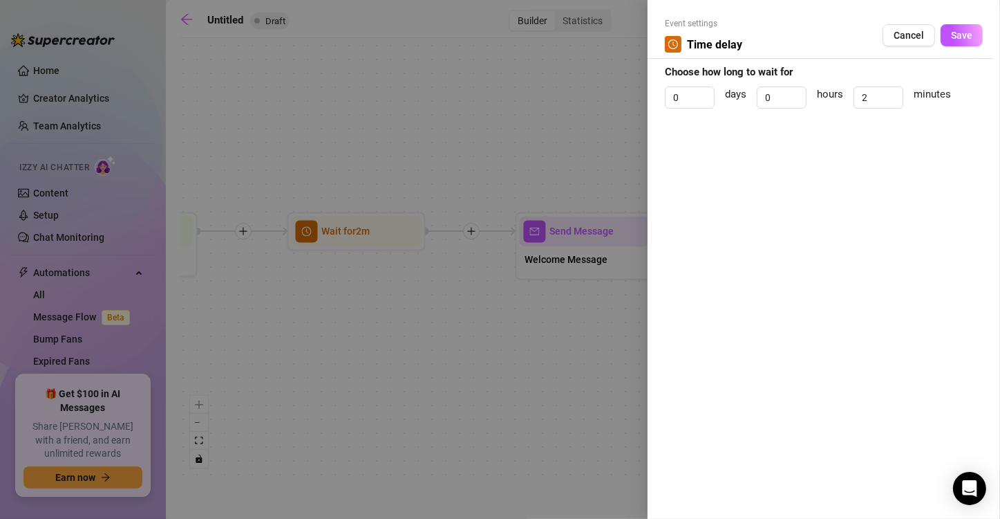
click at [496, 273] on div at bounding box center [500, 259] width 1000 height 519
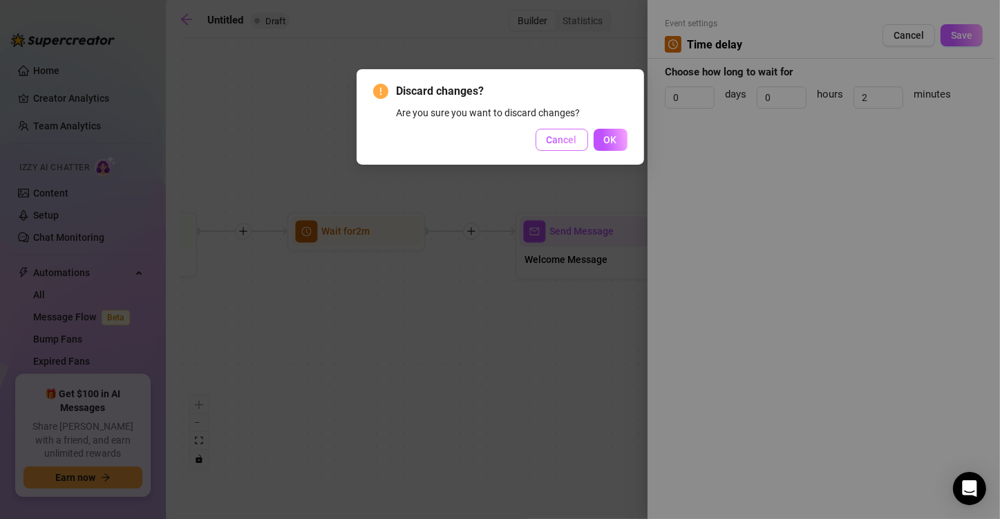
click at [563, 140] on span "Cancel" at bounding box center [562, 139] width 30 height 11
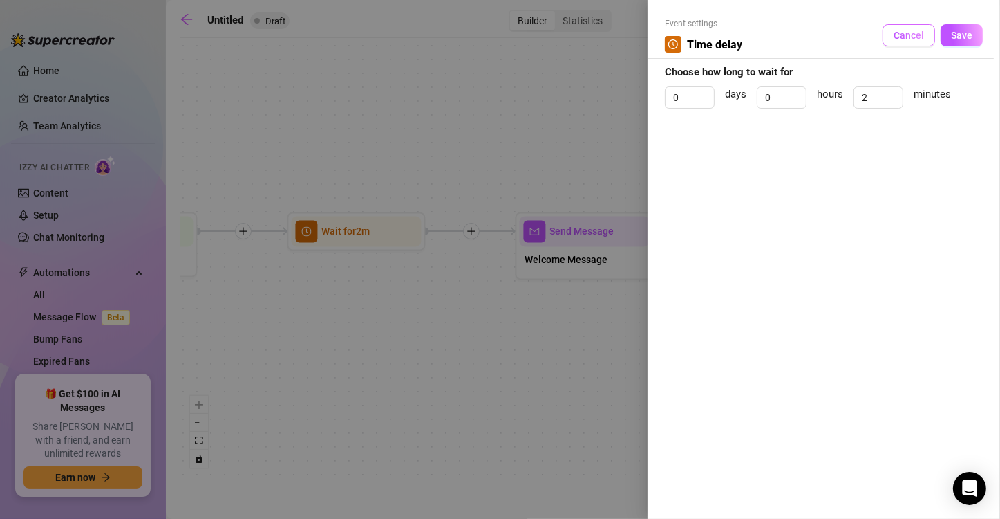
click at [890, 38] on button "Cancel" at bounding box center [909, 35] width 53 height 22
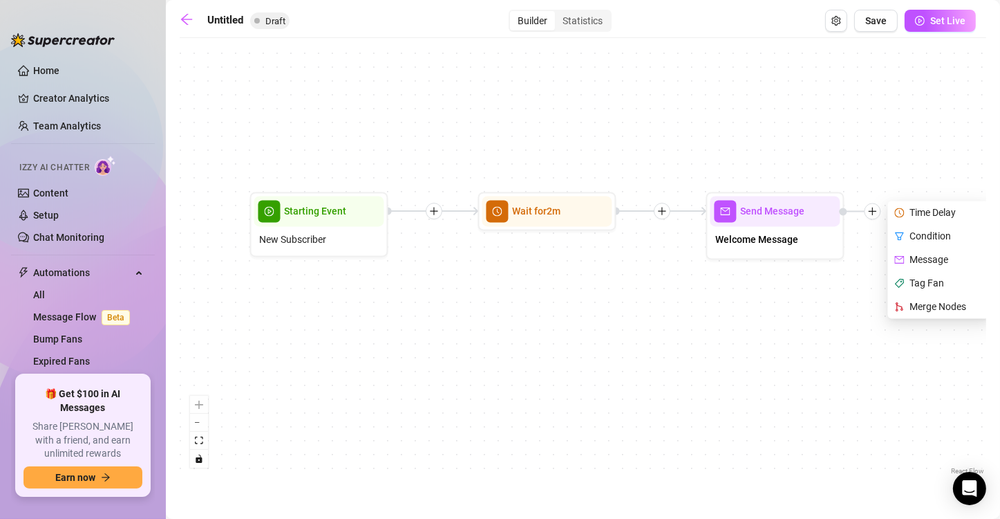
drag, startPoint x: 498, startPoint y: 337, endPoint x: 678, endPoint y: 318, distance: 180.8
click at [678, 318] on div "Send Message Welcome Message Time Delay Condition Message Tag Fan Merge Nodes W…" at bounding box center [583, 261] width 807 height 433
click at [761, 227] on div "Welcome Message" at bounding box center [776, 241] width 130 height 29
type textarea "you found meee :)"
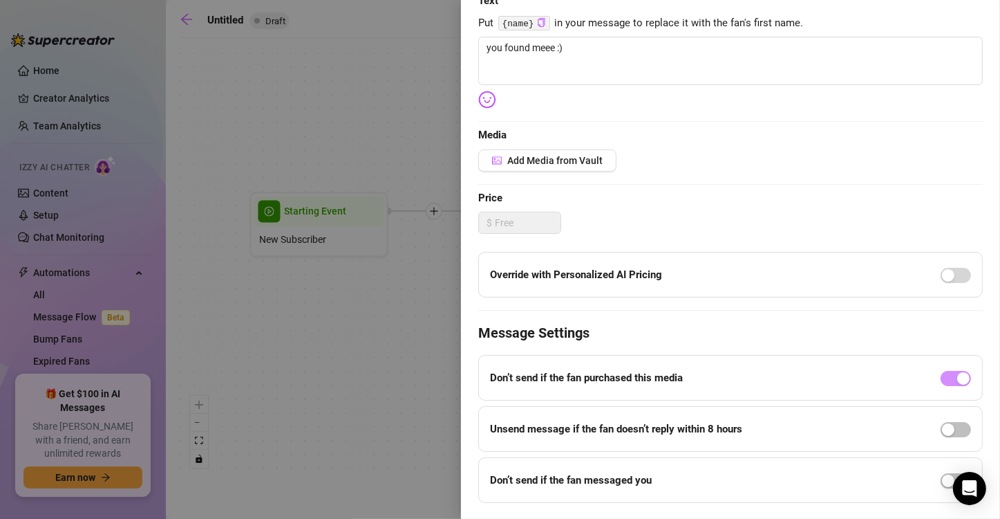
scroll to position [261, 0]
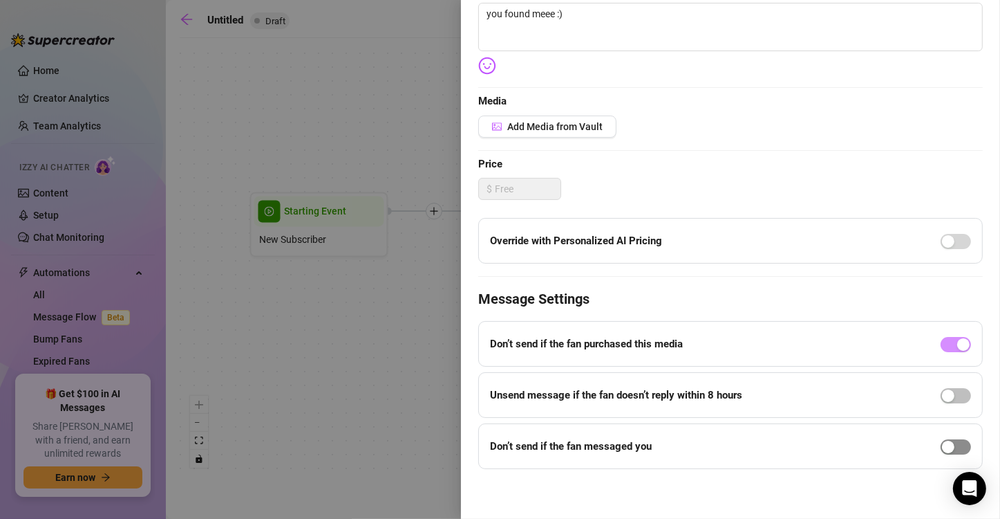
click at [954, 447] on span "button" at bounding box center [956, 446] width 30 height 15
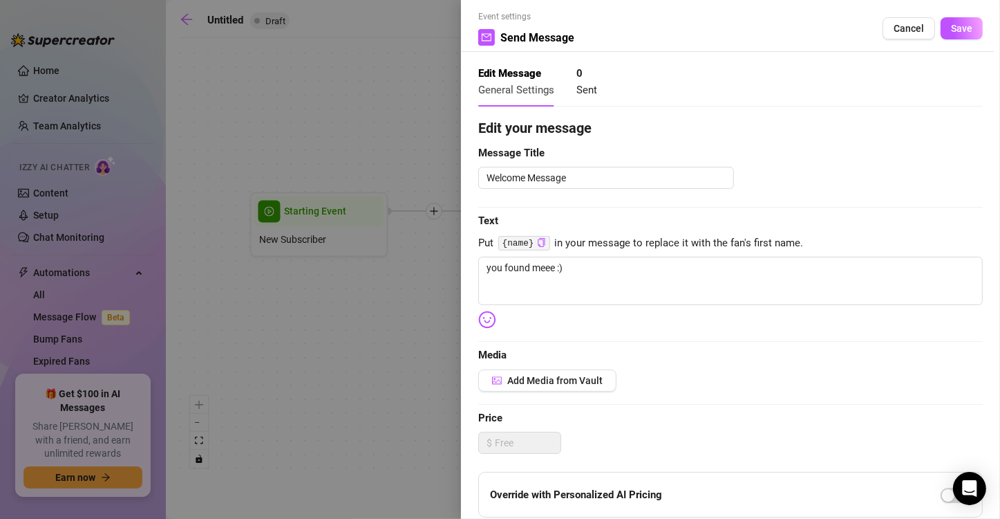
scroll to position [0, 0]
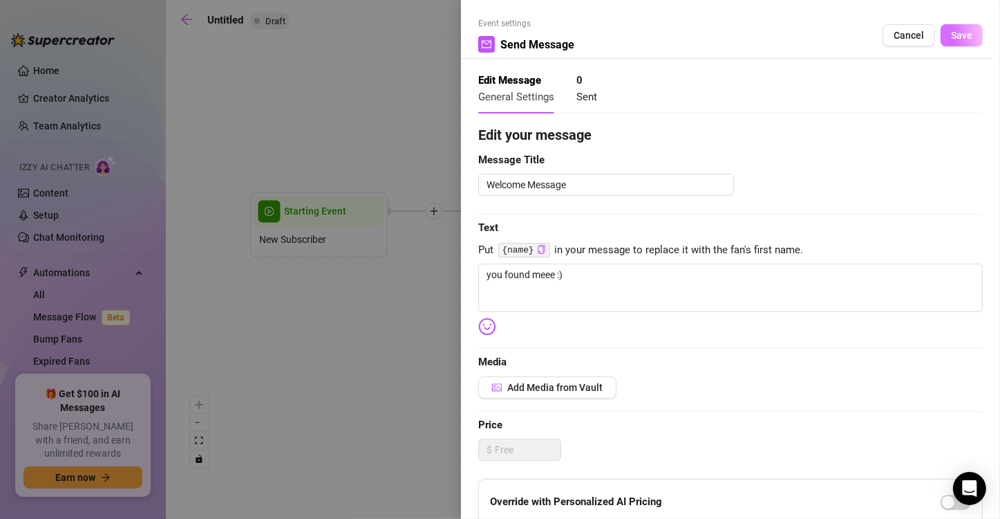
click at [951, 41] on span "Save" at bounding box center [961, 35] width 21 height 11
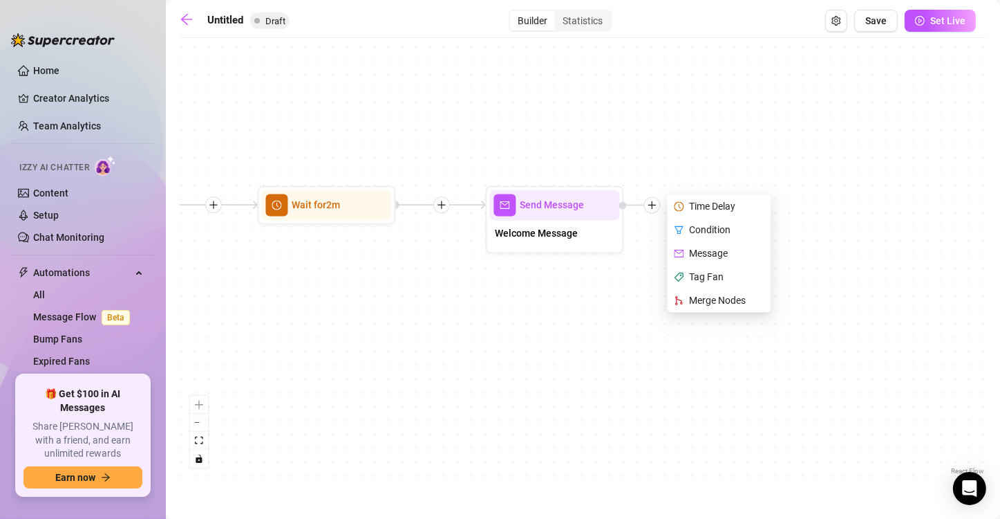
drag, startPoint x: 779, startPoint y: 335, endPoint x: 558, endPoint y: 328, distance: 220.6
click at [558, 328] on div "Send Message Welcome Message Time Delay Condition Message Tag Fan Merge Nodes W…" at bounding box center [583, 261] width 807 height 433
click at [708, 208] on div "Time Delay" at bounding box center [721, 207] width 101 height 24
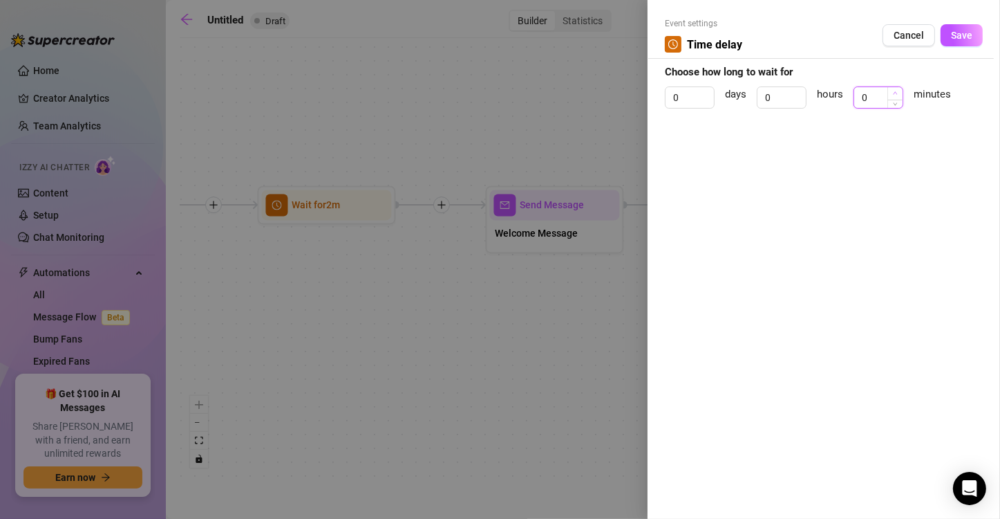
type input "1"
click at [893, 91] on icon "up" at bounding box center [895, 93] width 5 height 5
click at [958, 37] on span "Save" at bounding box center [961, 35] width 21 height 11
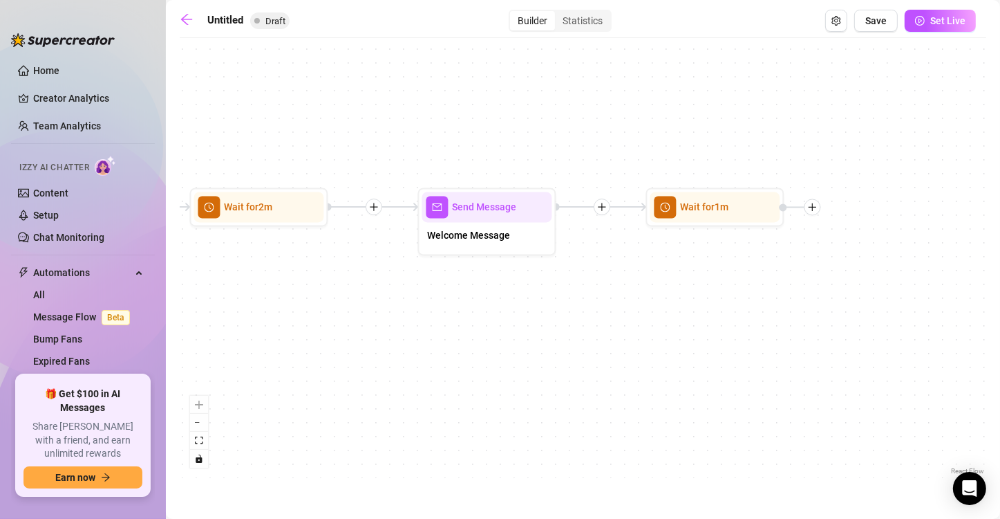
drag, startPoint x: 862, startPoint y: 247, endPoint x: 765, endPoint y: 241, distance: 97.0
click at [765, 241] on div "Wait for 1m Send Message Welcome Message Wait for 2m Starting Event New Subscri…" at bounding box center [583, 261] width 807 height 433
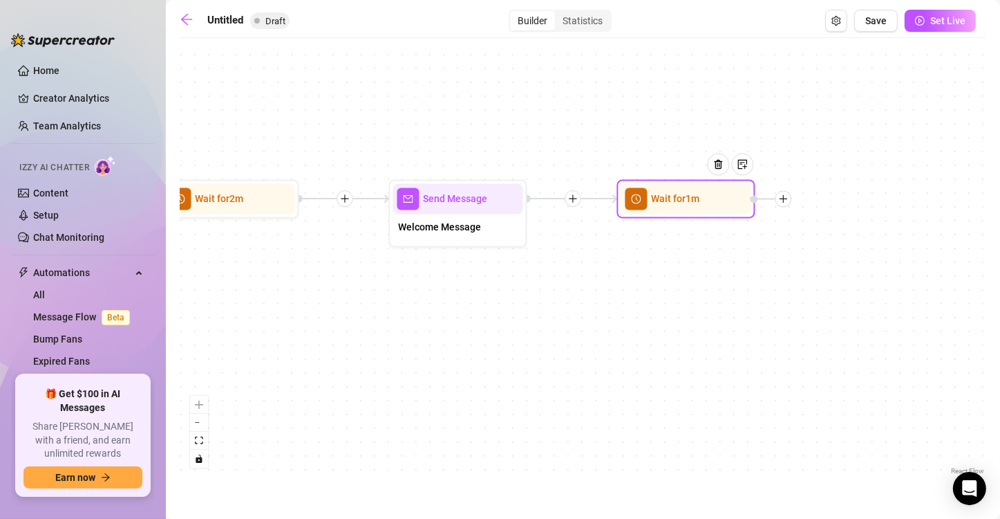
click at [785, 196] on icon "plus" at bounding box center [784, 199] width 10 height 10
click at [851, 246] on div "Message" at bounding box center [852, 248] width 101 height 24
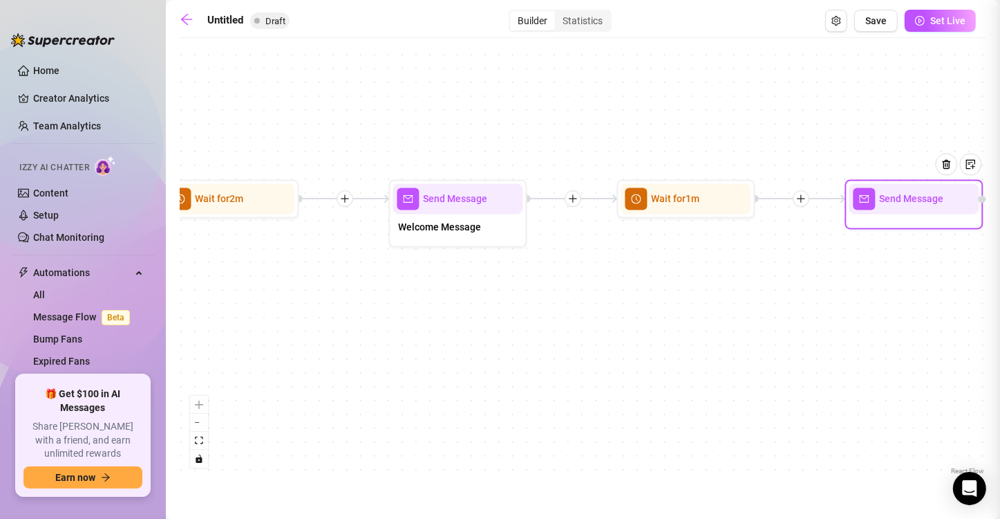
type textarea "Write your message here"
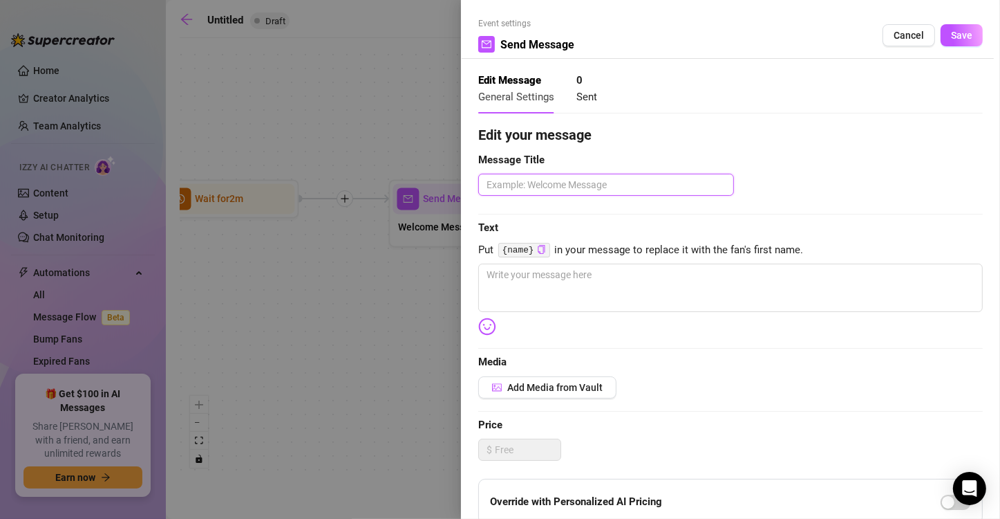
click at [660, 189] on textarea at bounding box center [606, 185] width 256 height 22
type textarea "W"
type textarea "Wh"
type textarea "Wha"
type textarea "What"
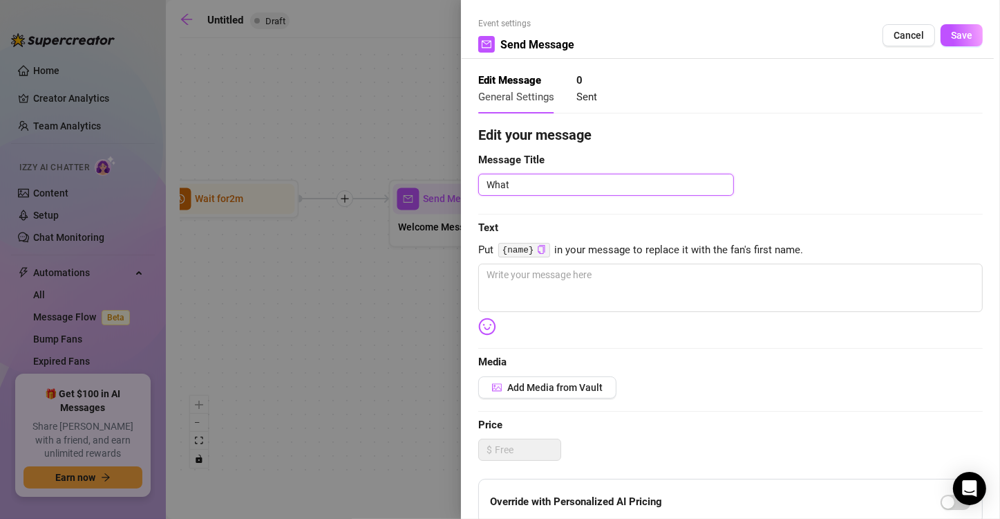
type textarea "What"
type textarea "What a"
type textarea "What ar"
type textarea "What are"
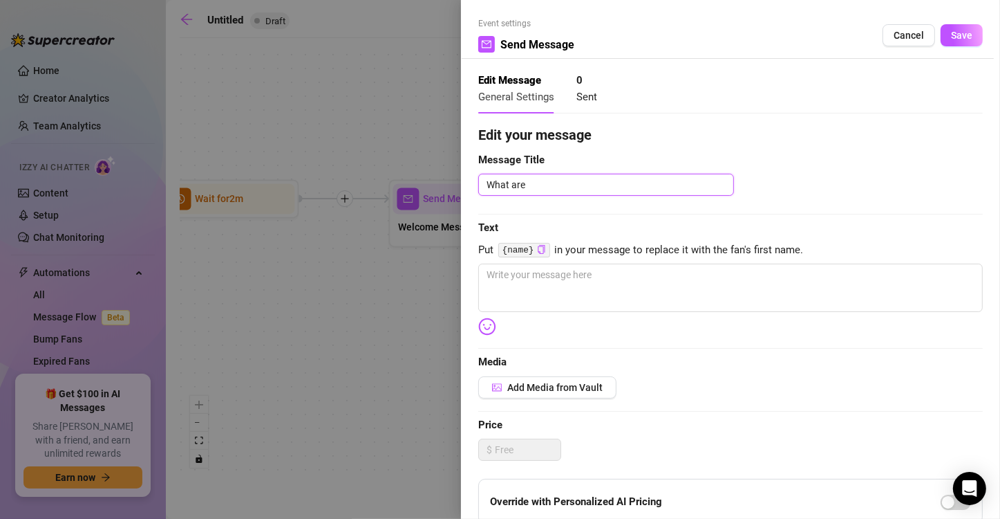
type textarea "What are y"
type textarea "What are yo"
type textarea "What are you"
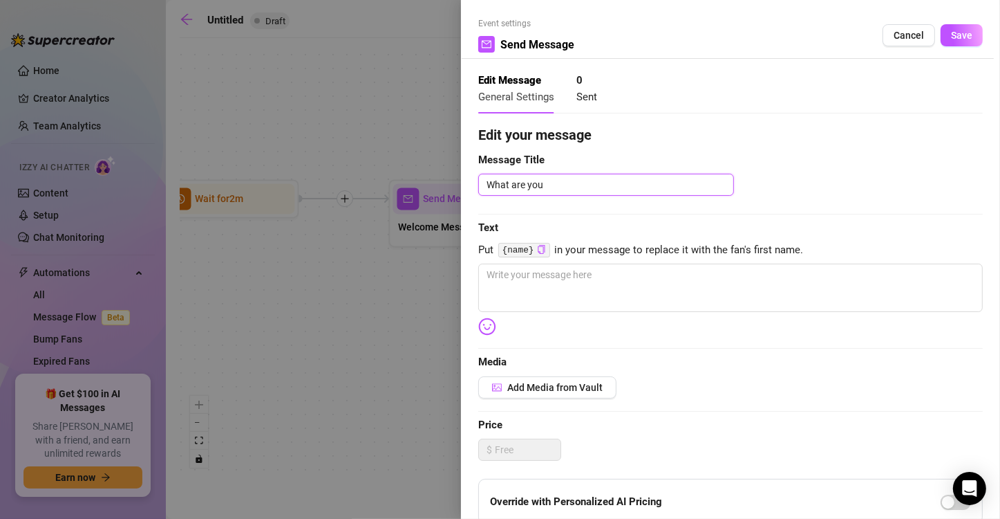
type textarea "What are yo"
type textarea "What are y"
type textarea "What are"
type textarea "What ar"
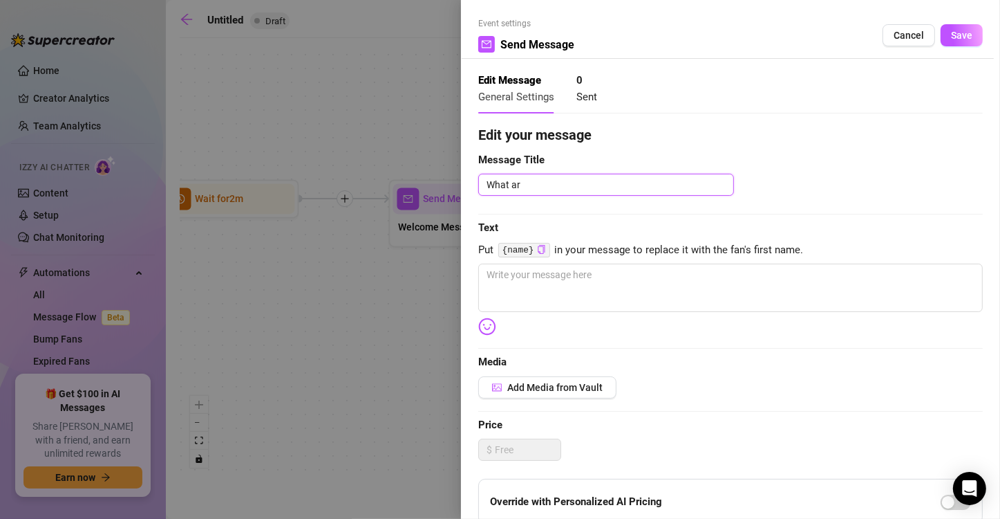
type textarea "What a"
type textarea "What"
type textarea "Wha"
type textarea "Wh"
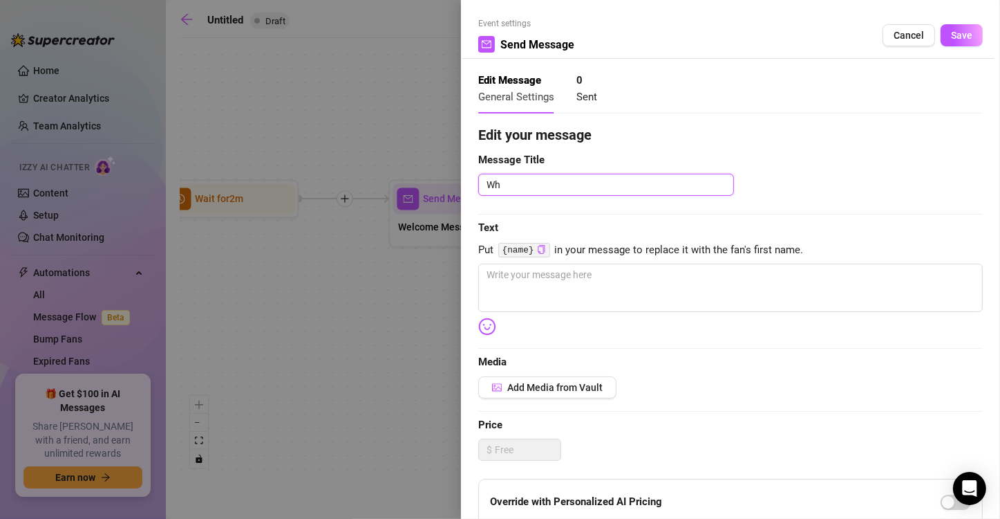
type textarea "W"
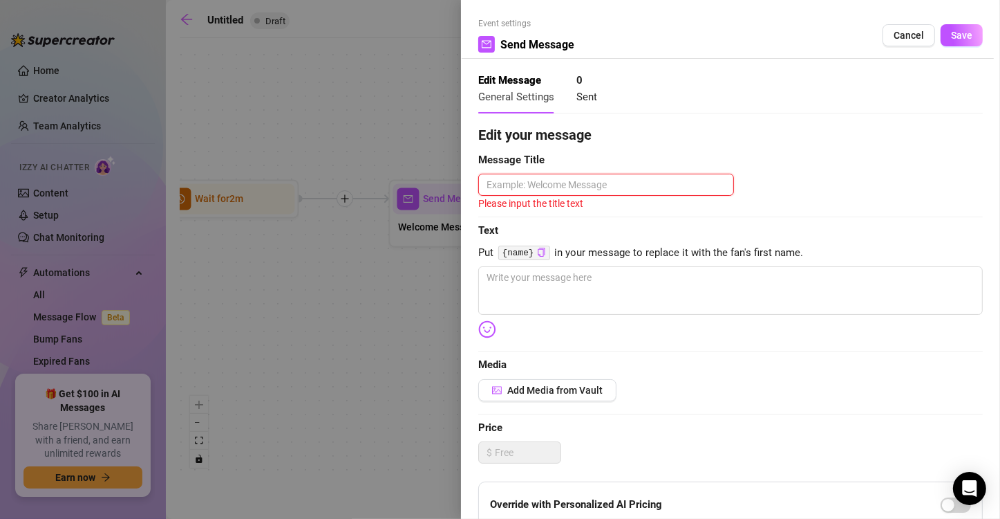
type textarea "E"
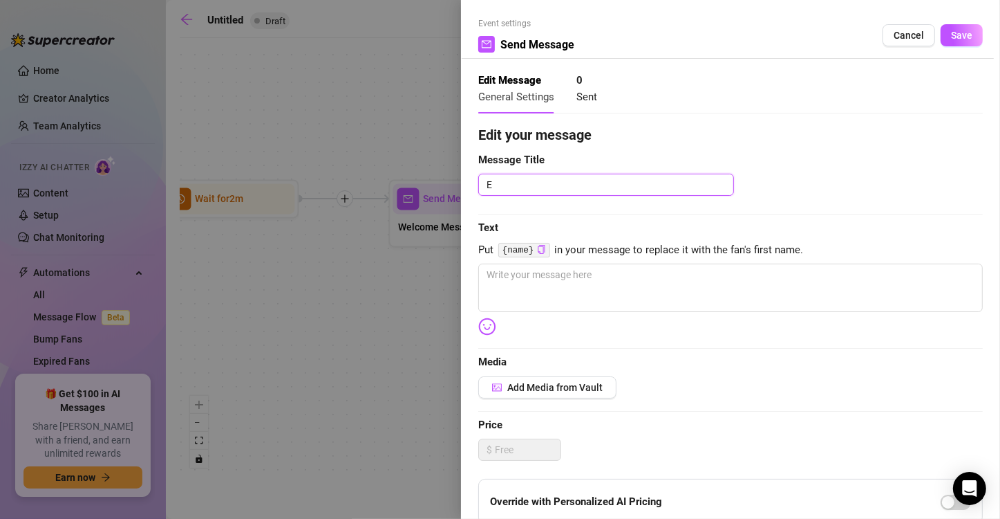
type textarea "En"
type textarea "Eng"
type textarea "Enga"
type textarea "Engag"
type textarea "Engage"
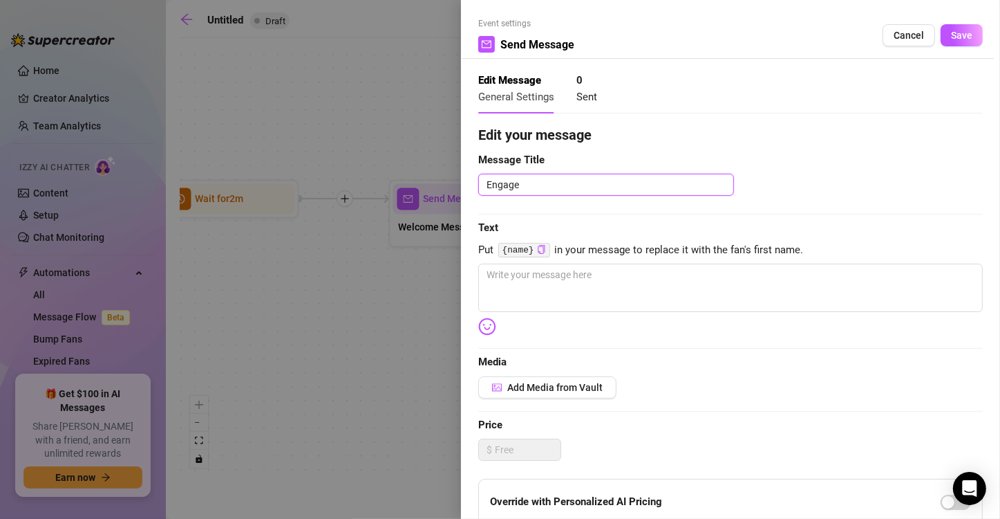
type textarea "Engagem"
type textarea "Engageme"
type textarea "Engagemen"
type textarea "Engagement"
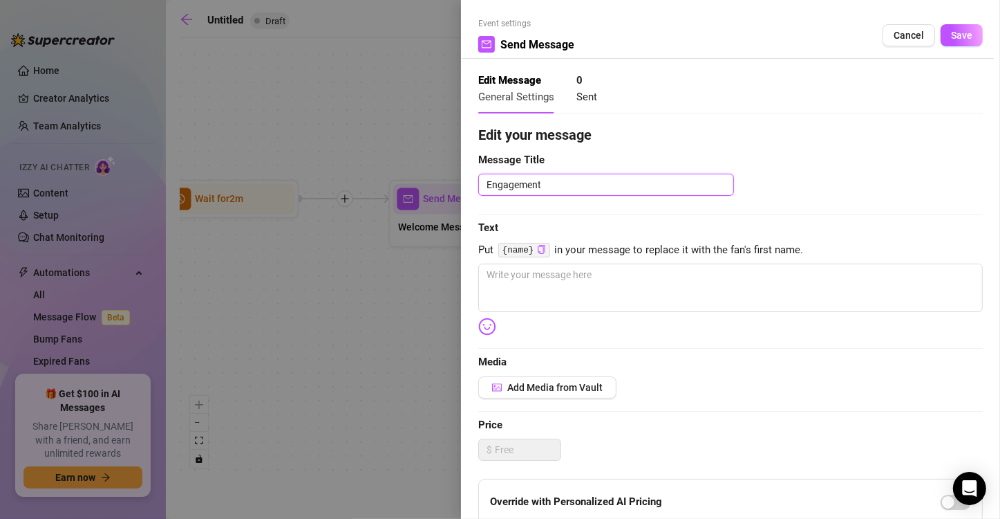
type textarea "Engagement A"
type textarea "Engagement At"
type textarea "Engagement Att"
type textarea "Engagement Attem"
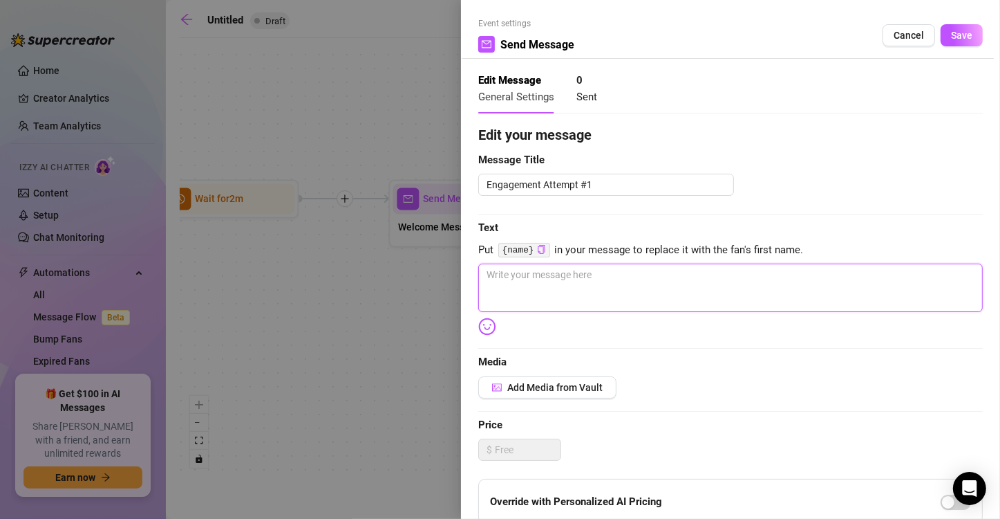
click at [666, 277] on textarea at bounding box center [730, 287] width 505 height 48
drag, startPoint x: 673, startPoint y: 282, endPoint x: 407, endPoint y: 259, distance: 266.5
click at [411, 259] on div "Event settings Send Message Cancel Save Edit Message General Settings 0 Sent Ed…" at bounding box center [500, 259] width 1000 height 519
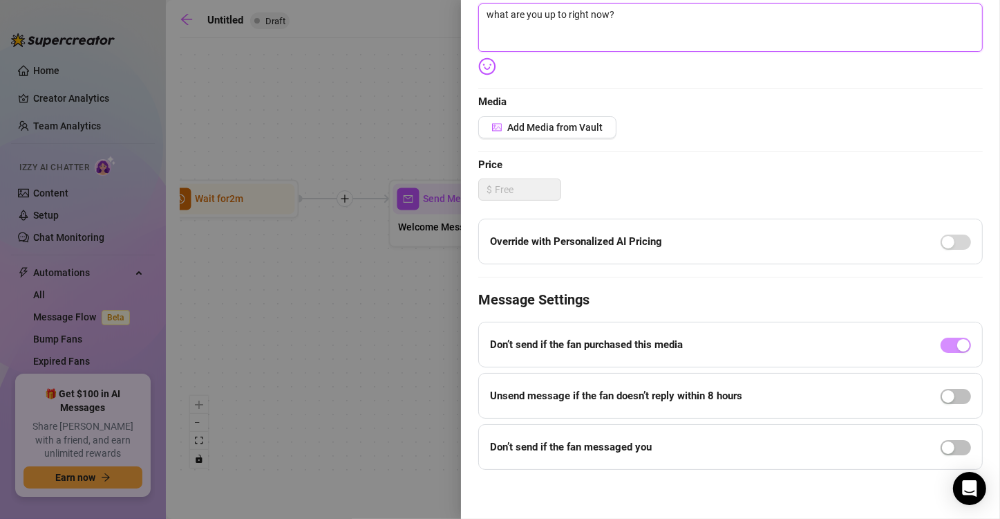
scroll to position [261, 0]
click at [942, 446] on div "button" at bounding box center [948, 446] width 12 height 12
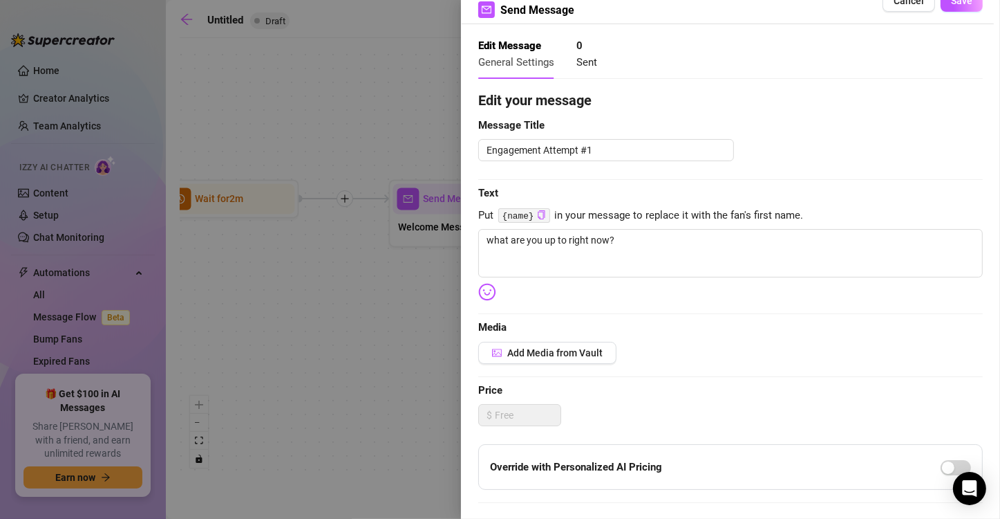
scroll to position [0, 0]
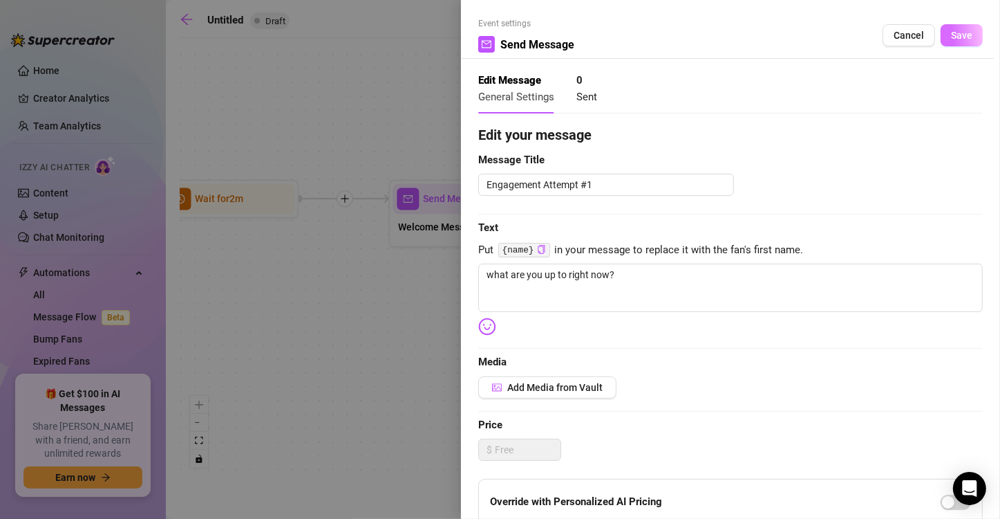
click at [958, 37] on span "Save" at bounding box center [961, 35] width 21 height 11
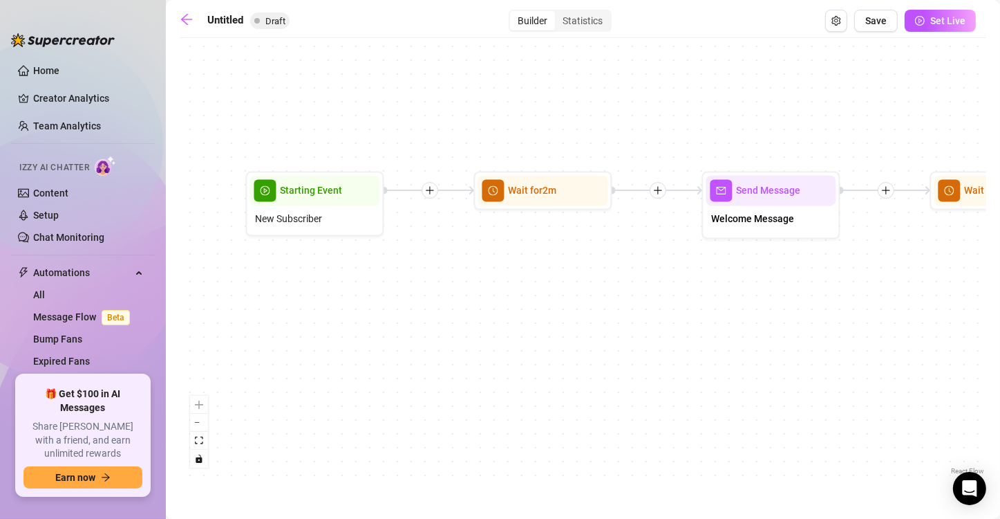
drag, startPoint x: 575, startPoint y: 386, endPoint x: 888, endPoint y: 378, distance: 313.3
click at [888, 378] on div "Send Message Engagement Attempt #1 Wait for 1m Send Message Welcome Message Wai…" at bounding box center [583, 261] width 807 height 433
click at [810, 196] on div at bounding box center [809, 166] width 60 height 71
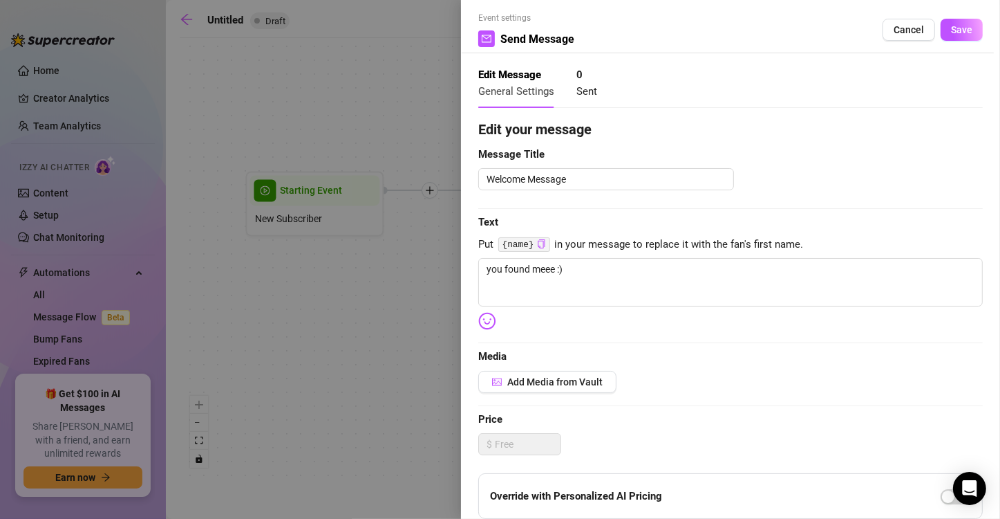
scroll to position [5, 0]
click at [953, 29] on span "Save" at bounding box center [961, 30] width 21 height 11
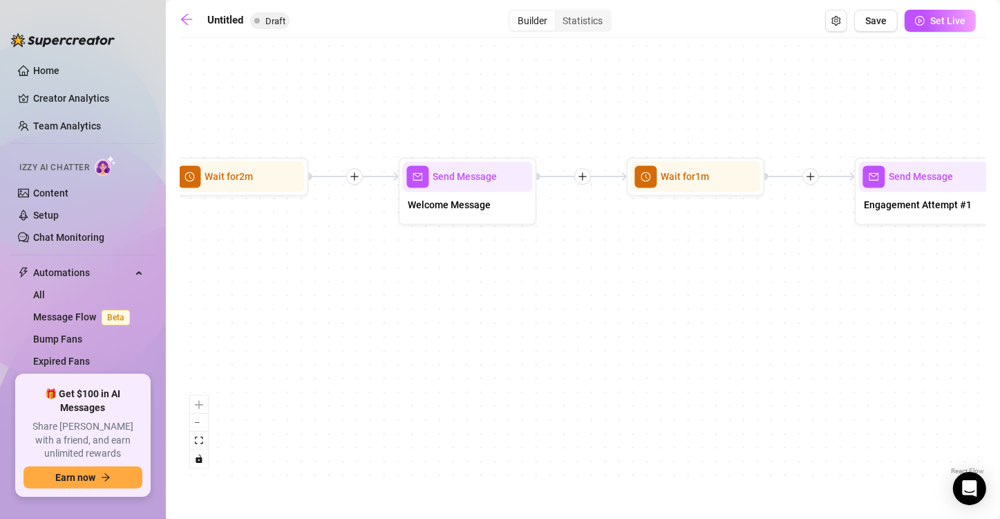
drag, startPoint x: 893, startPoint y: 257, endPoint x: 575, endPoint y: 245, distance: 318.3
click at [575, 245] on div "Send Message Engagement Attempt #1 Wait for 1m Send Message Welcome Message Wai…" at bounding box center [583, 261] width 807 height 433
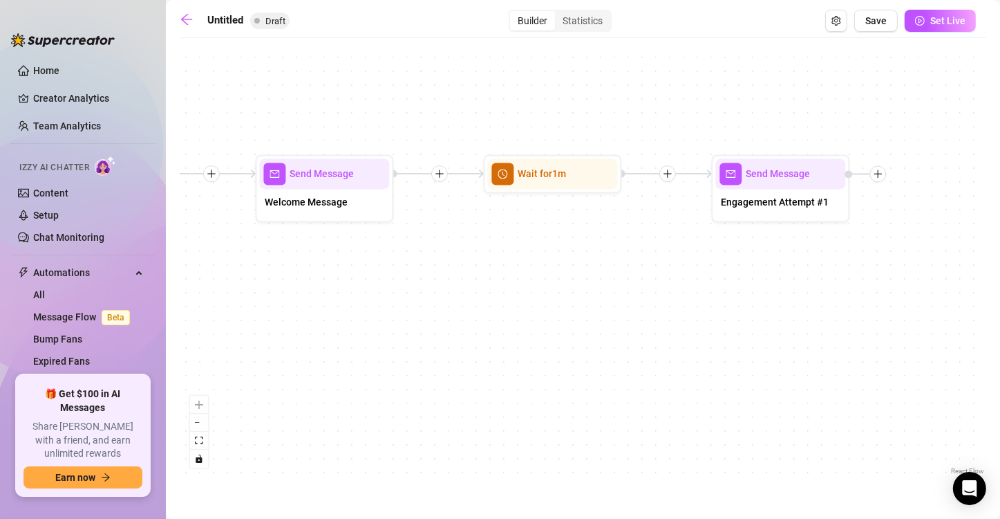
drag, startPoint x: 844, startPoint y: 265, endPoint x: 668, endPoint y: 258, distance: 176.4
click at [668, 258] on div "Send Message Engagement Attempt #1 Wait for 1m Send Message Welcome Message Wai…" at bounding box center [583, 261] width 807 height 433
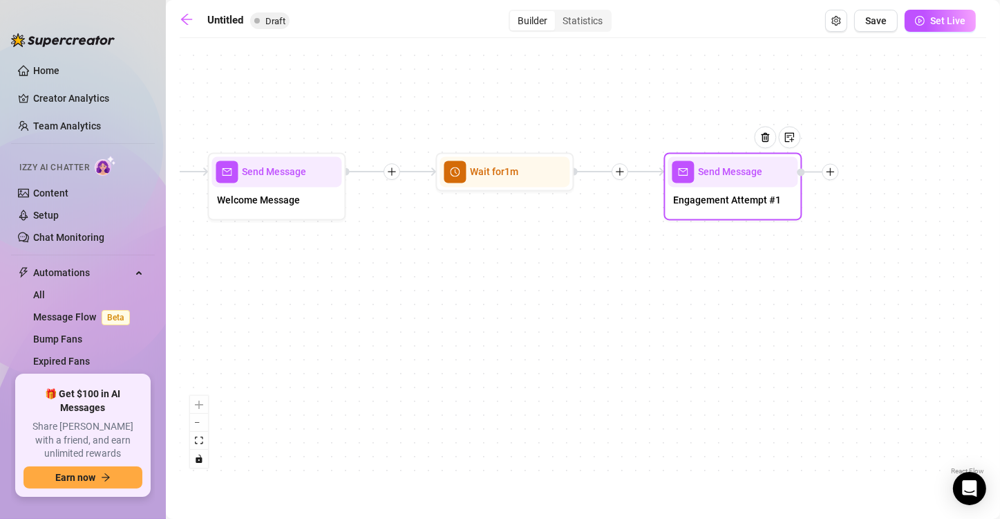
click at [739, 180] on div "Send Message" at bounding box center [734, 172] width 130 height 30
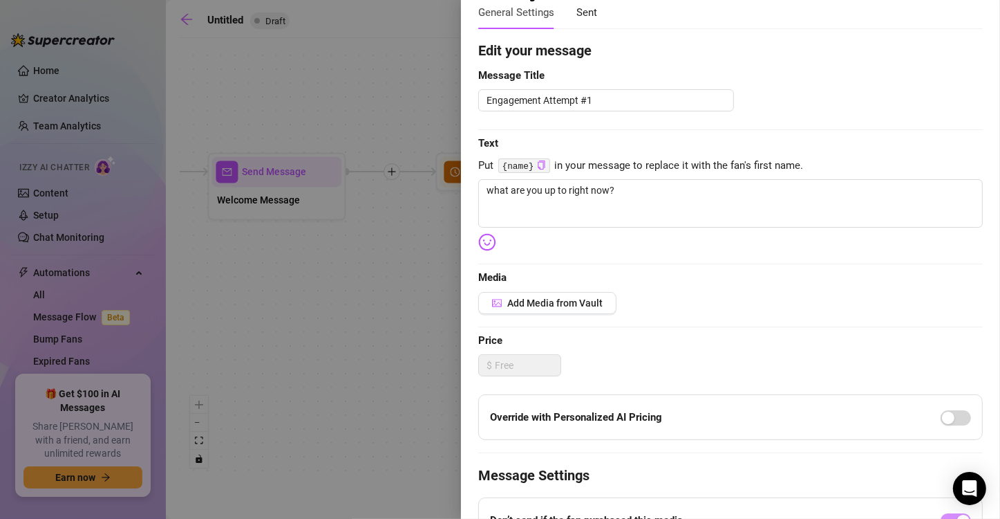
scroll to position [0, 0]
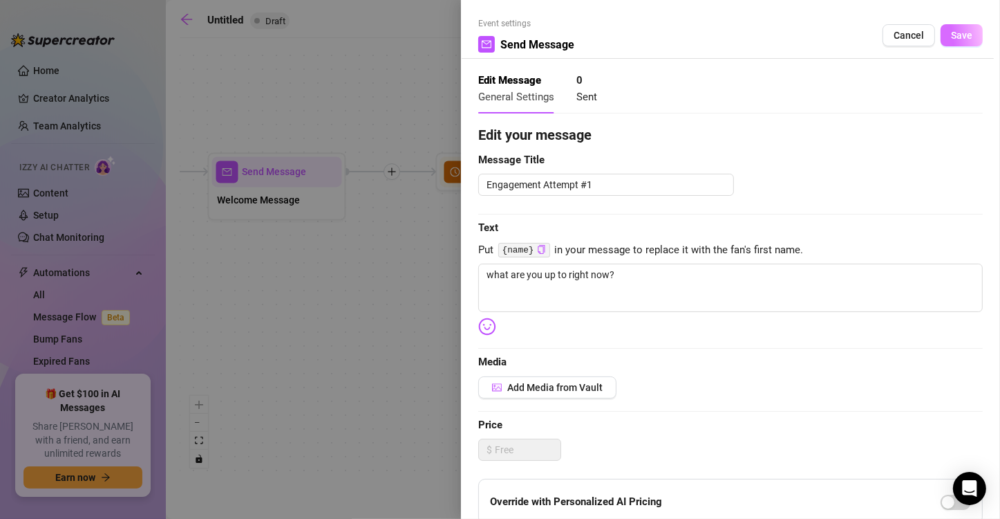
click at [960, 32] on span "Save" at bounding box center [961, 35] width 21 height 11
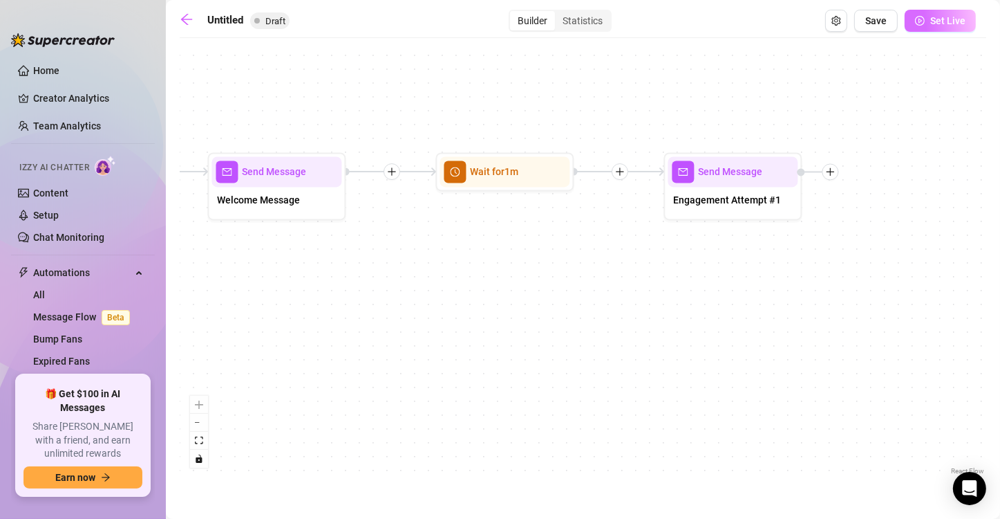
click at [960, 19] on span "Set Live" at bounding box center [948, 20] width 35 height 11
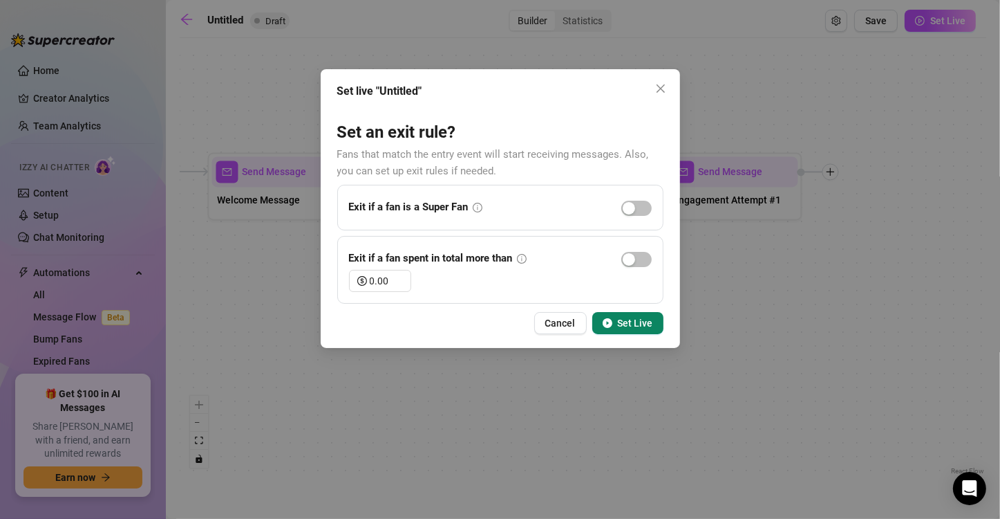
click at [638, 326] on span "Set Live" at bounding box center [635, 322] width 35 height 11
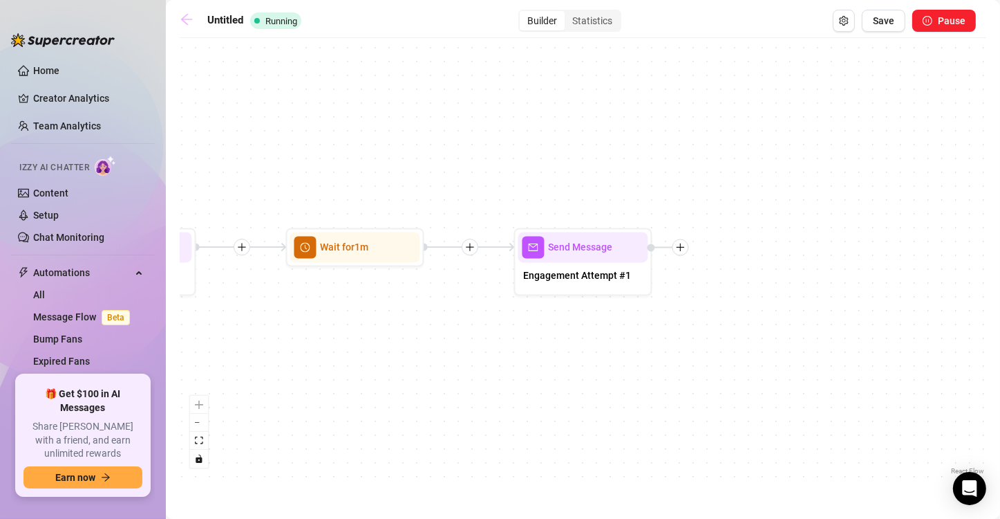
click at [183, 22] on icon "arrow-left" at bounding box center [187, 19] width 14 height 14
